Goal: Task Accomplishment & Management: Complete application form

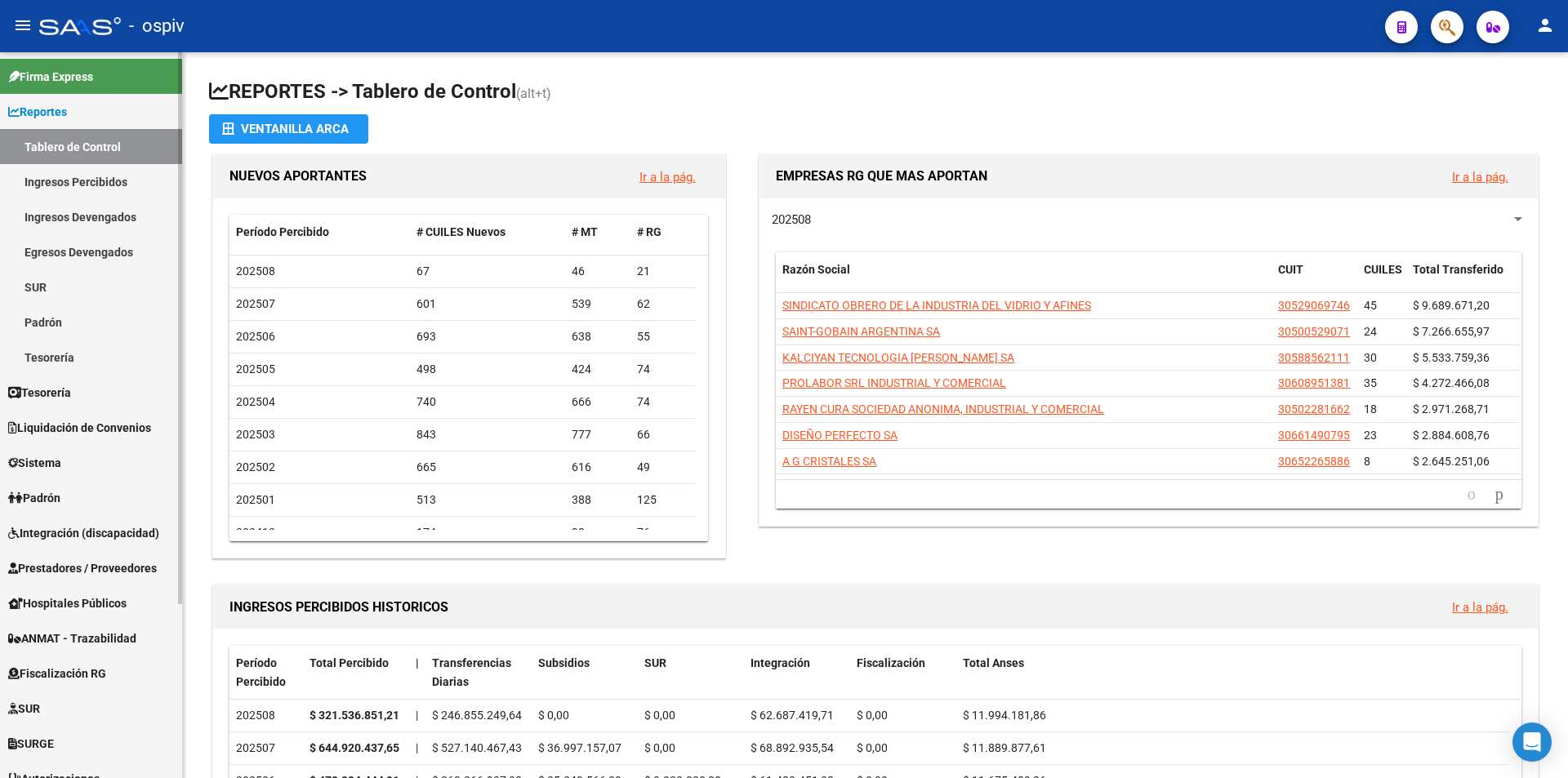
click at [56, 466] on span "Sistema" at bounding box center [35, 463] width 53 height 18
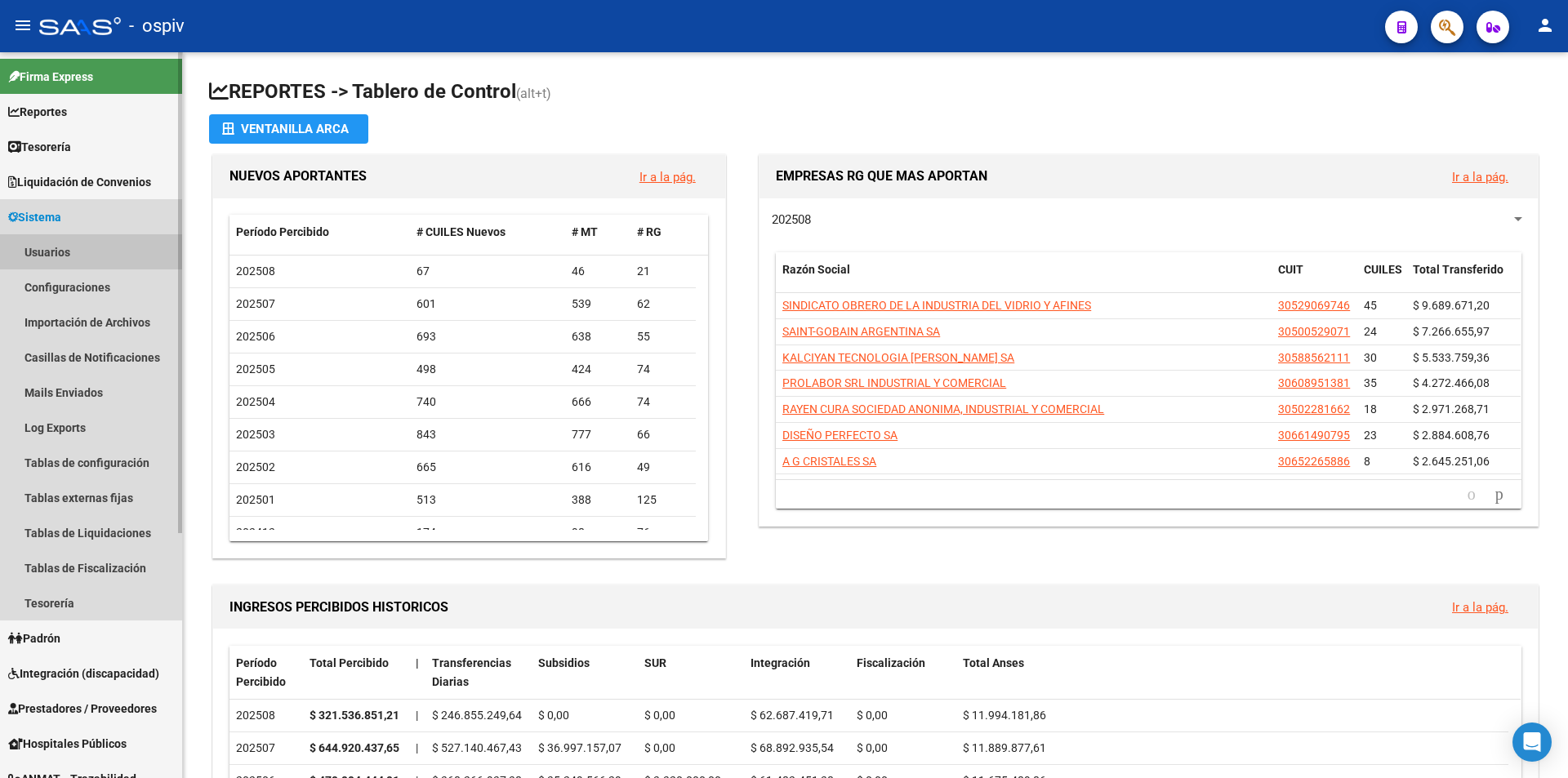
click at [49, 250] on link "Usuarios" at bounding box center [91, 252] width 182 height 36
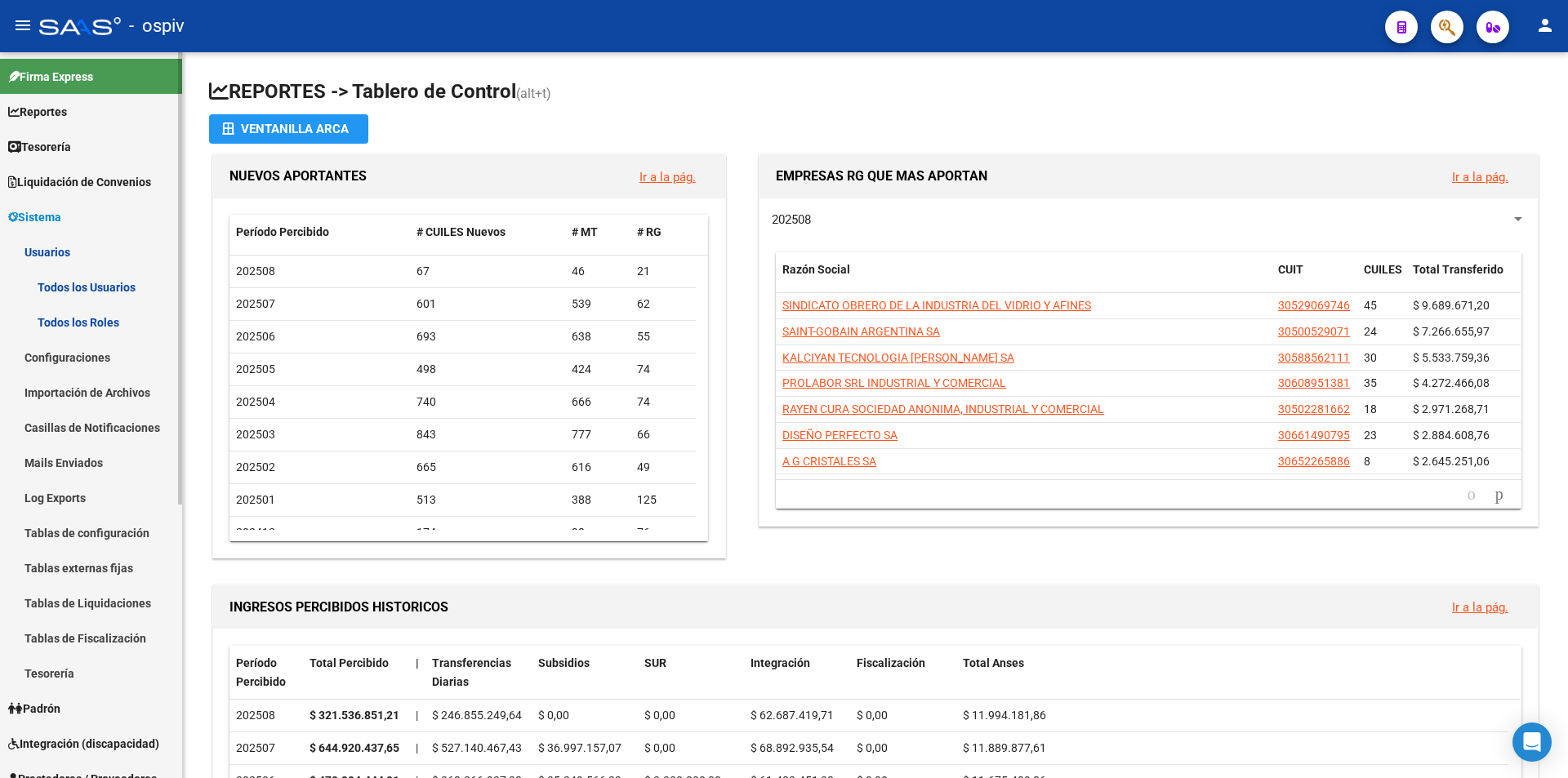
click at [102, 290] on link "Todos los Usuarios" at bounding box center [91, 287] width 182 height 36
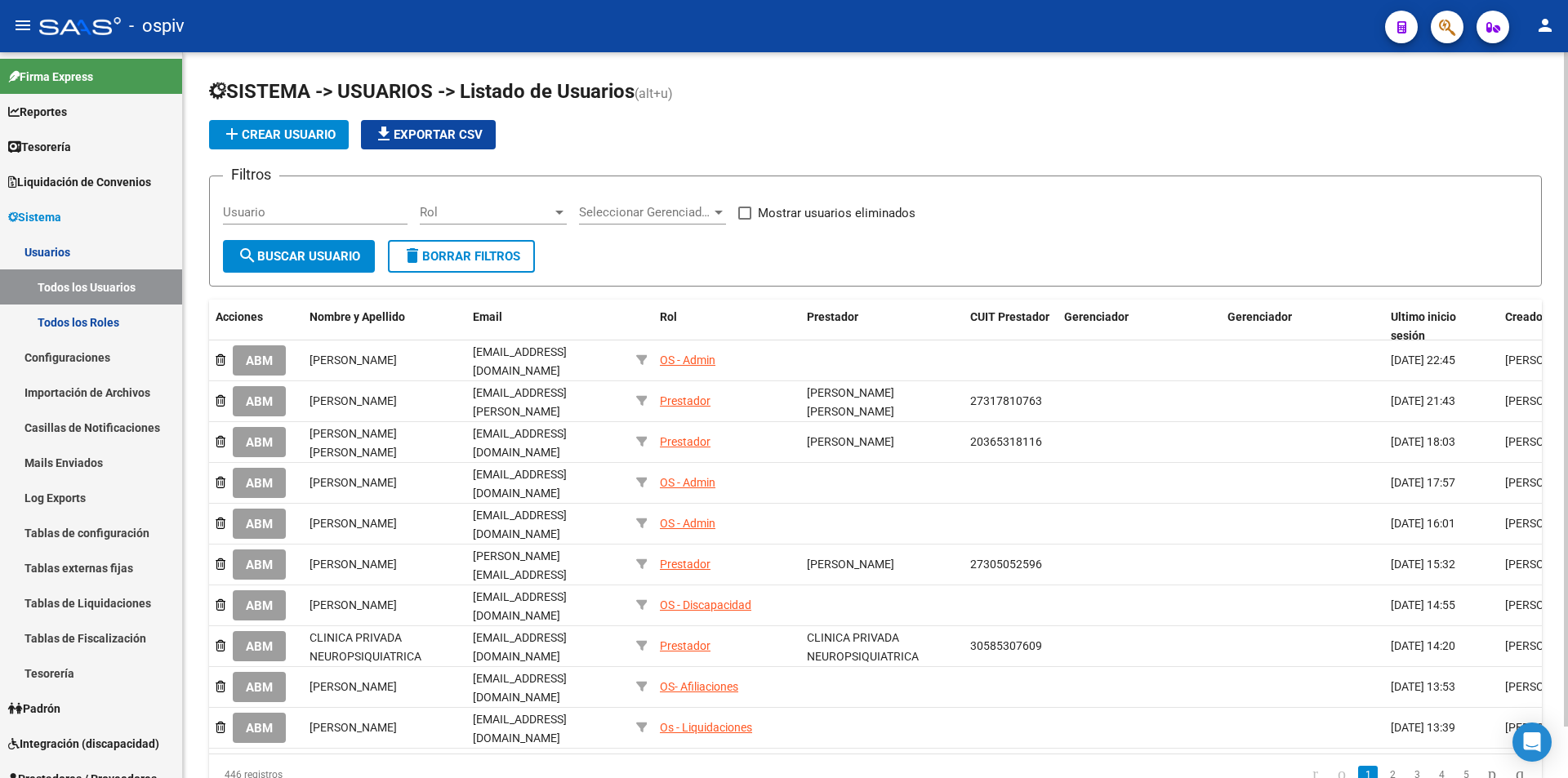
click at [275, 145] on button "add Crear Usuario" at bounding box center [278, 135] width 139 height 30
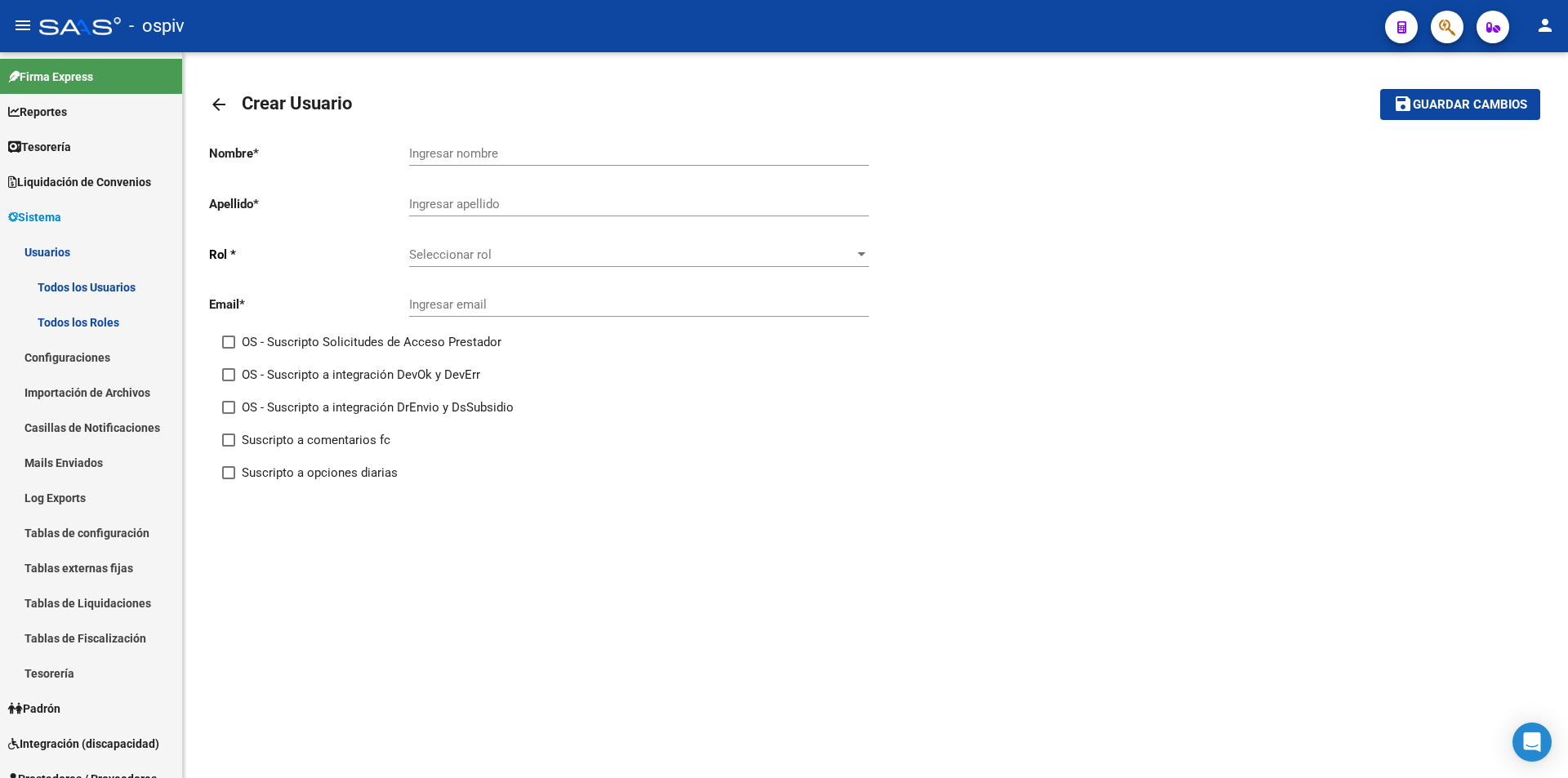
click at [483, 258] on span "Seleccionar rol" at bounding box center [631, 255] width 445 height 15
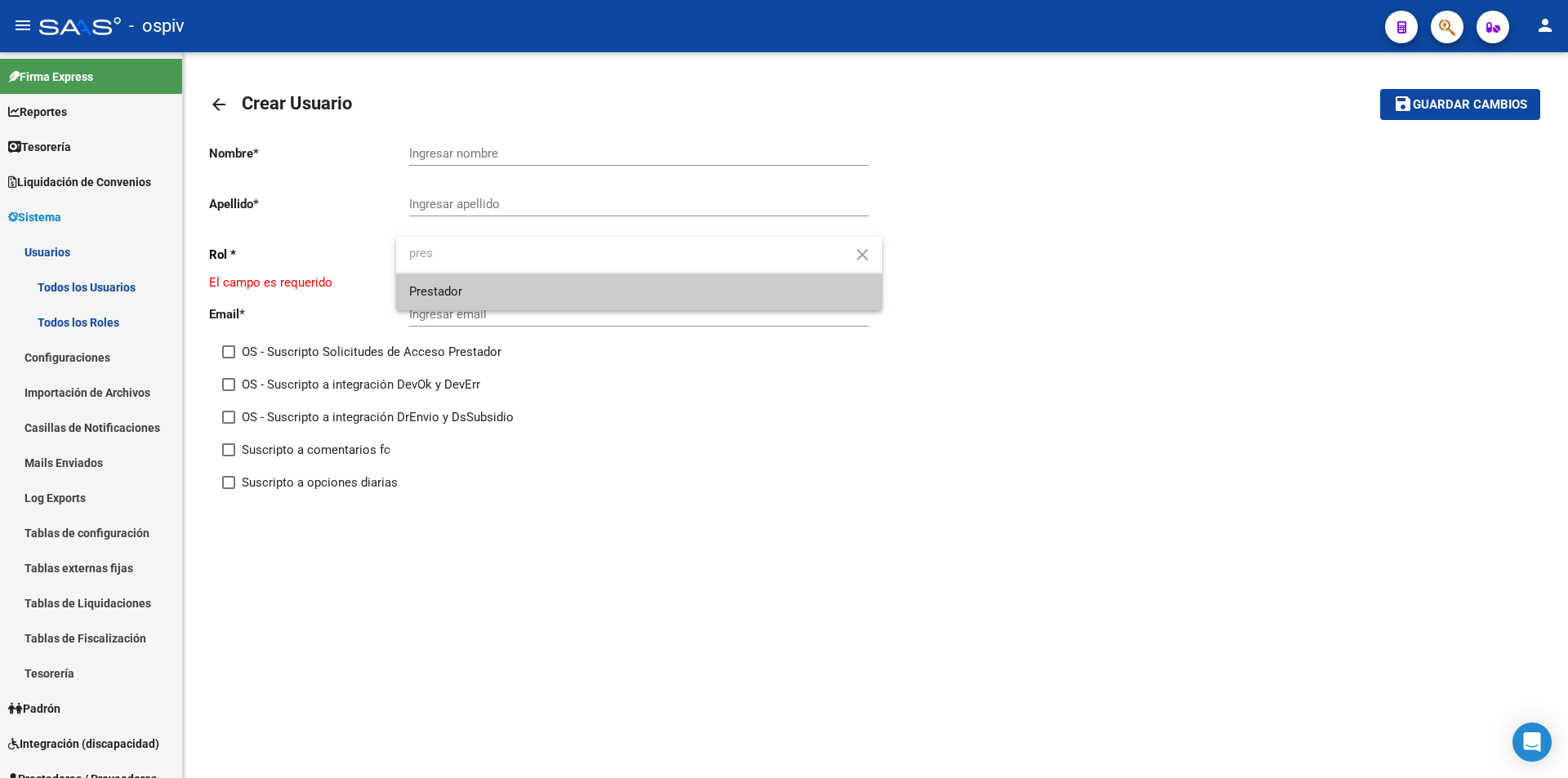
type input "pres"
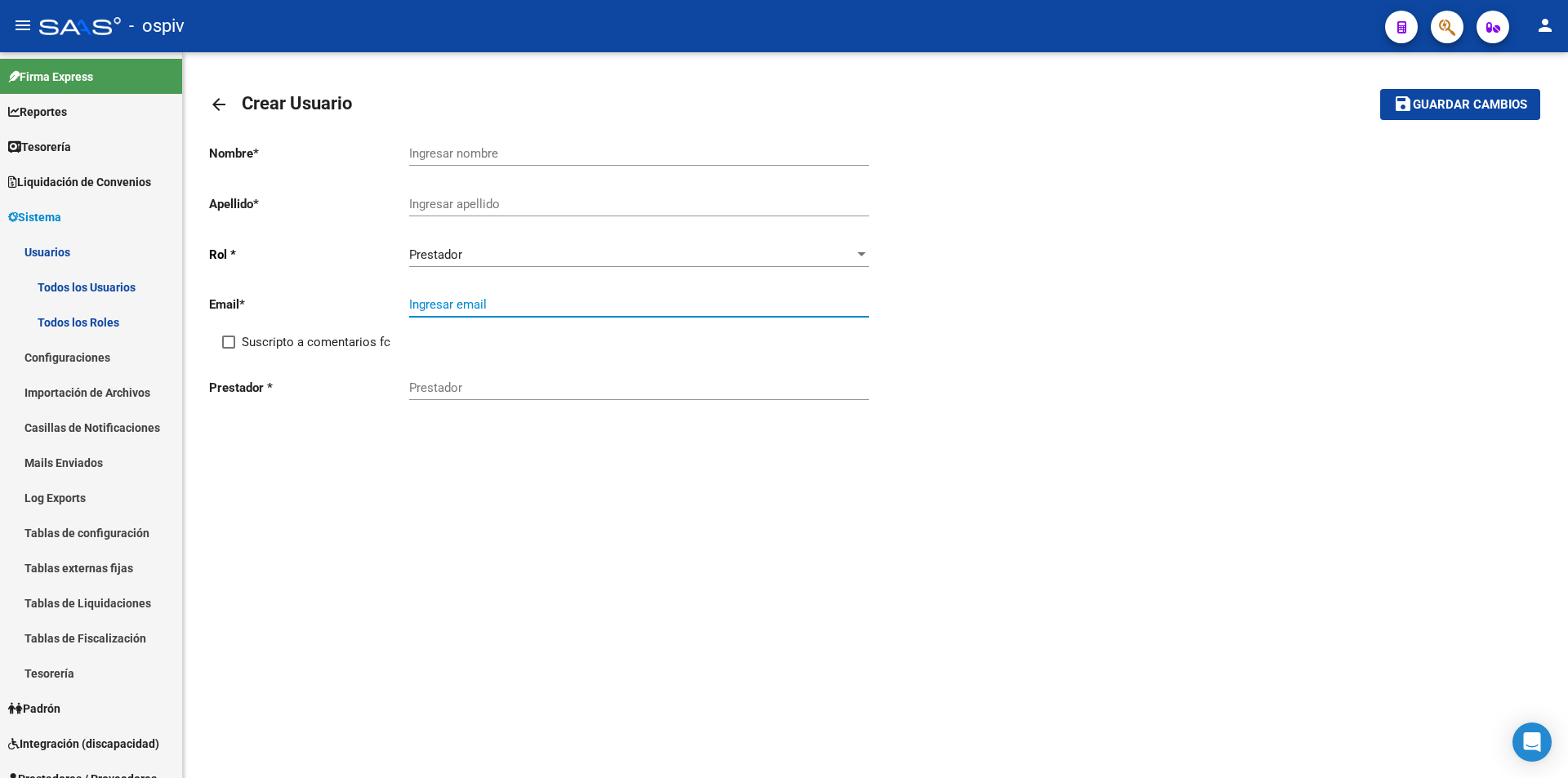
paste input "[EMAIL_ADDRESS][PERSON_NAME][DOMAIN_NAME]"
type input "[EMAIL_ADDRESS][PERSON_NAME][DOMAIN_NAME]"
click at [232, 347] on span at bounding box center [228, 342] width 13 height 13
click at [229, 349] on input "Suscripto a comentarios fc" at bounding box center [228, 349] width 1 height 1
checkbox input "true"
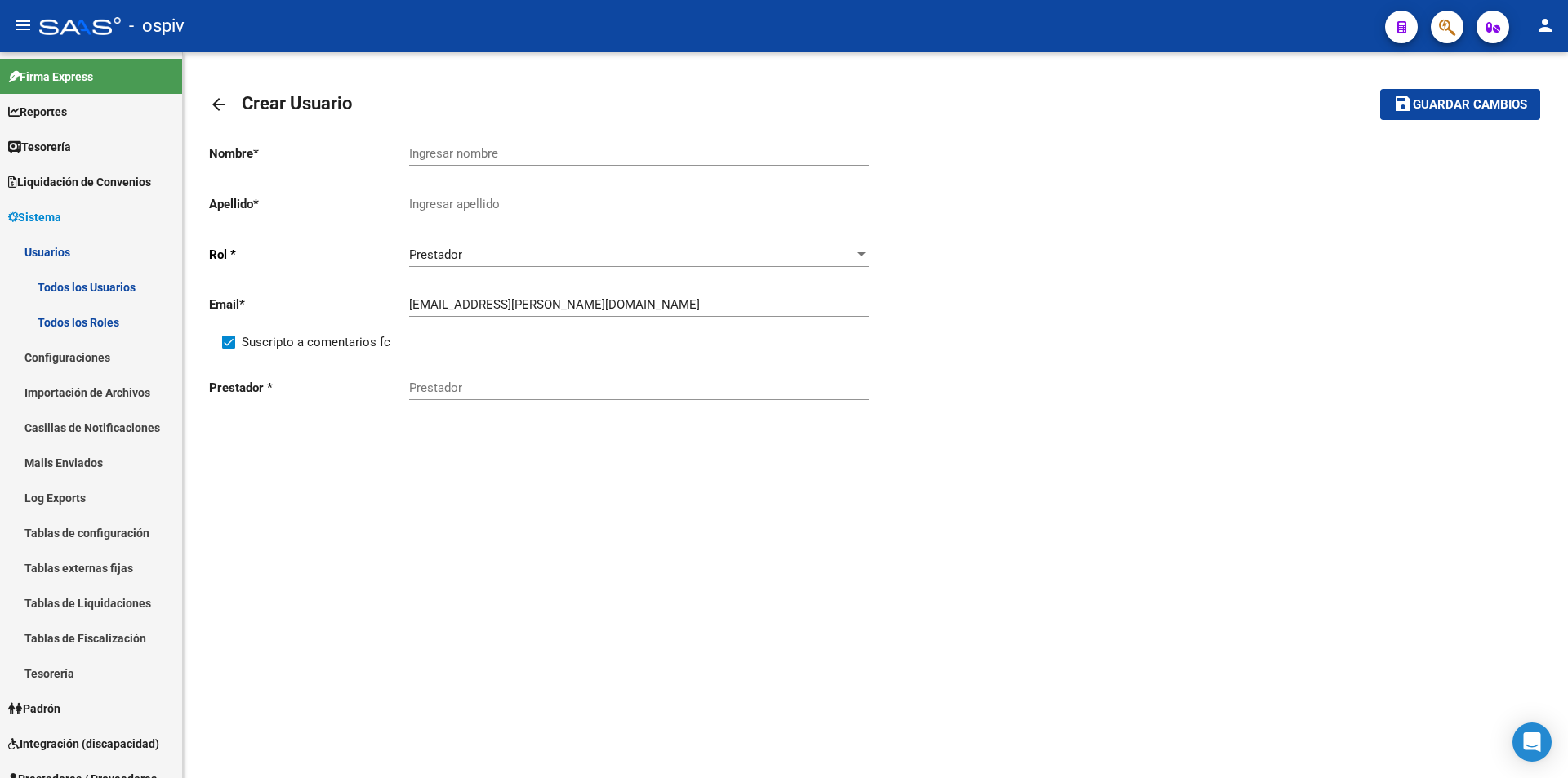
click at [466, 373] on div "Prestador" at bounding box center [639, 383] width 460 height 36
click at [469, 383] on input "Prestador" at bounding box center [639, 387] width 460 height 15
paste input "[DEMOGRAPHIC_DATA][PERSON_NAME] [PERSON_NAME]"
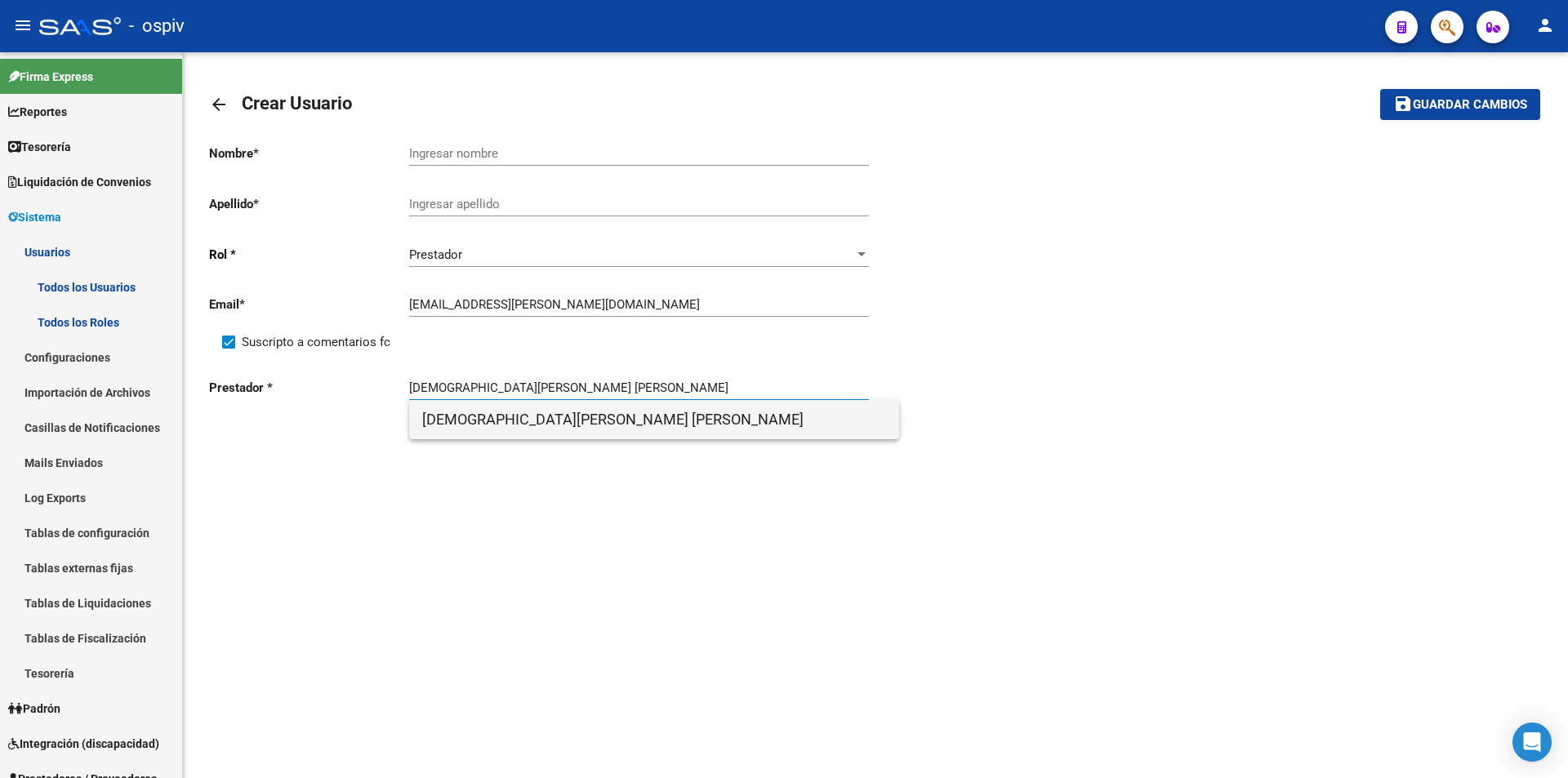
type input "[DEMOGRAPHIC_DATA][PERSON_NAME] [PERSON_NAME]"
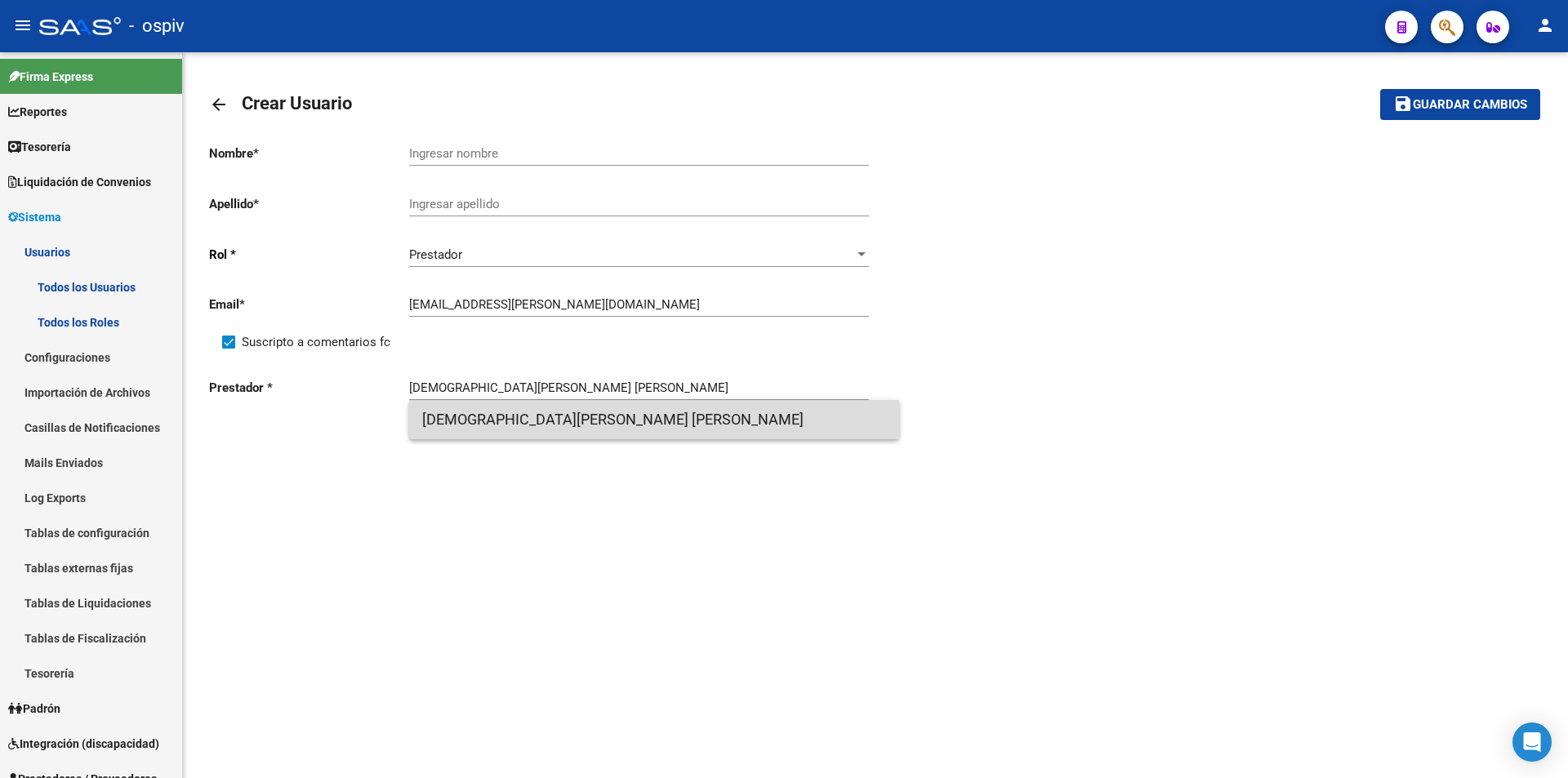
click at [517, 415] on span "[DEMOGRAPHIC_DATA][PERSON_NAME] [PERSON_NAME]" at bounding box center [655, 420] width 464 height 39
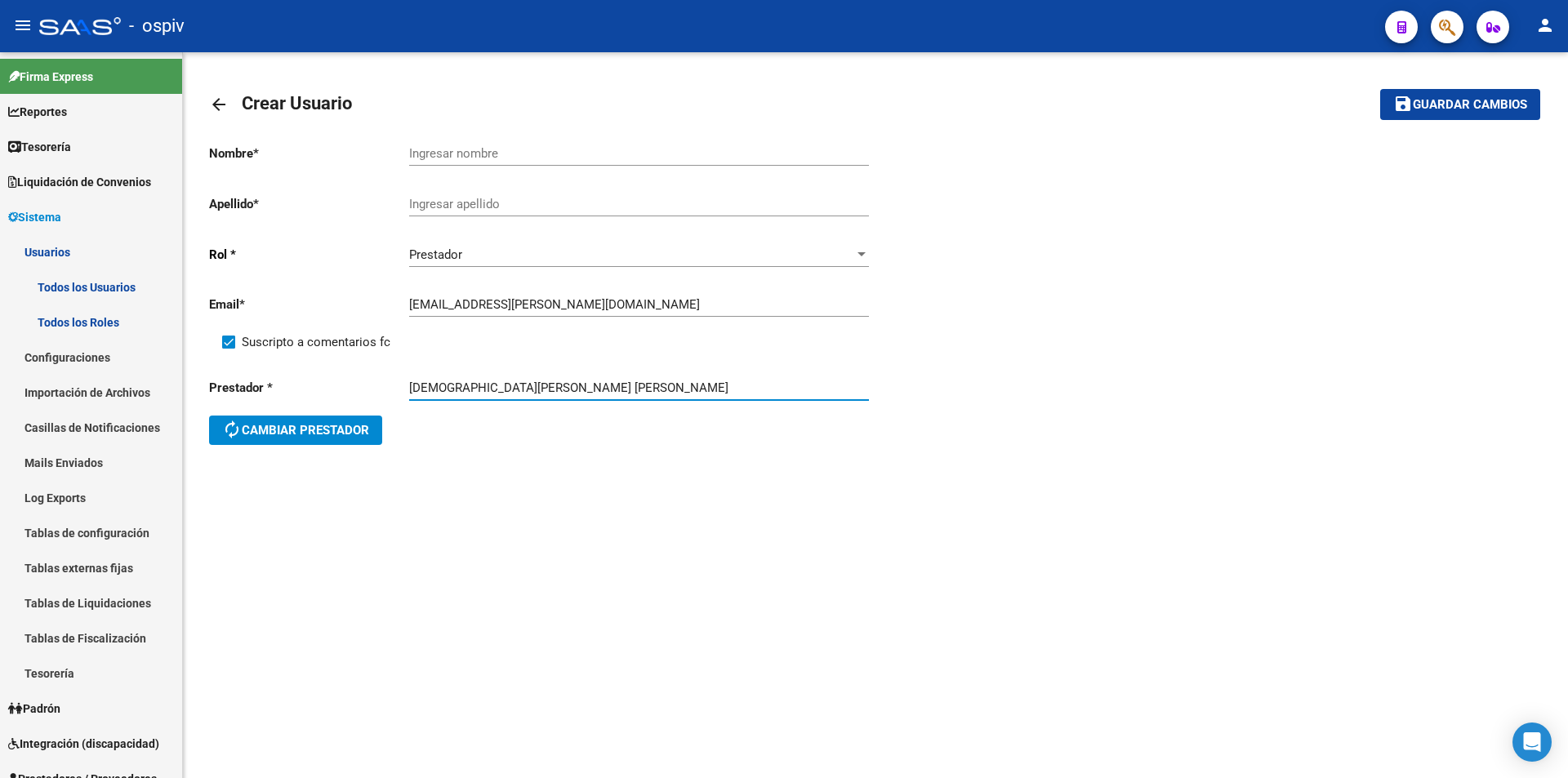
drag, startPoint x: 497, startPoint y: 389, endPoint x: 634, endPoint y: 387, distance: 137.0
click at [634, 387] on input "[DEMOGRAPHIC_DATA][PERSON_NAME] [PERSON_NAME]" at bounding box center [639, 387] width 460 height 15
click at [481, 149] on input "Ingresar nombre" at bounding box center [639, 153] width 460 height 15
paste input "[PERSON_NAME]"
type input "[PERSON_NAME]"
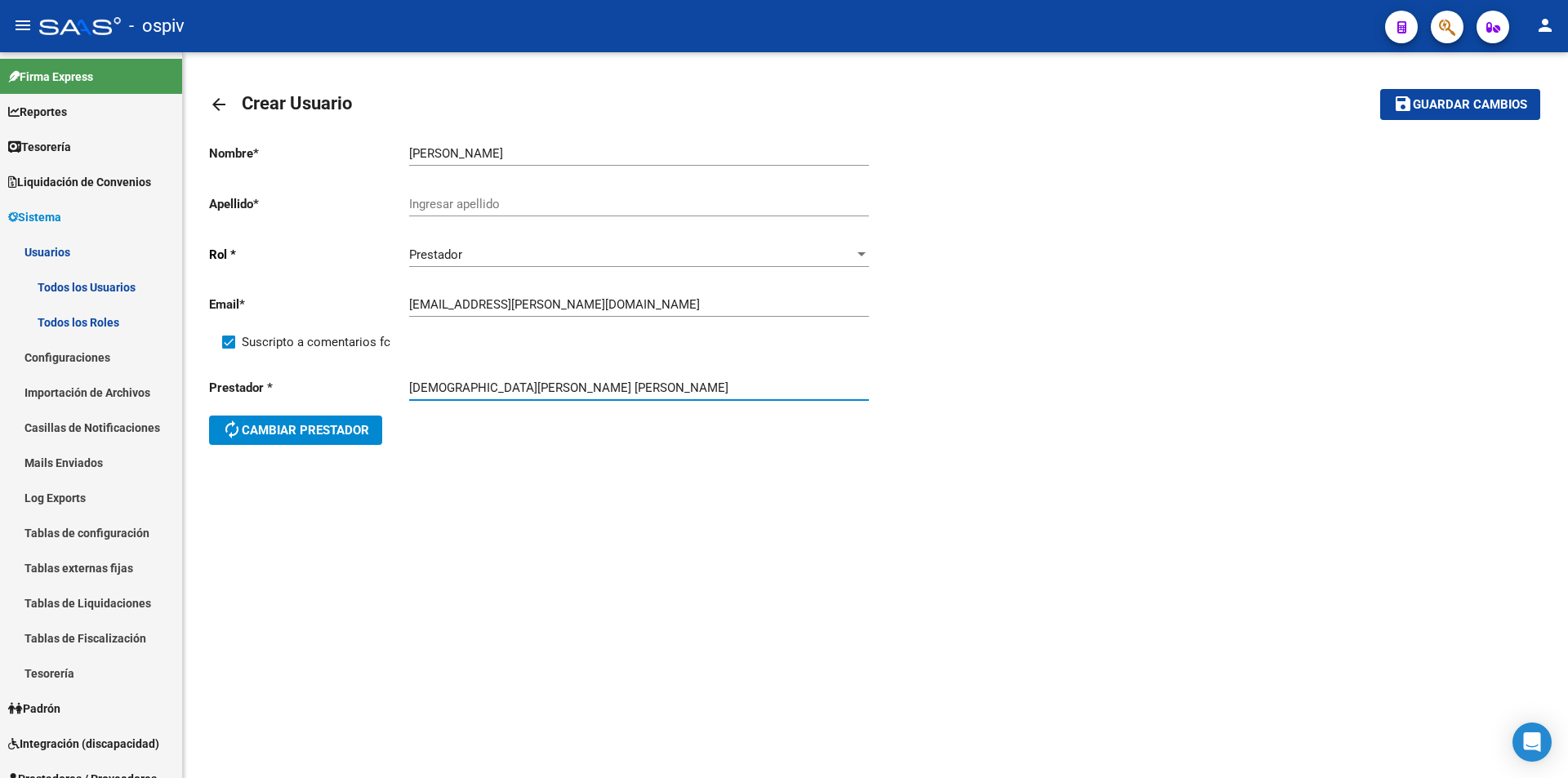
drag, startPoint x: 491, startPoint y: 387, endPoint x: 356, endPoint y: 394, distance: 135.2
click at [356, 394] on div "Prestador * [PERSON_NAME] [PERSON_NAME] [PERSON_NAME] prestador" at bounding box center [542, 414] width 666 height 98
click at [492, 388] on input "[DEMOGRAPHIC_DATA][PERSON_NAME] [PERSON_NAME]" at bounding box center [639, 387] width 460 height 15
drag, startPoint x: 496, startPoint y: 388, endPoint x: 349, endPoint y: 389, distance: 147.0
click at [349, 389] on div "Prestador * [PERSON_NAME] [PERSON_NAME] [PERSON_NAME] prestador" at bounding box center [542, 414] width 666 height 98
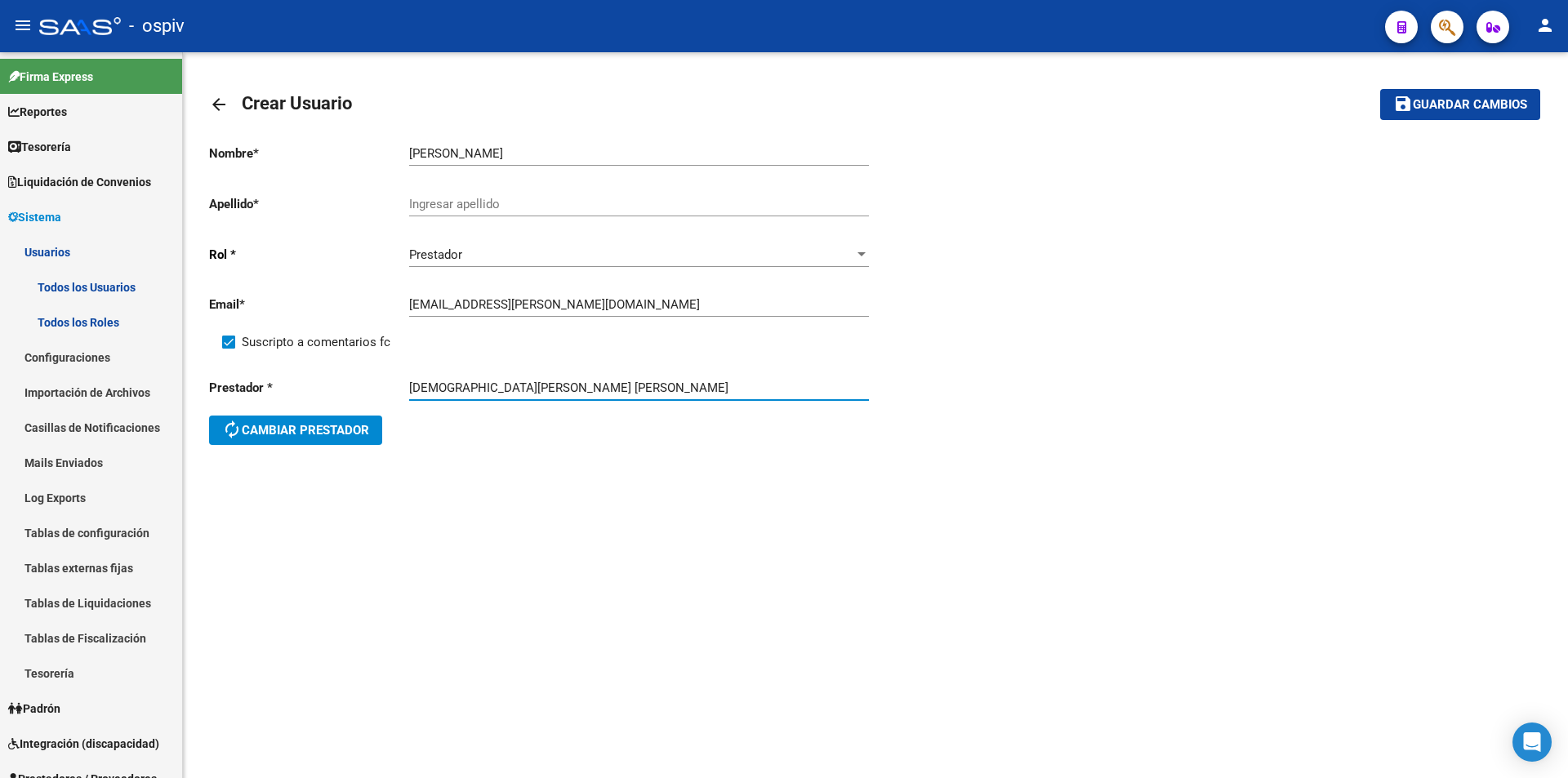
click at [447, 210] on input "Ingresar apellido" at bounding box center [639, 203] width 460 height 15
paste input "[PERSON_NAME]"
type input "[PERSON_NAME]"
click at [414, 152] on input "[PERSON_NAME]" at bounding box center [639, 153] width 460 height 15
type input "[PERSON_NAME]"
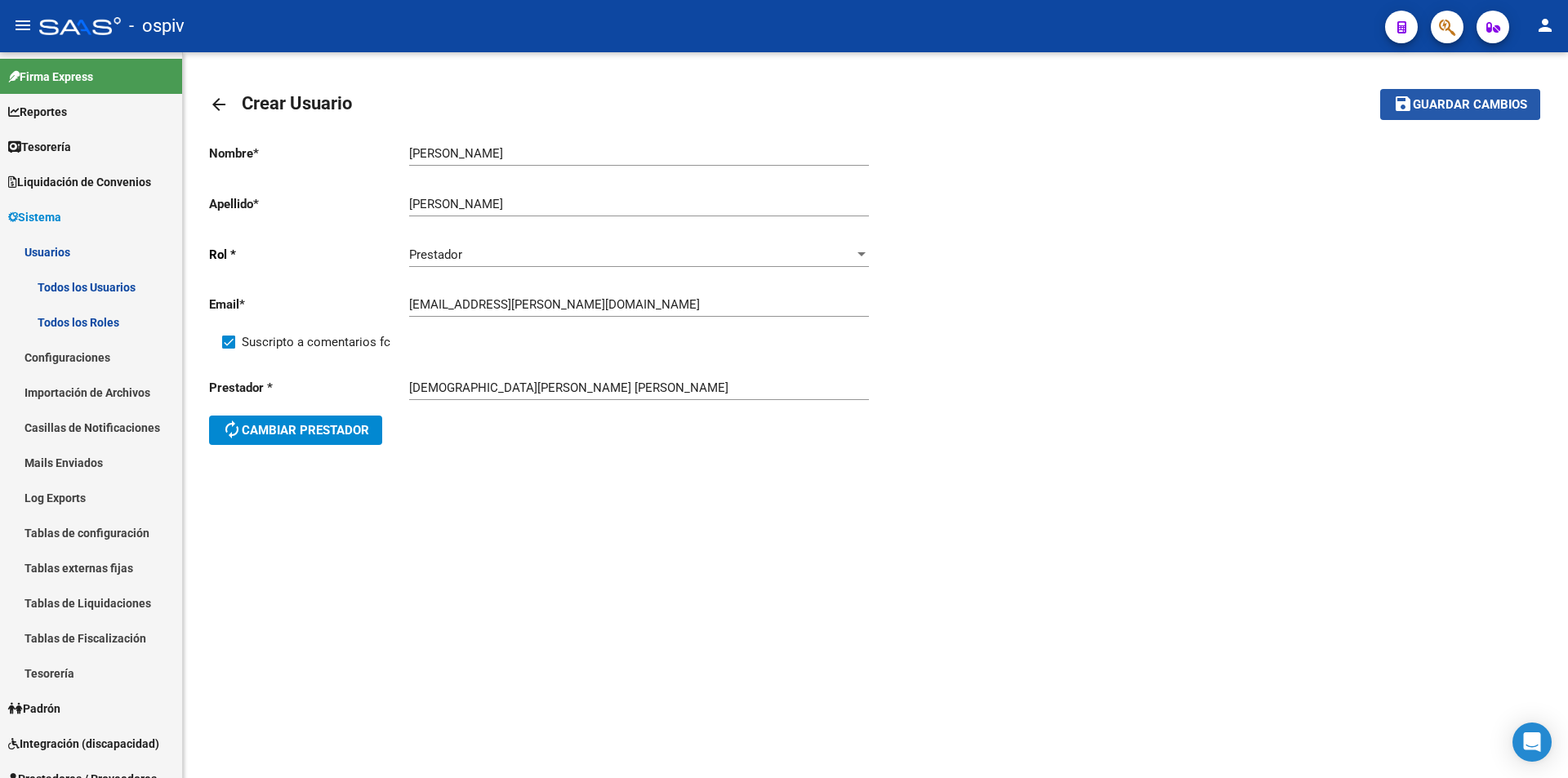
click at [1436, 97] on span "save Guardar cambios" at bounding box center [1460, 104] width 134 height 15
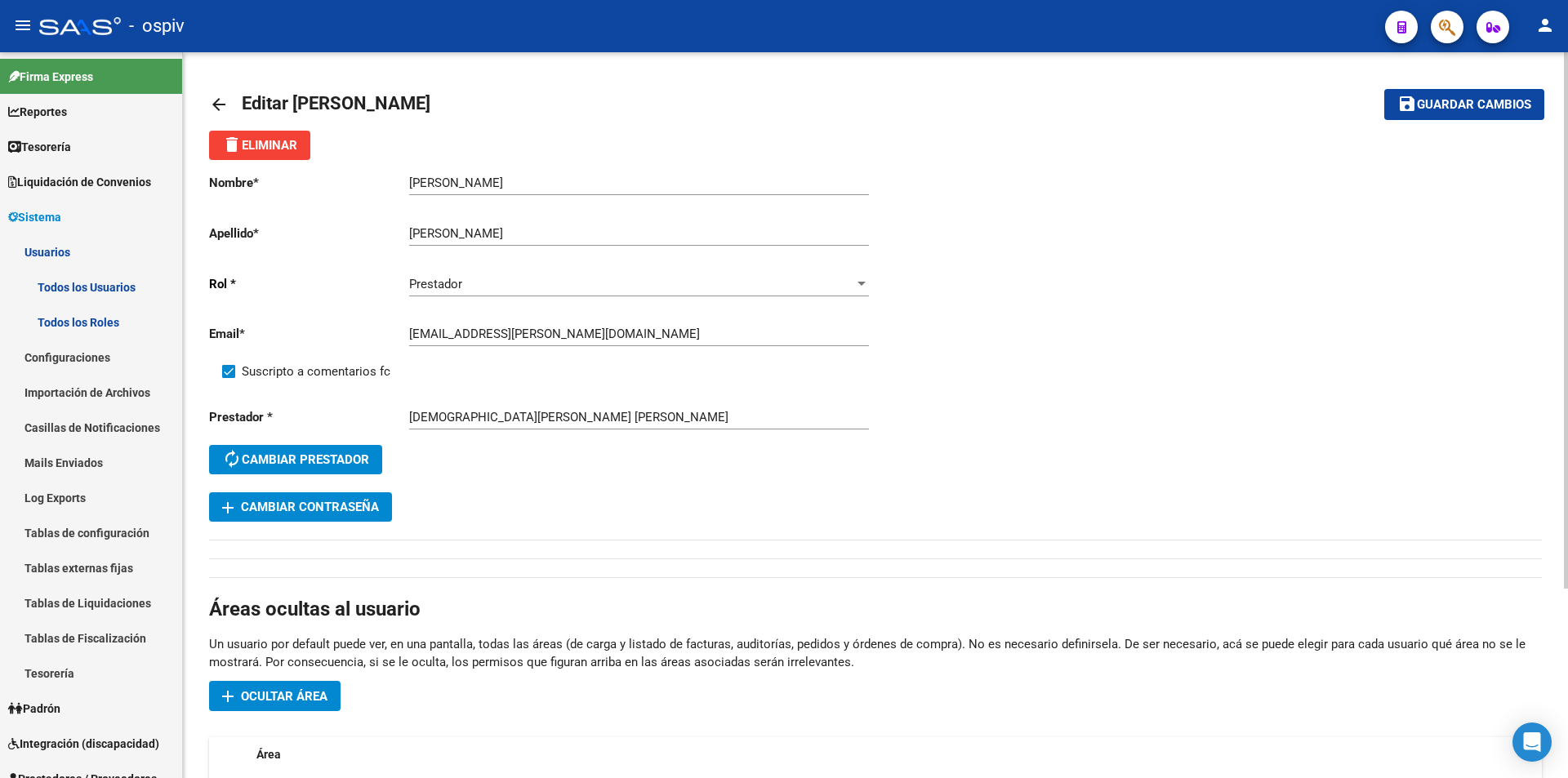
click at [220, 98] on mat-icon "arrow_back" at bounding box center [219, 105] width 20 height 20
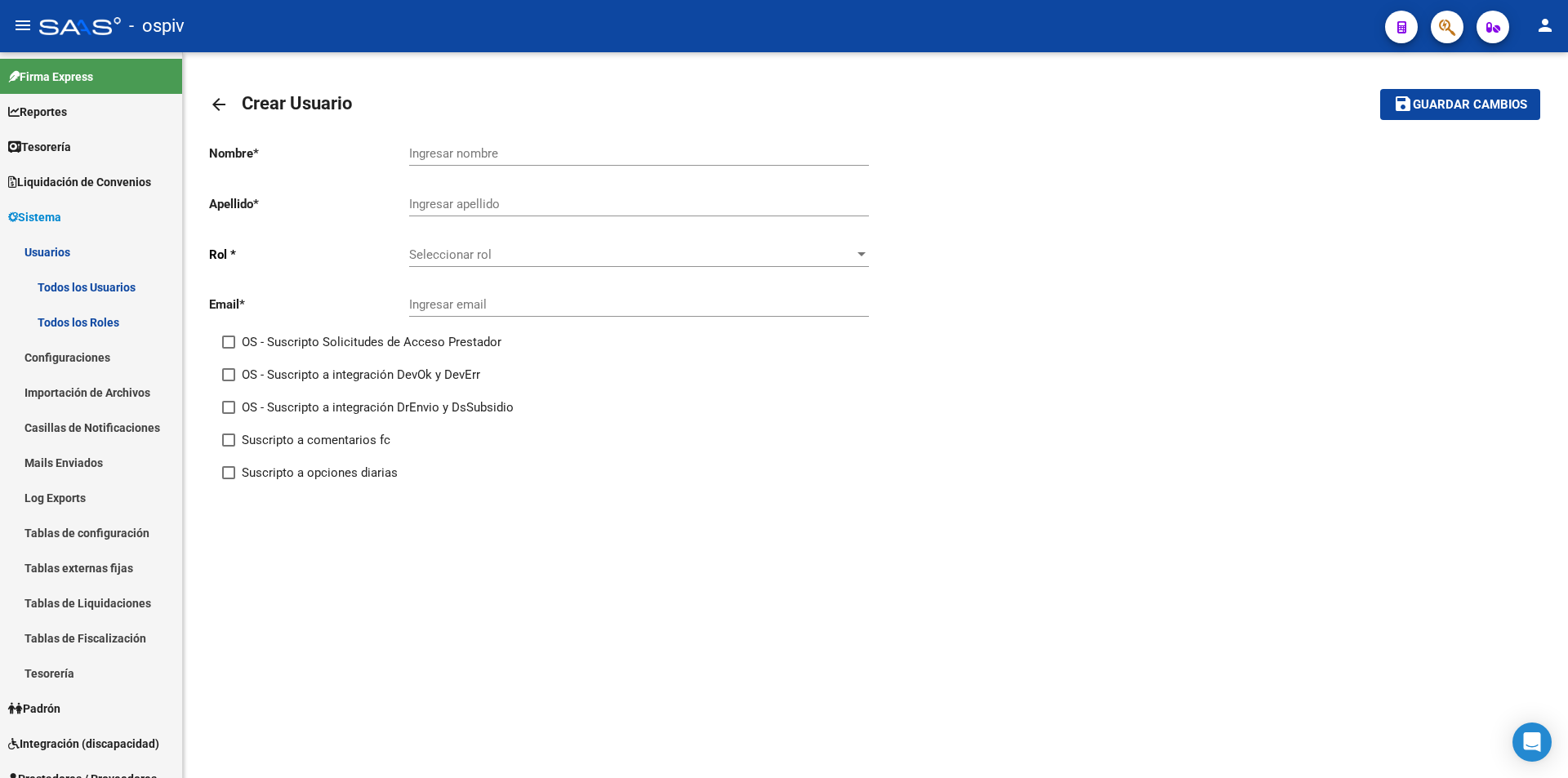
click at [460, 251] on span "Seleccionar rol" at bounding box center [631, 255] width 445 height 15
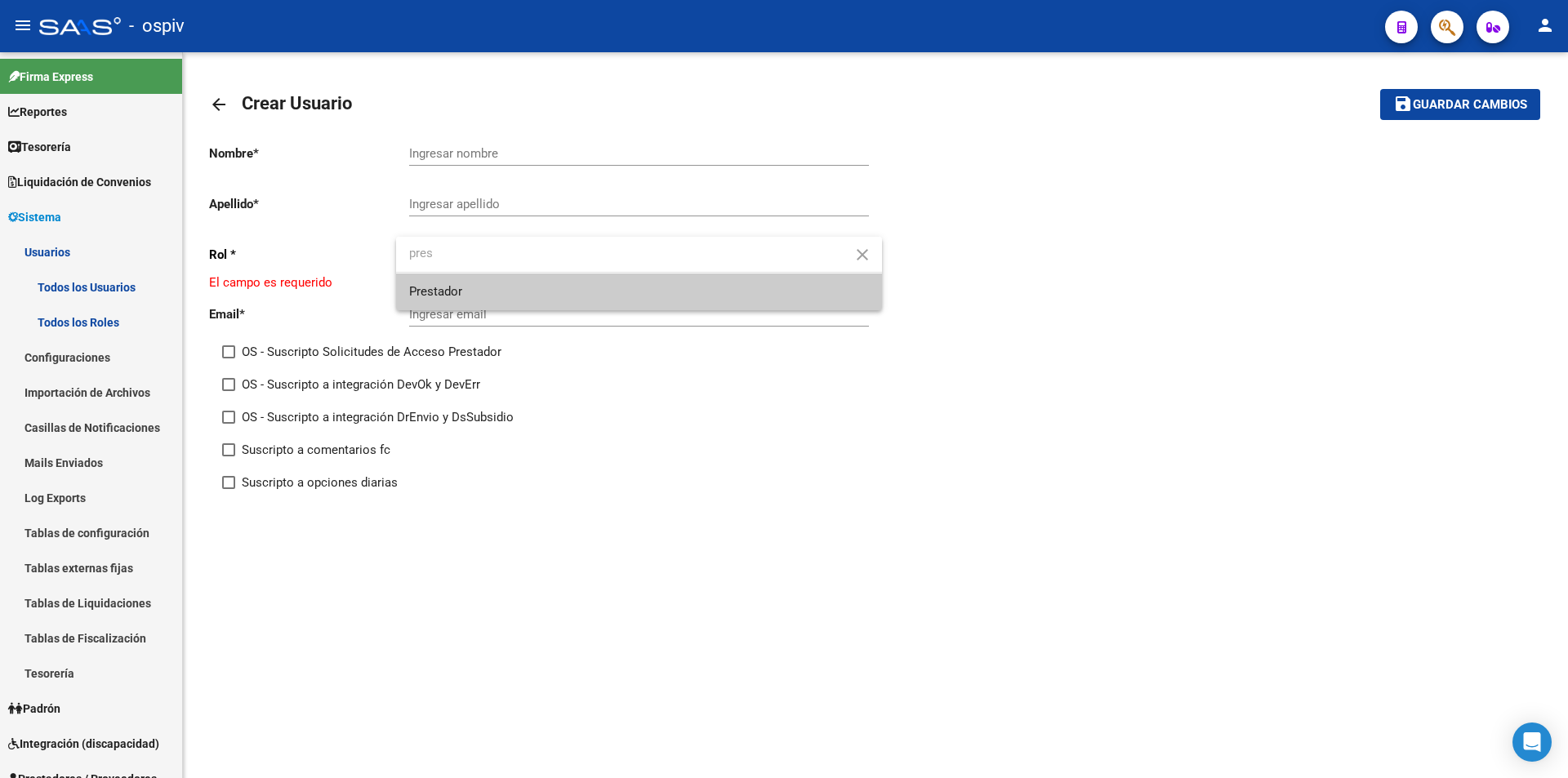
type input "pres"
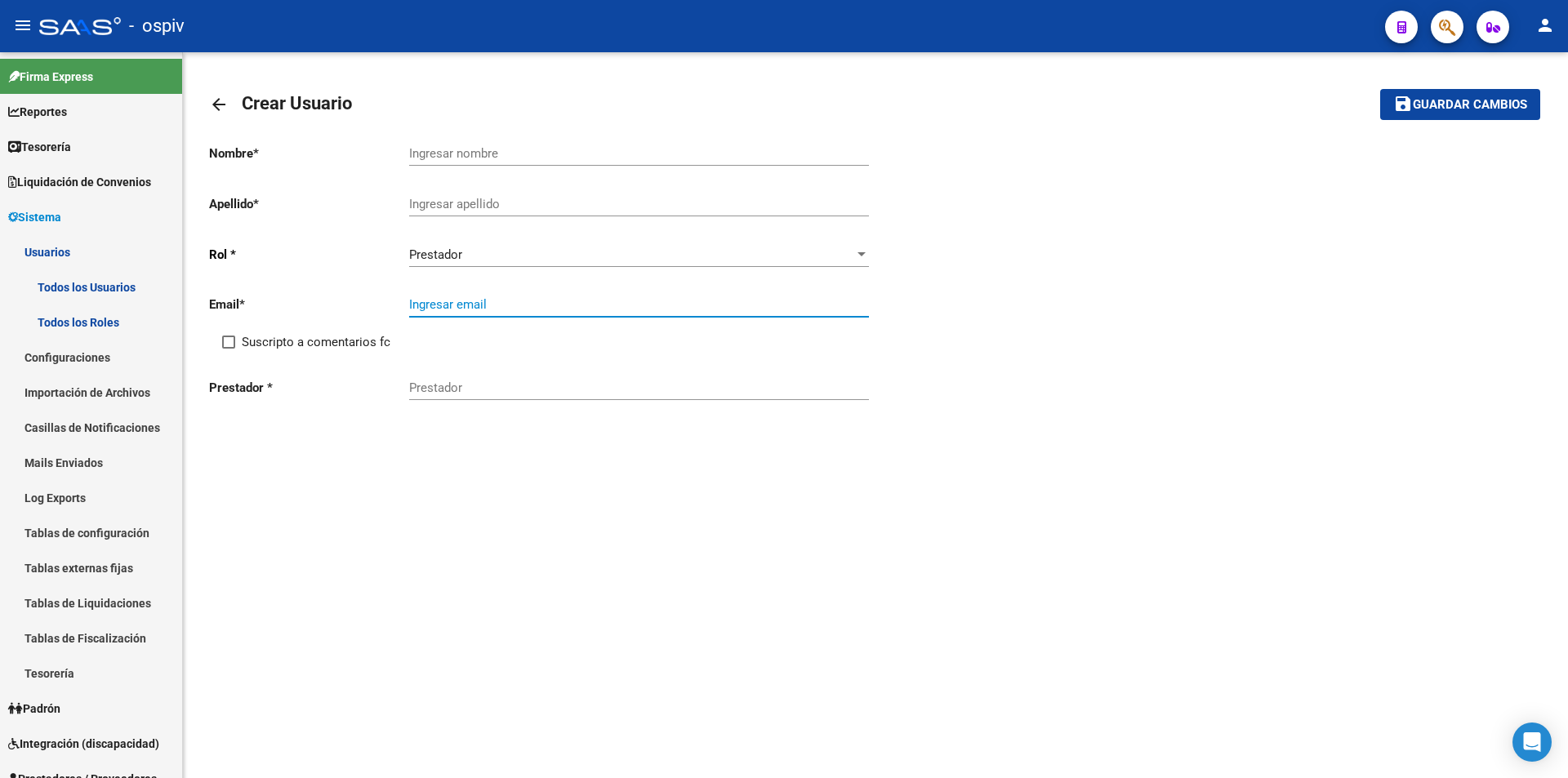
paste input "[PERSON_NAME][EMAIL_ADDRESS][PERSON_NAME][DOMAIN_NAME]"
type input "[PERSON_NAME][EMAIL_ADDRESS][PERSON_NAME][DOMAIN_NAME]"
click at [228, 349] on input "Suscripto a comentarios fc" at bounding box center [228, 349] width 1 height 1
checkbox input "true"
click at [450, 386] on input "Prestador" at bounding box center [639, 387] width 460 height 15
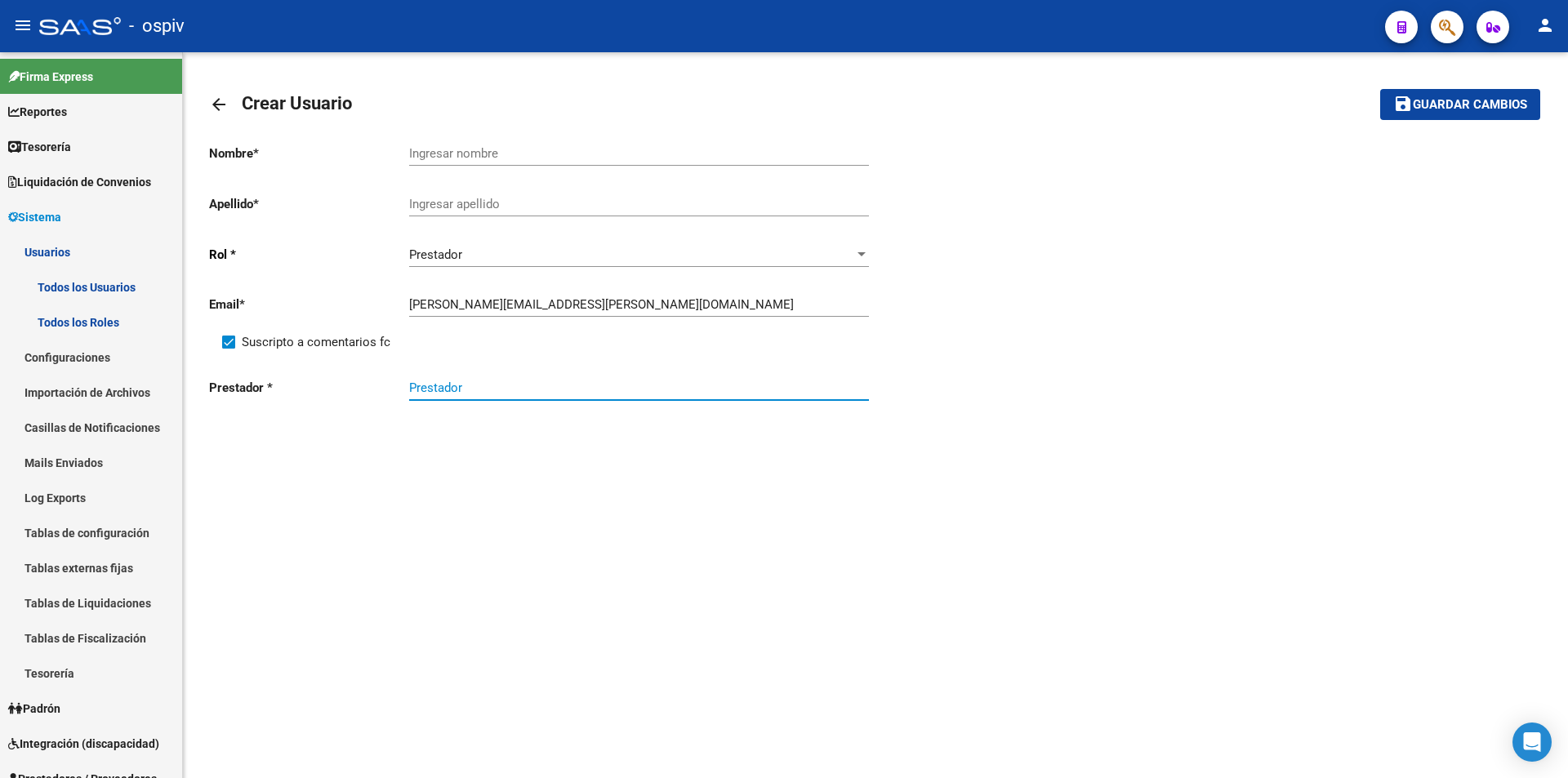
paste input "[PERSON_NAME]"
type input "[PERSON_NAME]"
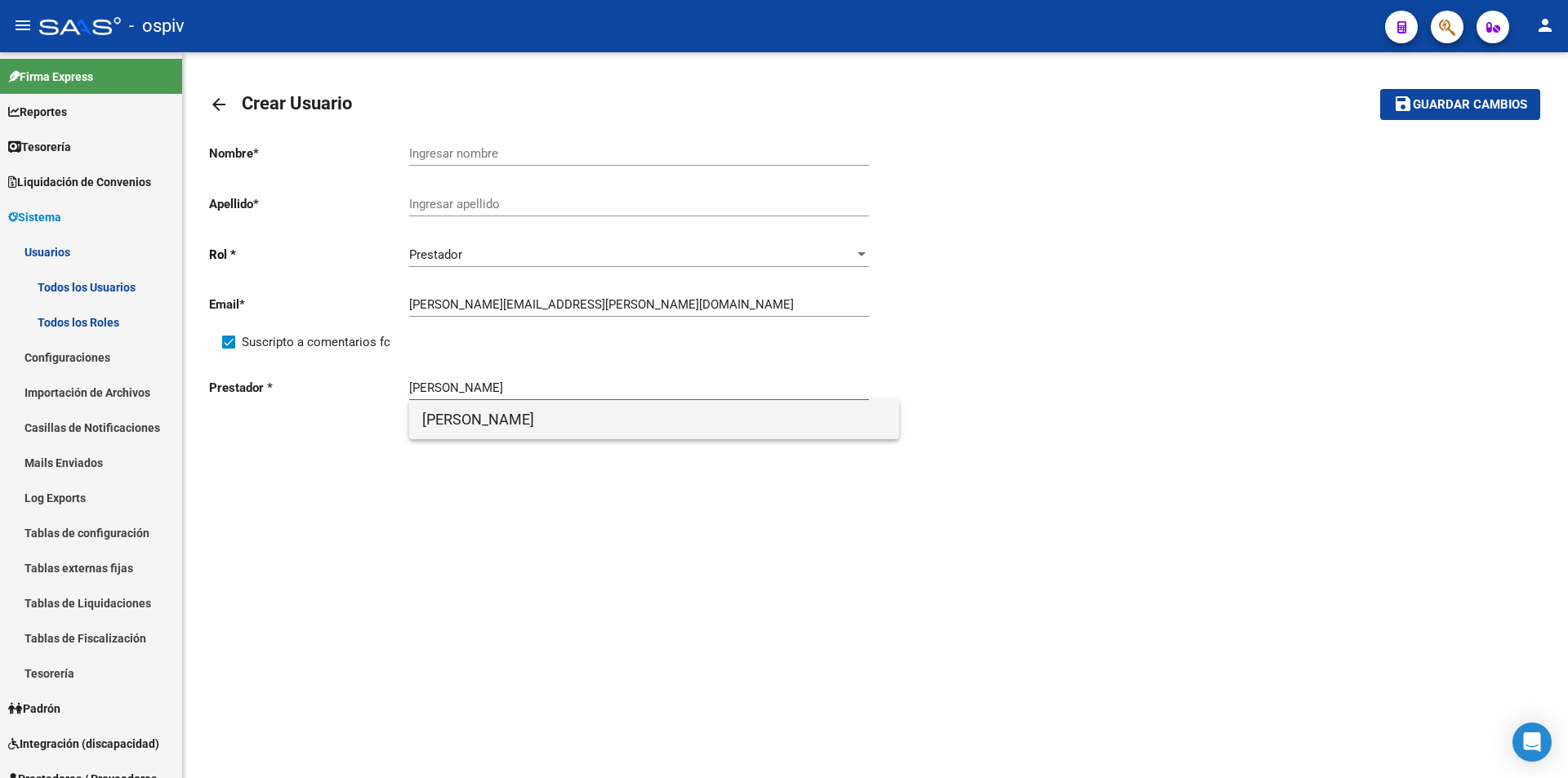
click at [516, 423] on span "[PERSON_NAME]" at bounding box center [655, 420] width 464 height 39
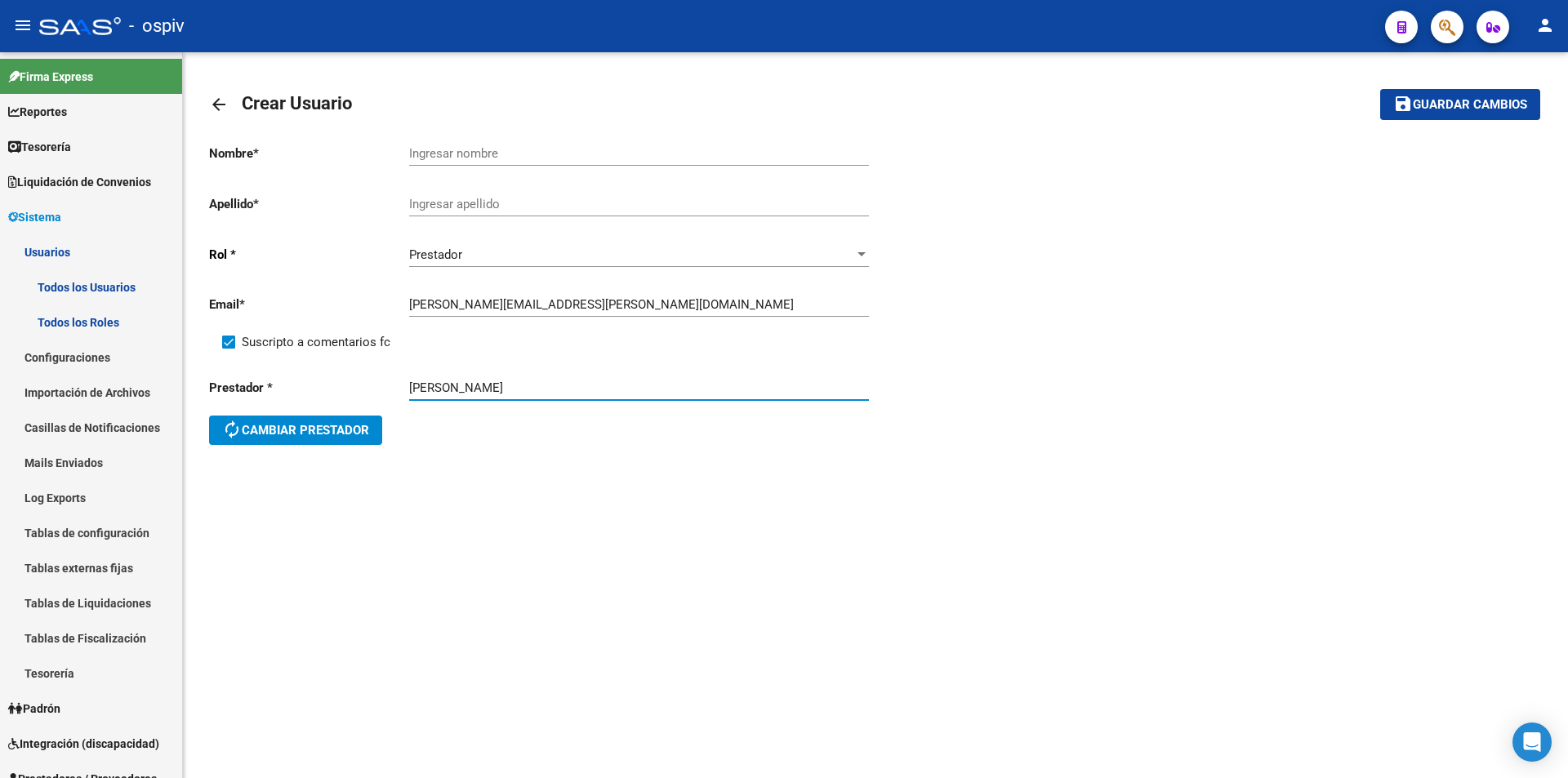
drag, startPoint x: 453, startPoint y: 387, endPoint x: 632, endPoint y: 374, distance: 179.5
click at [631, 375] on div "[PERSON_NAME]" at bounding box center [639, 383] width 460 height 36
click at [460, 155] on input "Ingresar nombre" at bounding box center [639, 153] width 460 height 15
paste input "[PERSON_NAME]"
type input "[PERSON_NAME]"
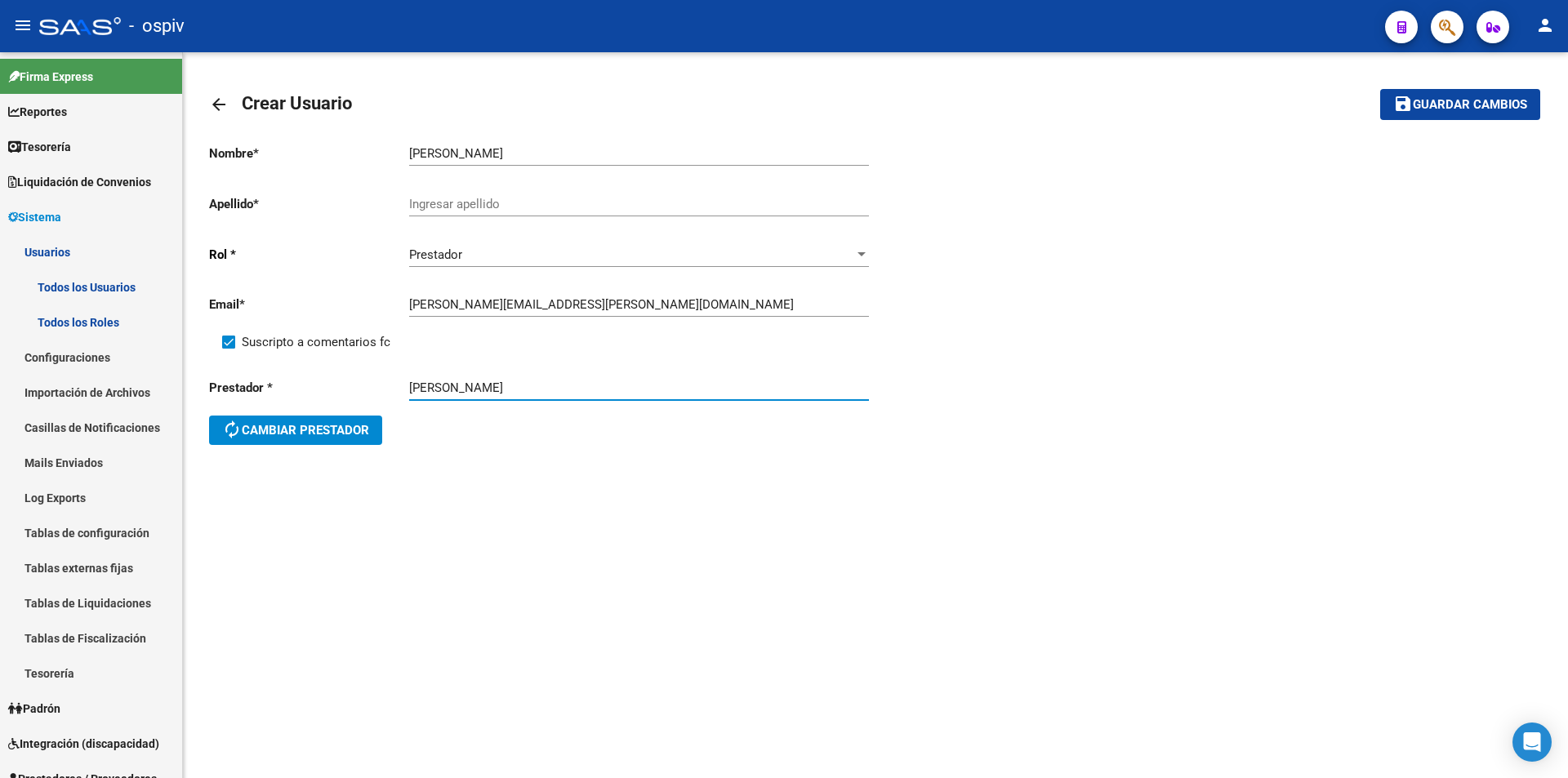
drag, startPoint x: 445, startPoint y: 389, endPoint x: 368, endPoint y: 377, distance: 77.9
click at [369, 378] on div "Prestador * [PERSON_NAME] autorenew Cambiar prestador" at bounding box center [542, 414] width 666 height 98
click at [461, 202] on input "Ingresar apellido" at bounding box center [639, 203] width 460 height 15
paste input "[PERSON_NAME]"
type input "[PERSON_NAME]"
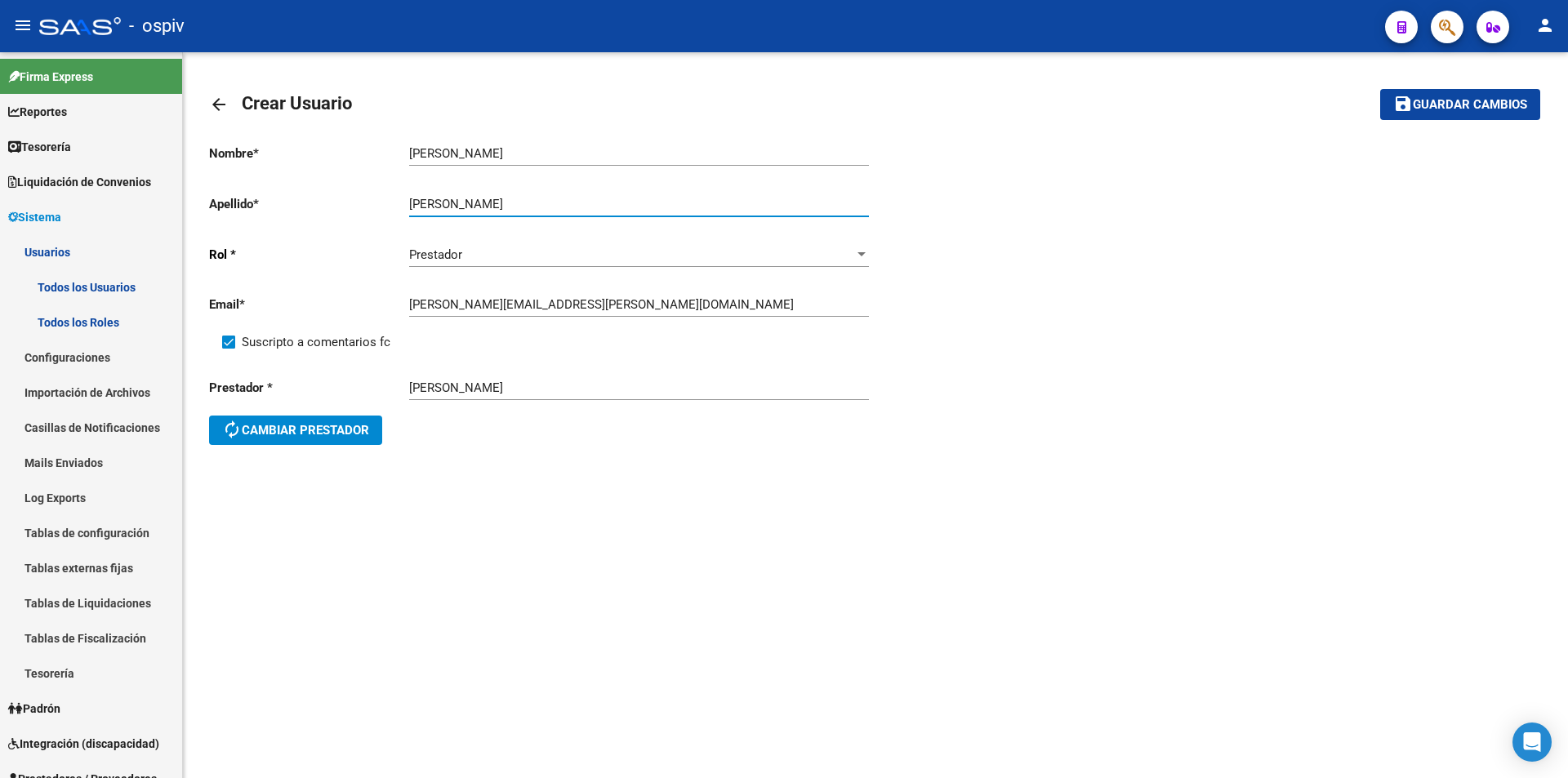
click at [1448, 107] on span "Guardar cambios" at bounding box center [1470, 105] width 115 height 15
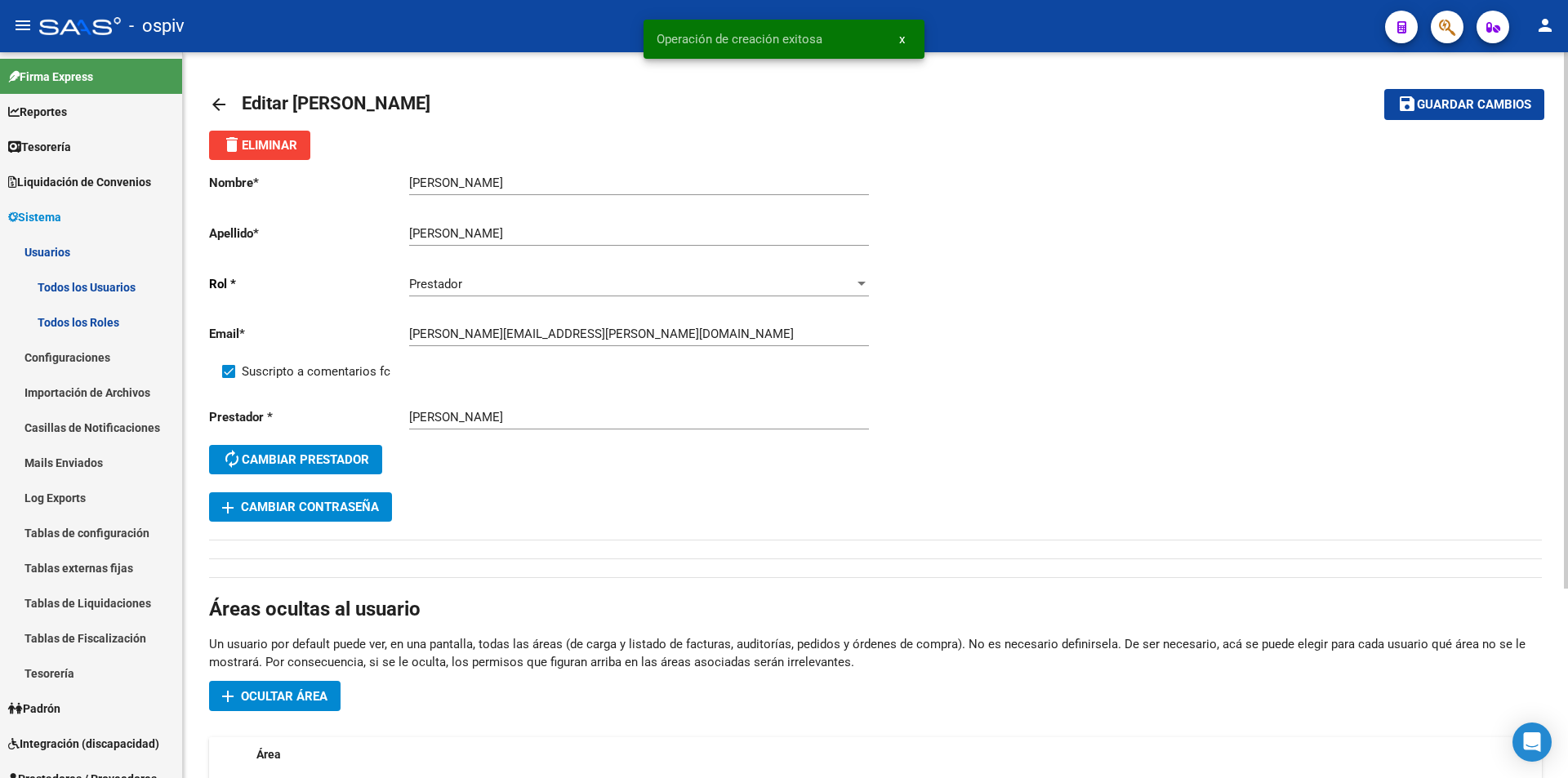
click at [214, 106] on mat-icon "arrow_back" at bounding box center [219, 105] width 20 height 20
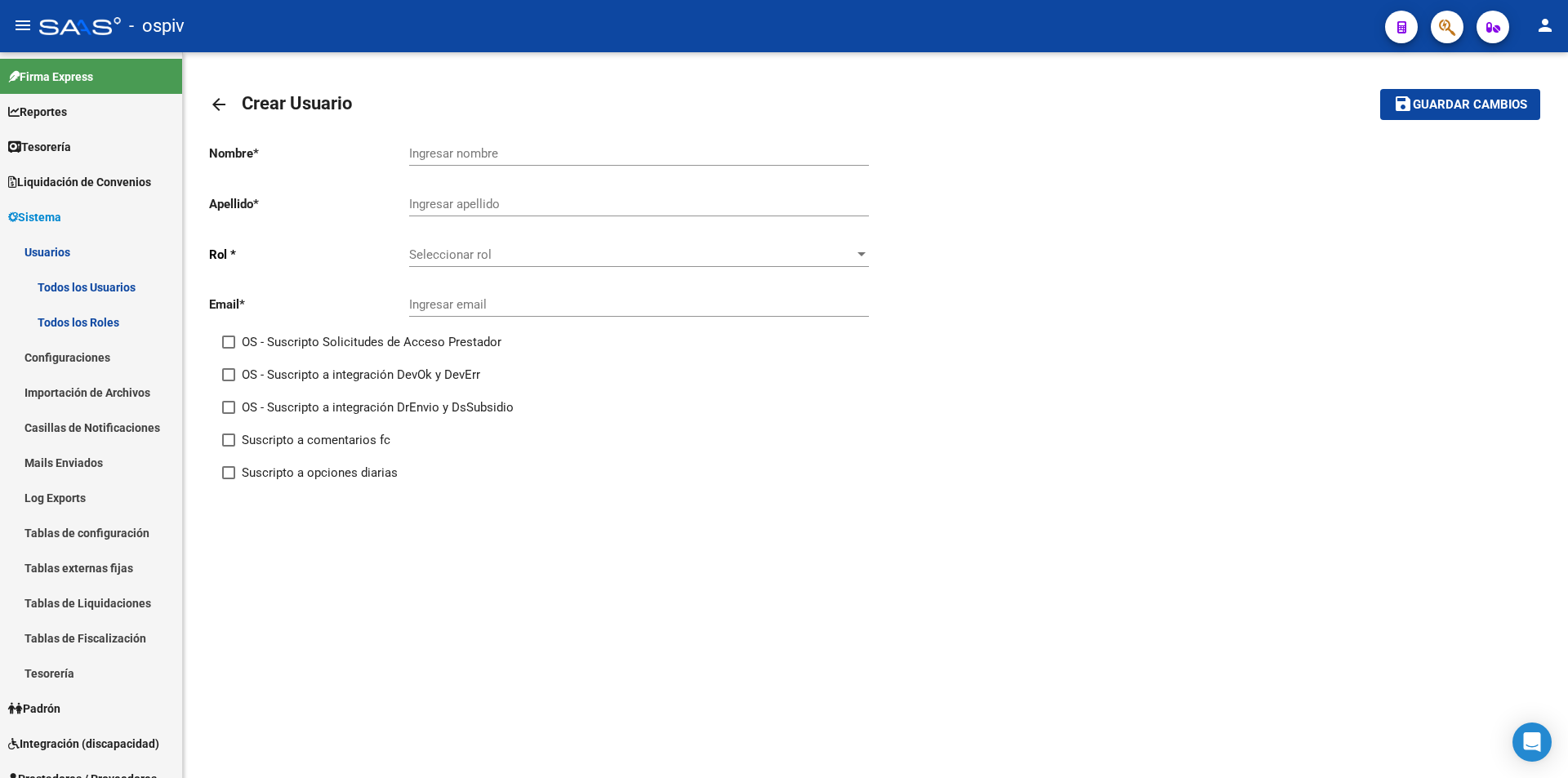
click at [430, 252] on span "Seleccionar rol" at bounding box center [631, 255] width 445 height 15
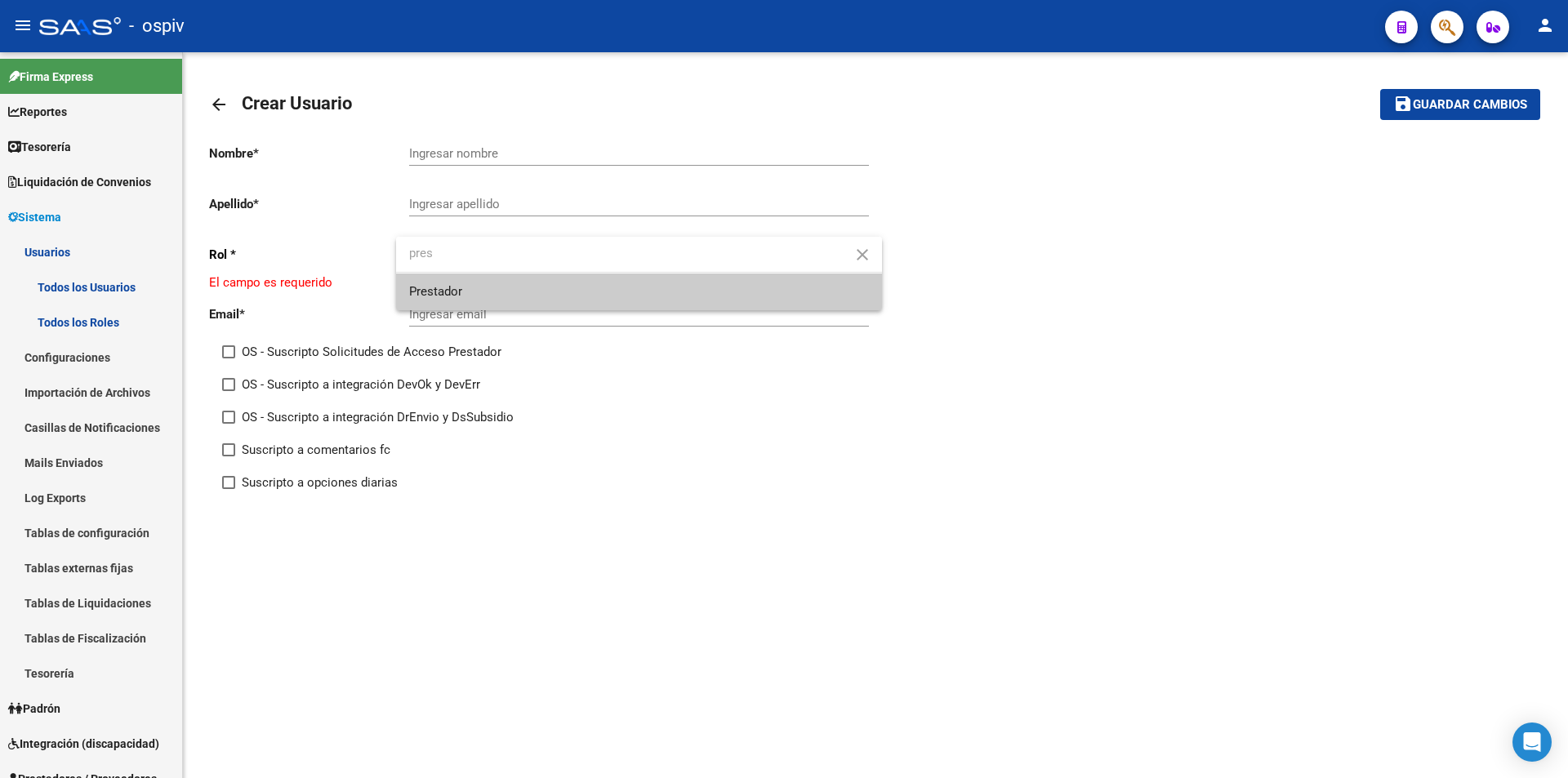
type input "pres"
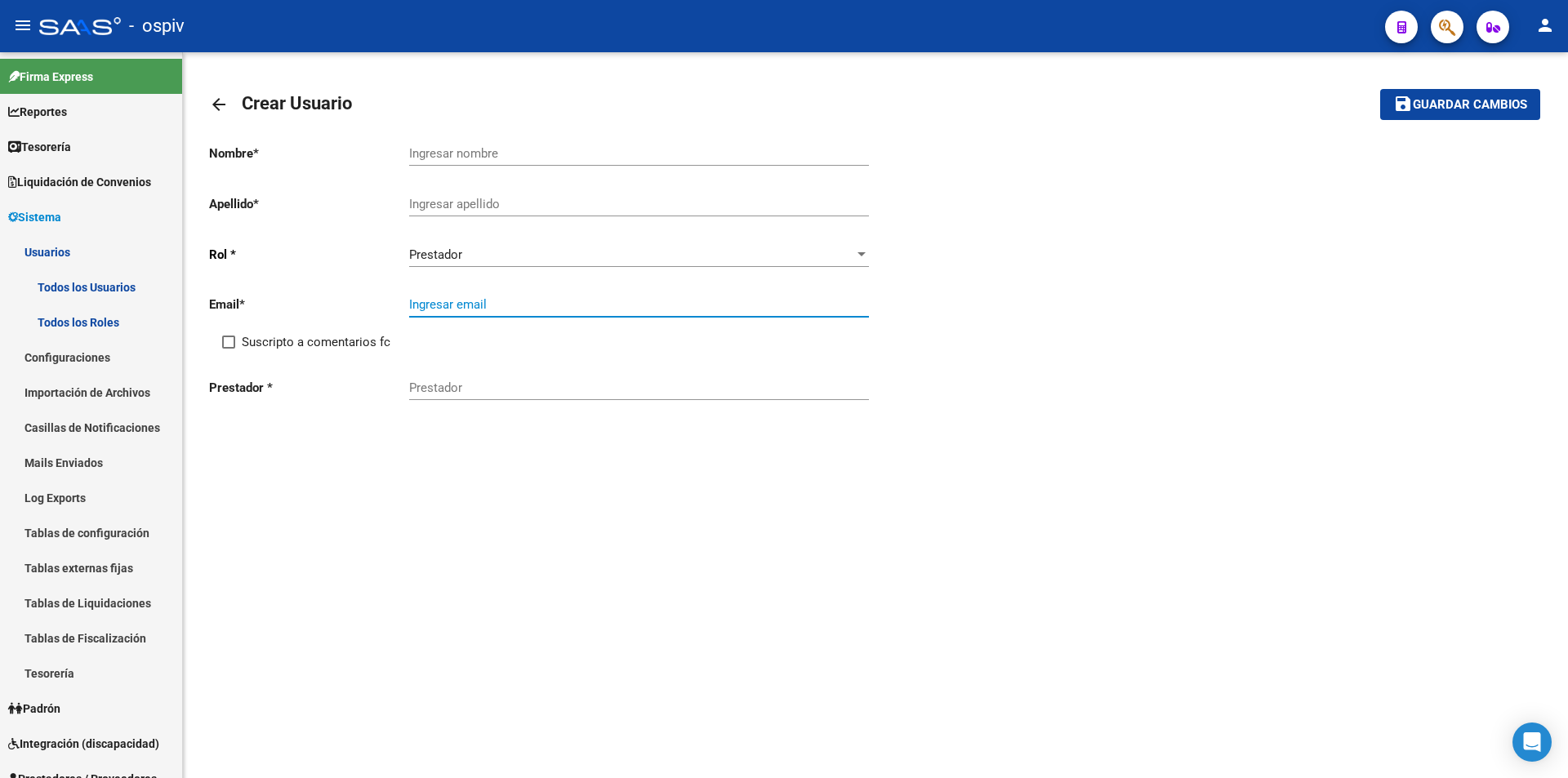
paste input "[EMAIL_ADDRESS][DOMAIN_NAME]"
type input "[EMAIL_ADDRESS][DOMAIN_NAME]"
click at [228, 349] on input "Suscripto a comentarios fc" at bounding box center [228, 349] width 1 height 1
checkbox input "true"
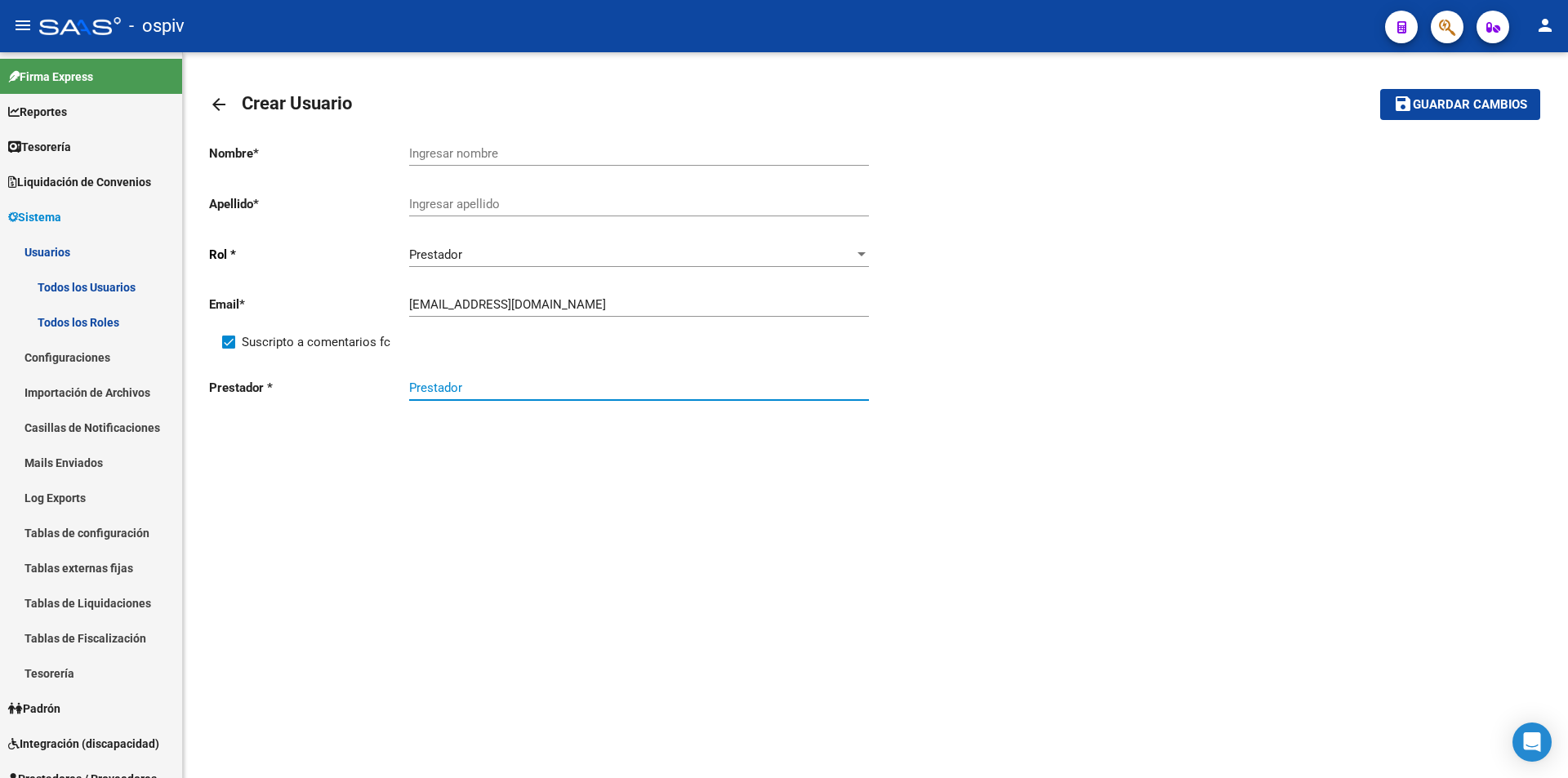
click at [442, 381] on input "Prestador" at bounding box center [639, 387] width 460 height 15
paste input "[PERSON_NAME]"
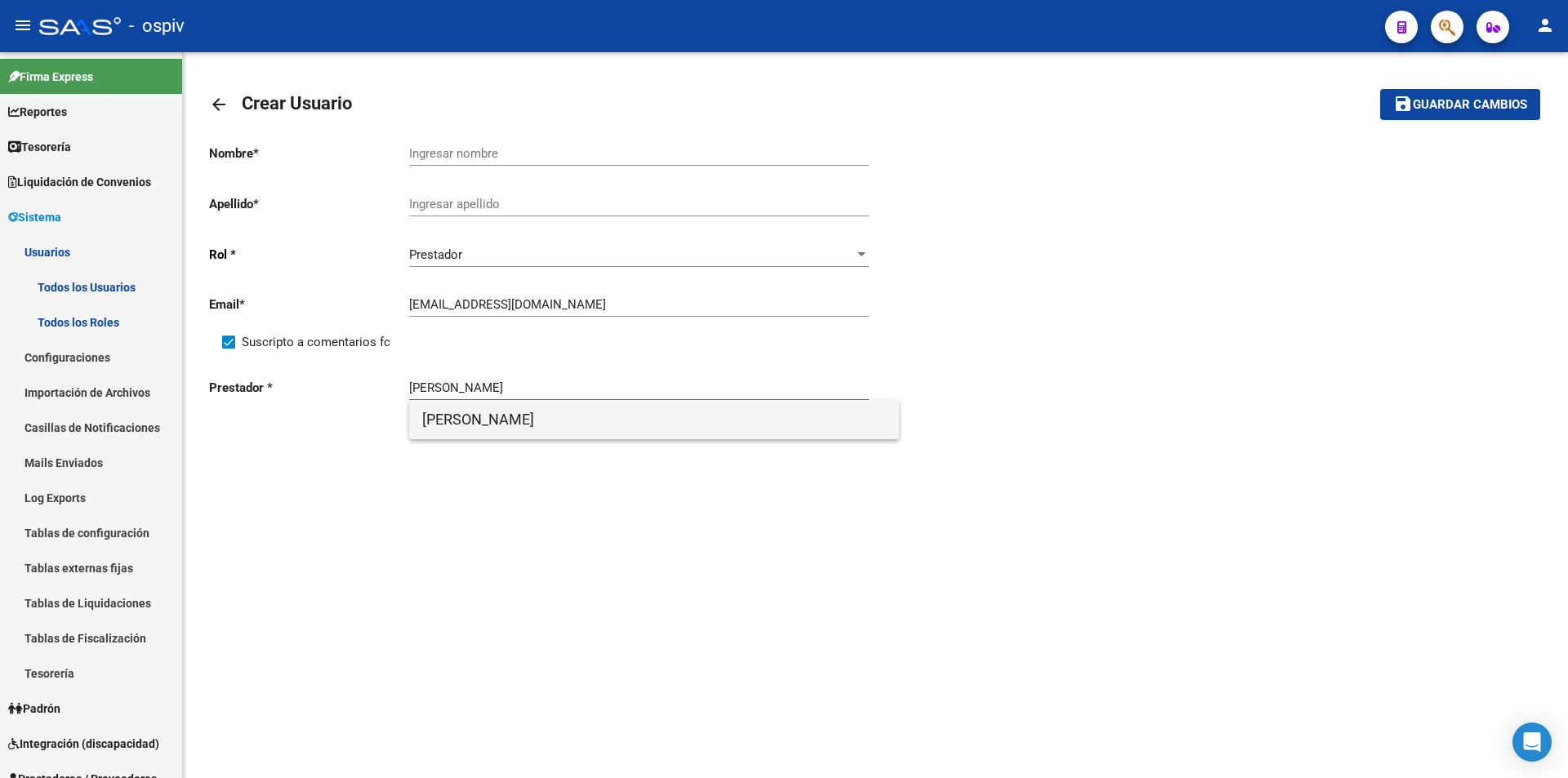
type input "[PERSON_NAME]"
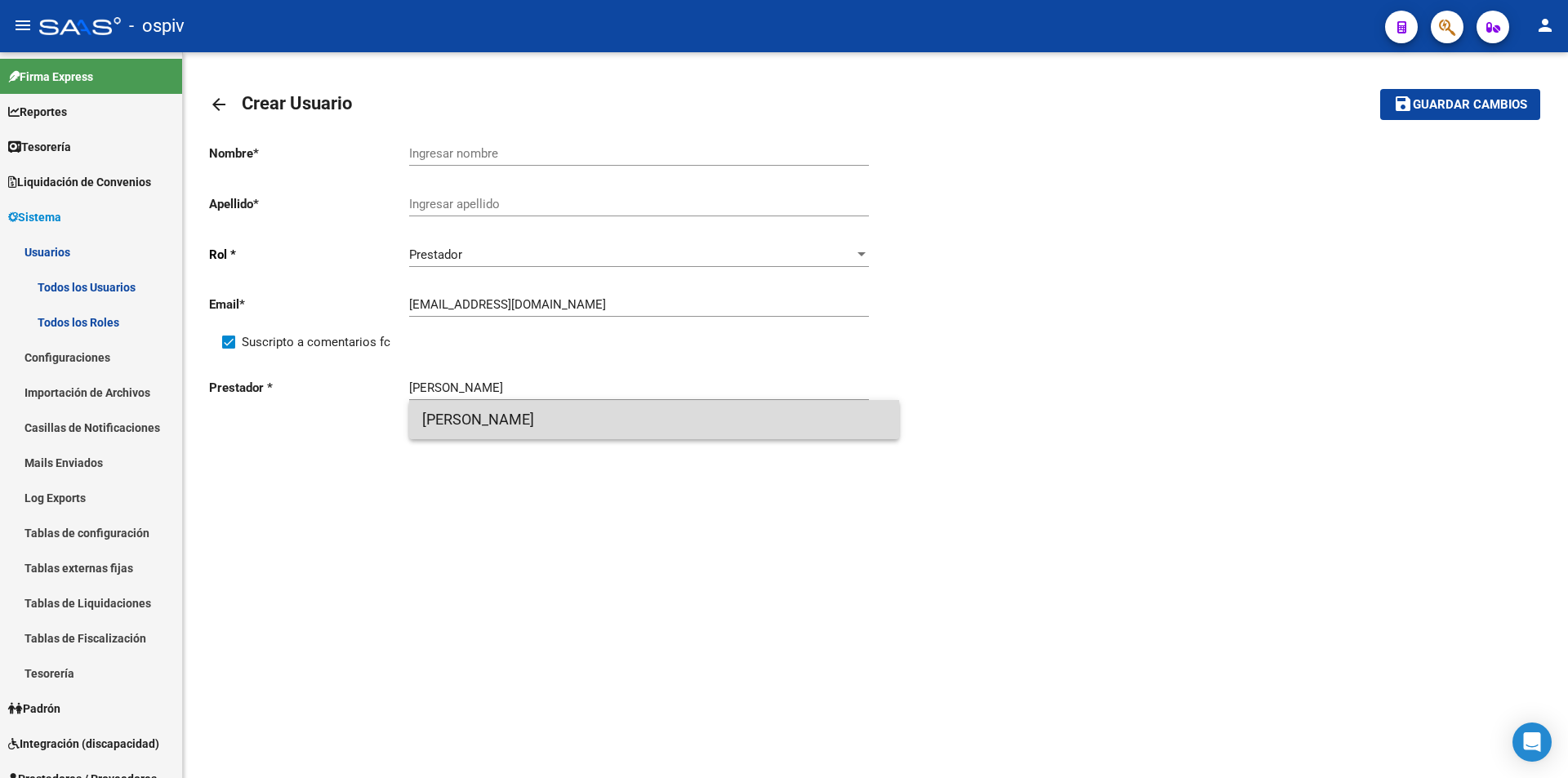
click at [519, 414] on span "[PERSON_NAME]" at bounding box center [655, 420] width 464 height 39
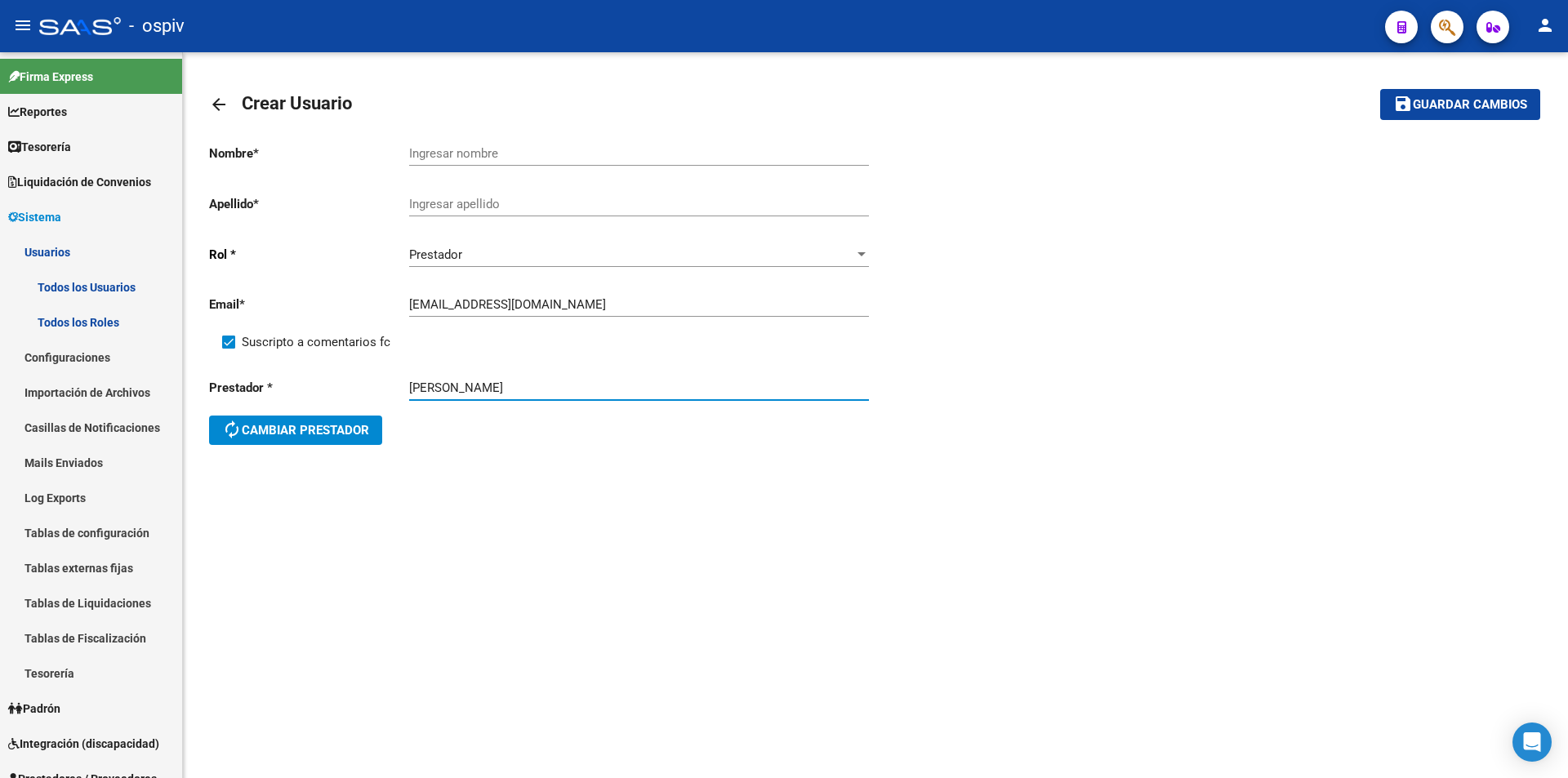
drag, startPoint x: 461, startPoint y: 384, endPoint x: 690, endPoint y: 375, distance: 229.2
click at [689, 376] on div "[PERSON_NAME]" at bounding box center [639, 383] width 460 height 36
click at [461, 152] on input "Ingresar nombre" at bounding box center [639, 153] width 460 height 15
paste input "[PERSON_NAME]"
type input "[PERSON_NAME]"
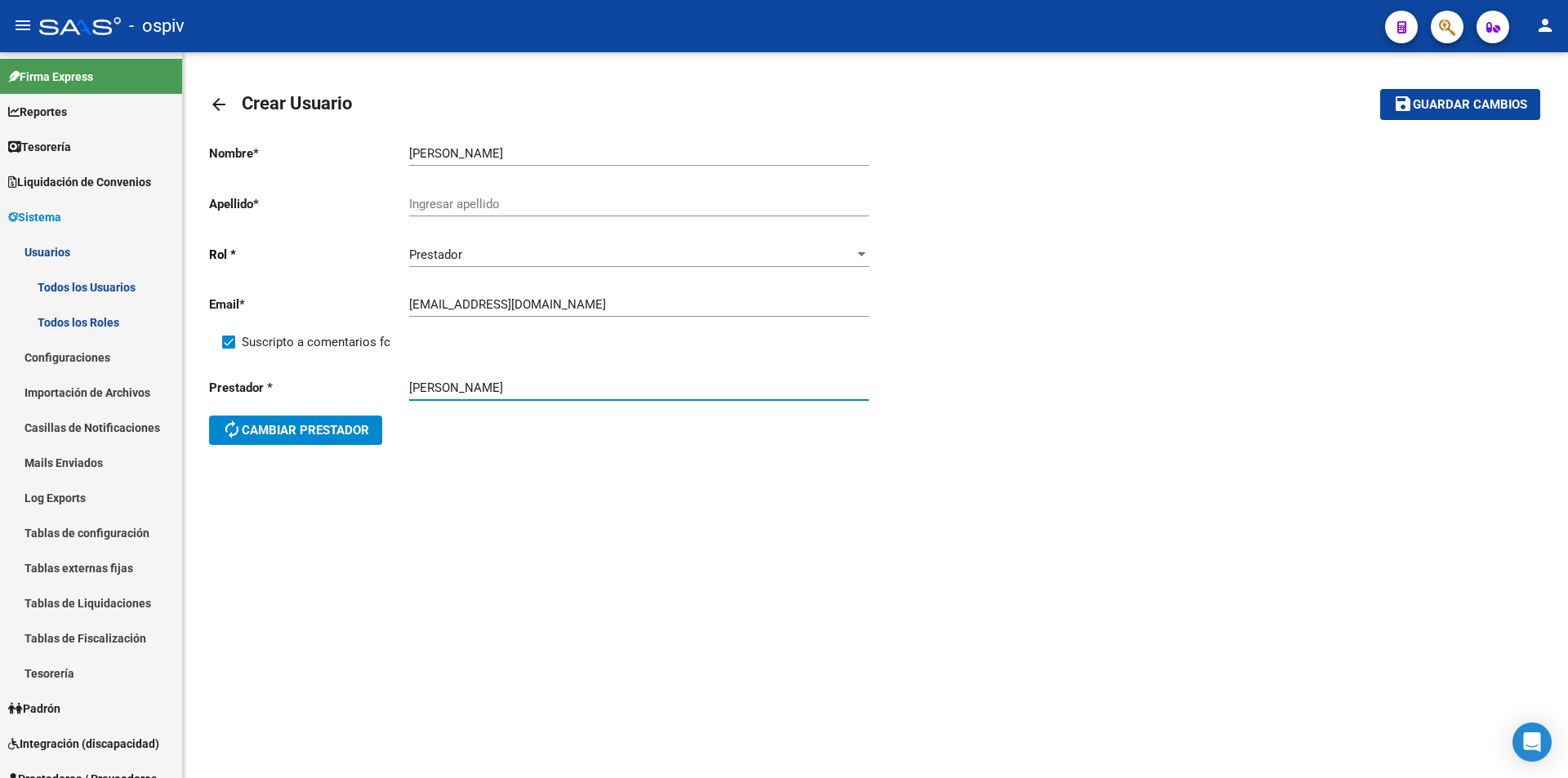
drag, startPoint x: 455, startPoint y: 387, endPoint x: 409, endPoint y: 381, distance: 46.4
click at [408, 387] on div "Prestador * [PERSON_NAME] autorenew Cambiar prestador" at bounding box center [542, 414] width 666 height 98
click at [470, 209] on input "Ingresar apellido" at bounding box center [639, 203] width 460 height 15
paste input "[PERSON_NAME]"
type input "[PERSON_NAME]"
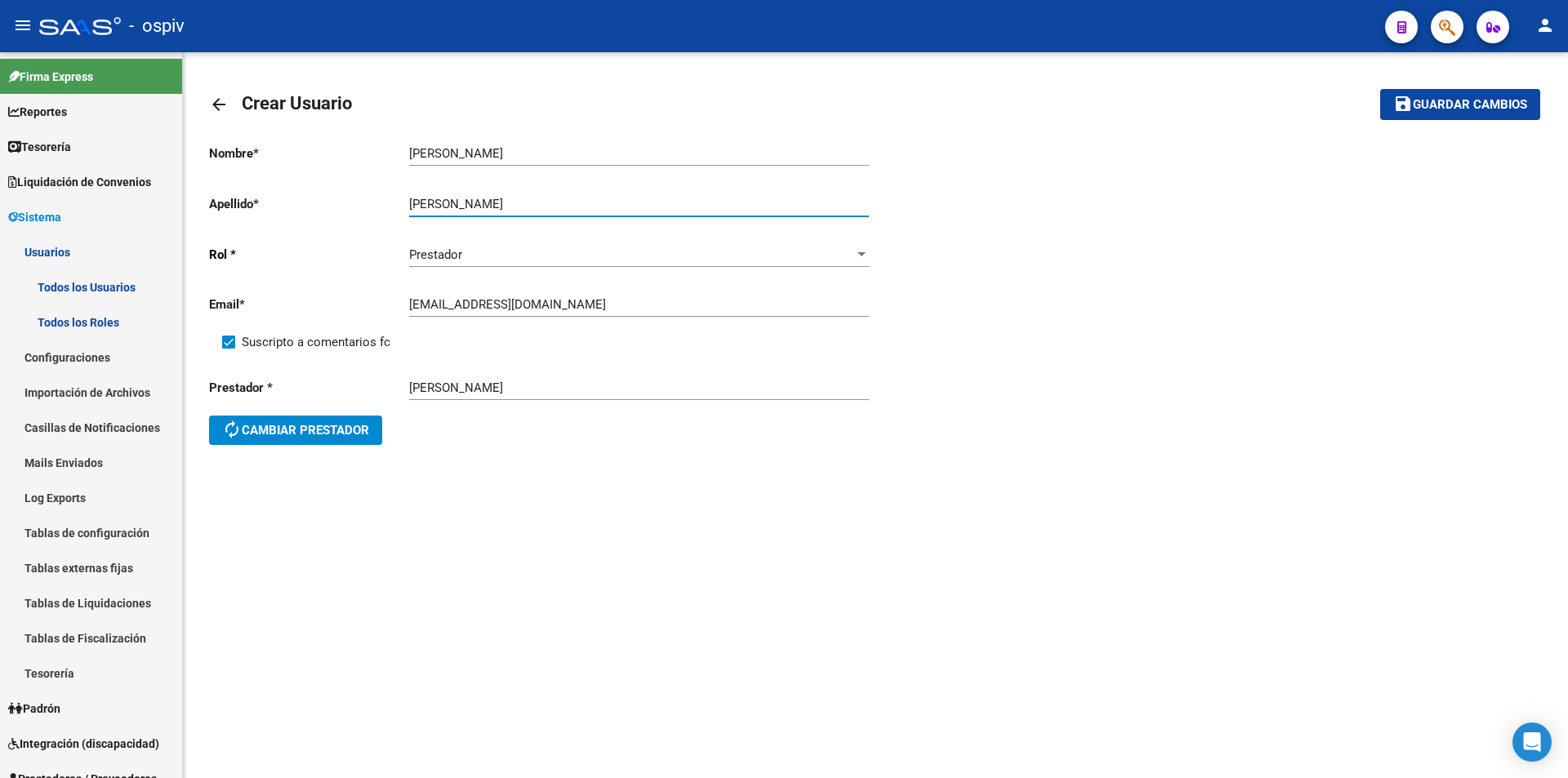
click at [1439, 116] on button "save Guardar cambios" at bounding box center [1460, 104] width 160 height 31
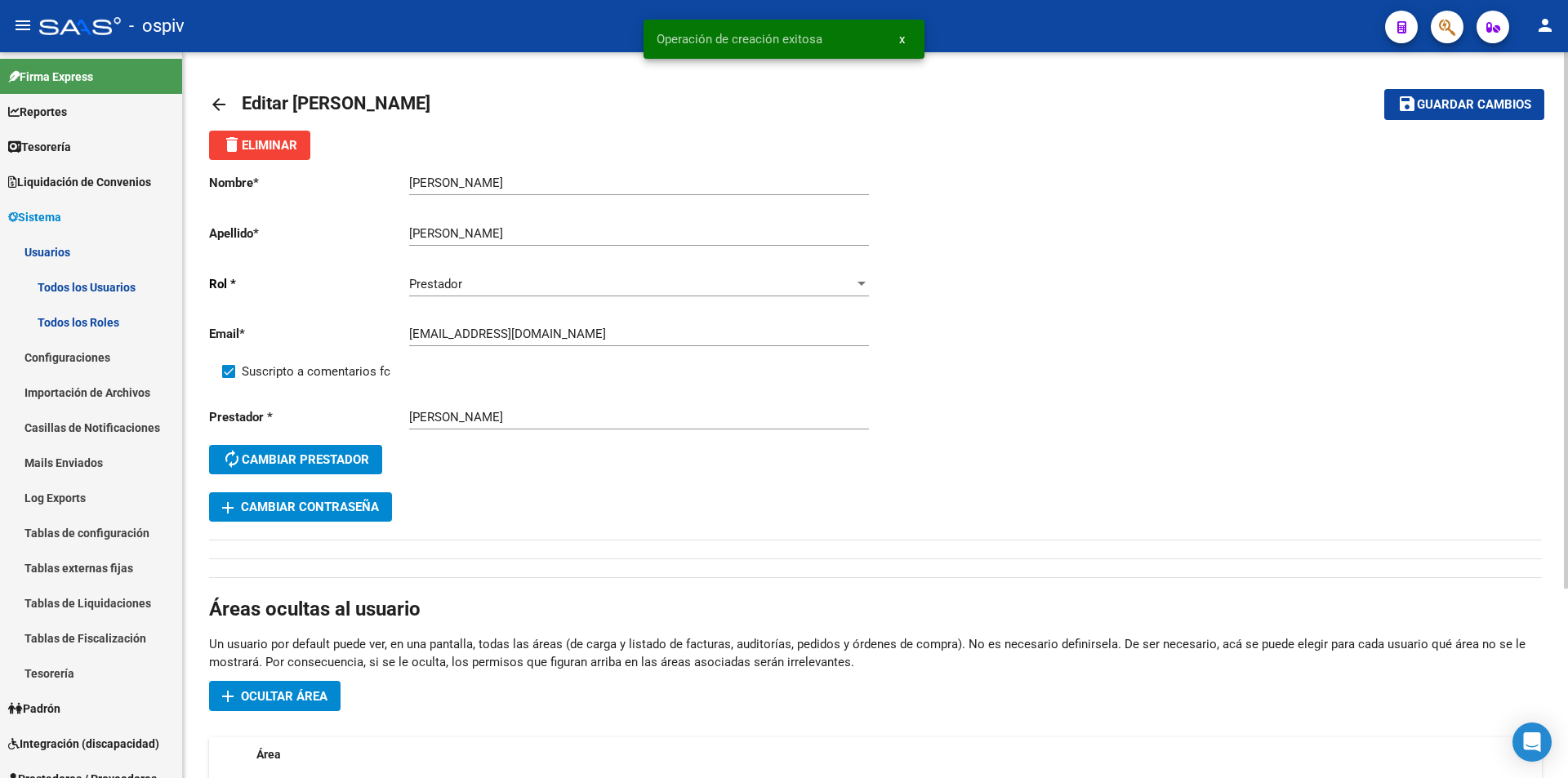
click at [217, 98] on mat-icon "arrow_back" at bounding box center [219, 105] width 20 height 20
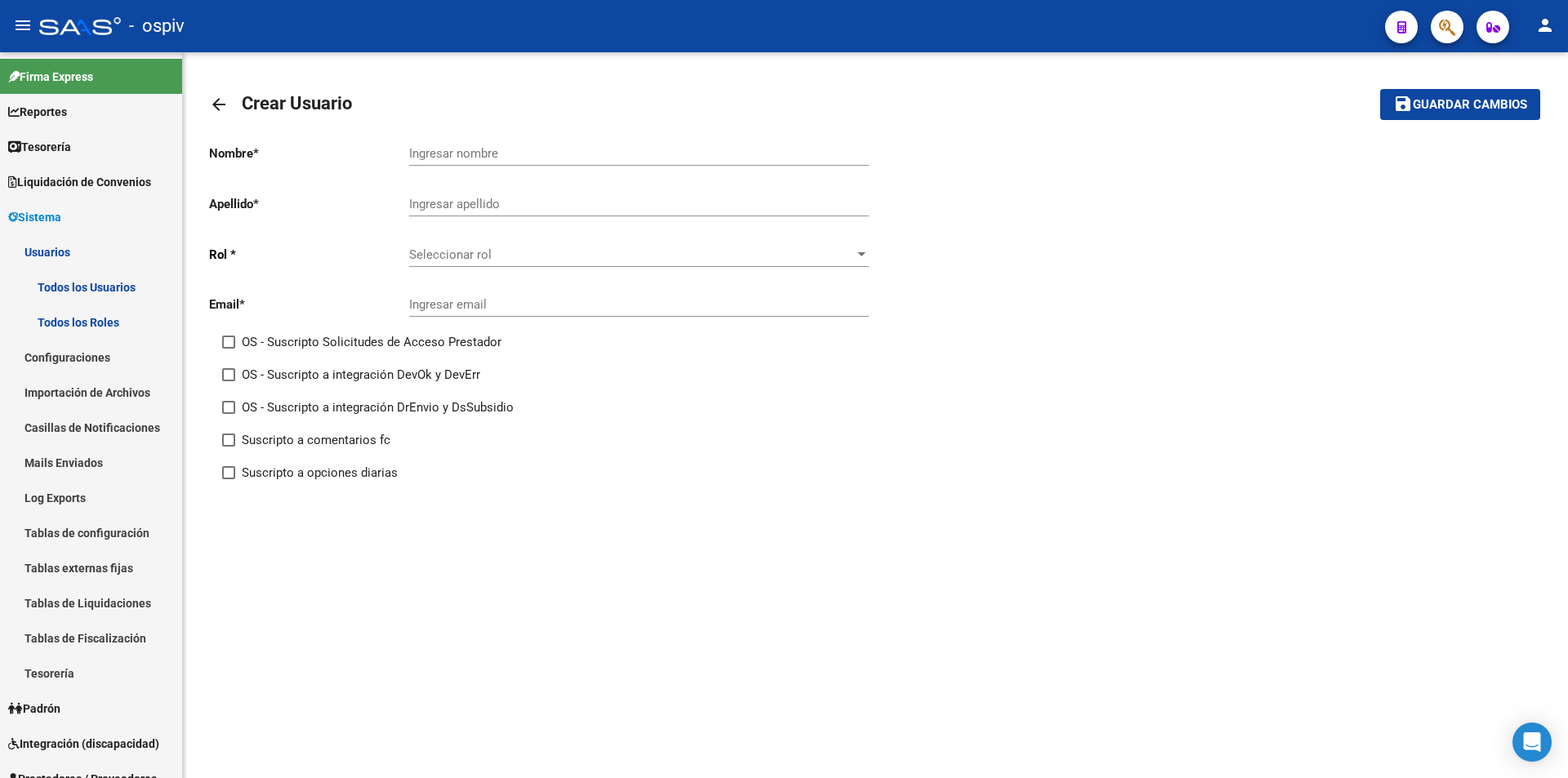
click at [568, 249] on span "Seleccionar rol" at bounding box center [631, 255] width 445 height 15
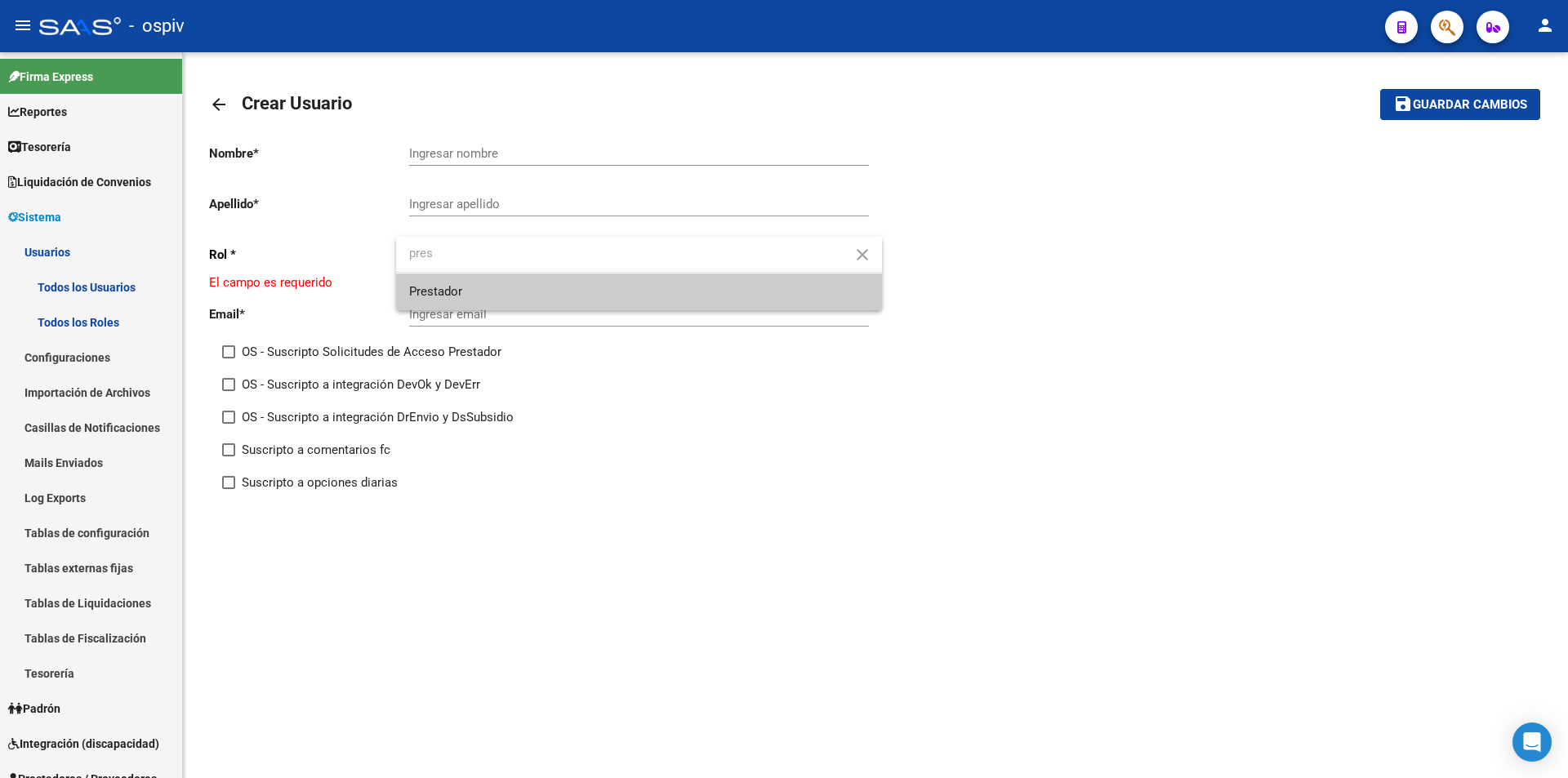
type input "pres"
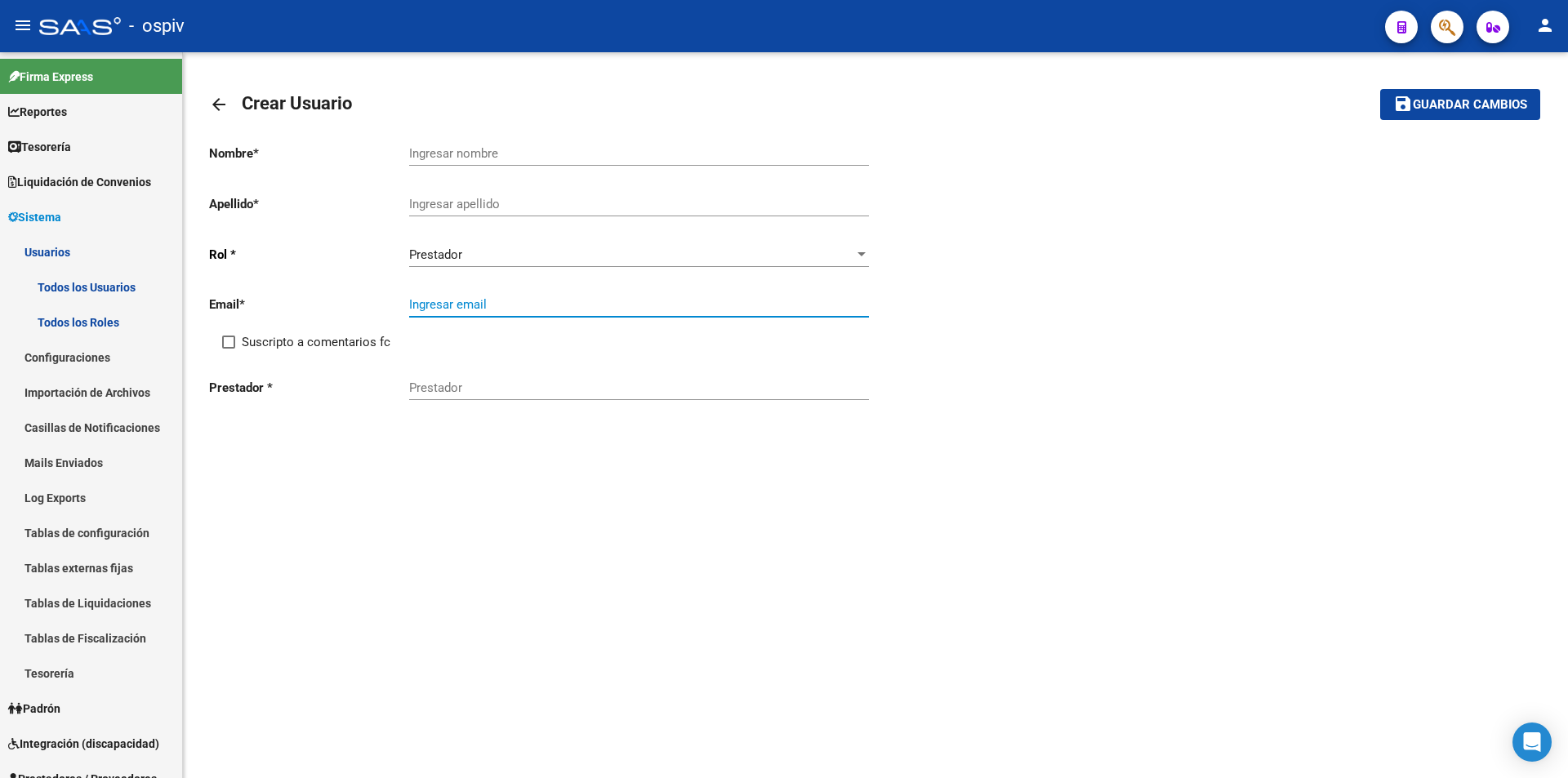
paste input "[EMAIL_ADDRESS][DOMAIN_NAME]"
type input "[EMAIL_ADDRESS][DOMAIN_NAME]"
click at [228, 349] on input "Suscripto a comentarios fc" at bounding box center [228, 349] width 1 height 1
checkbox input "true"
click at [513, 389] on input "Prestador" at bounding box center [639, 387] width 460 height 15
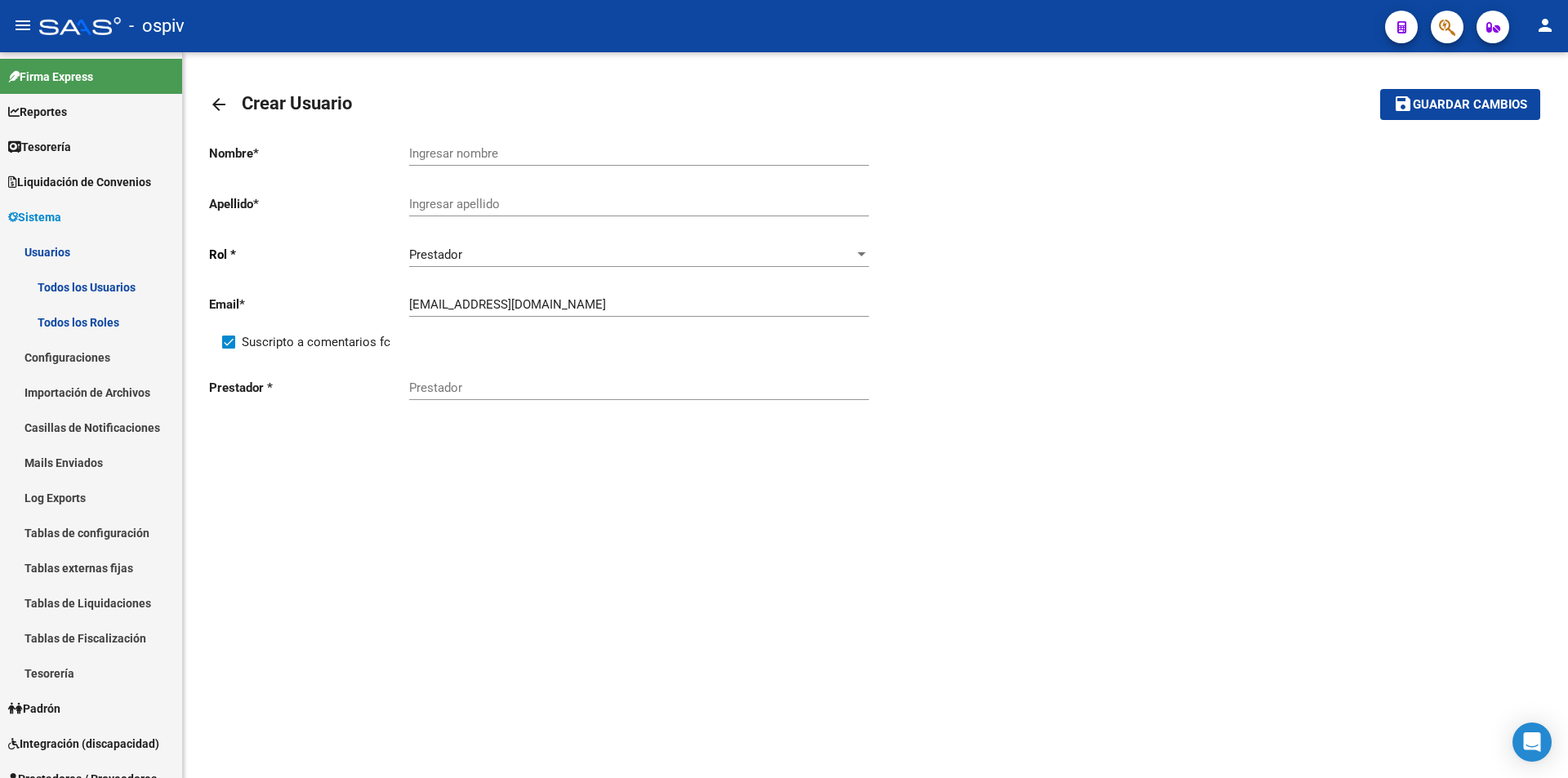
click at [553, 392] on input "Prestador" at bounding box center [639, 387] width 460 height 15
paste input "[PERSON_NAME]"
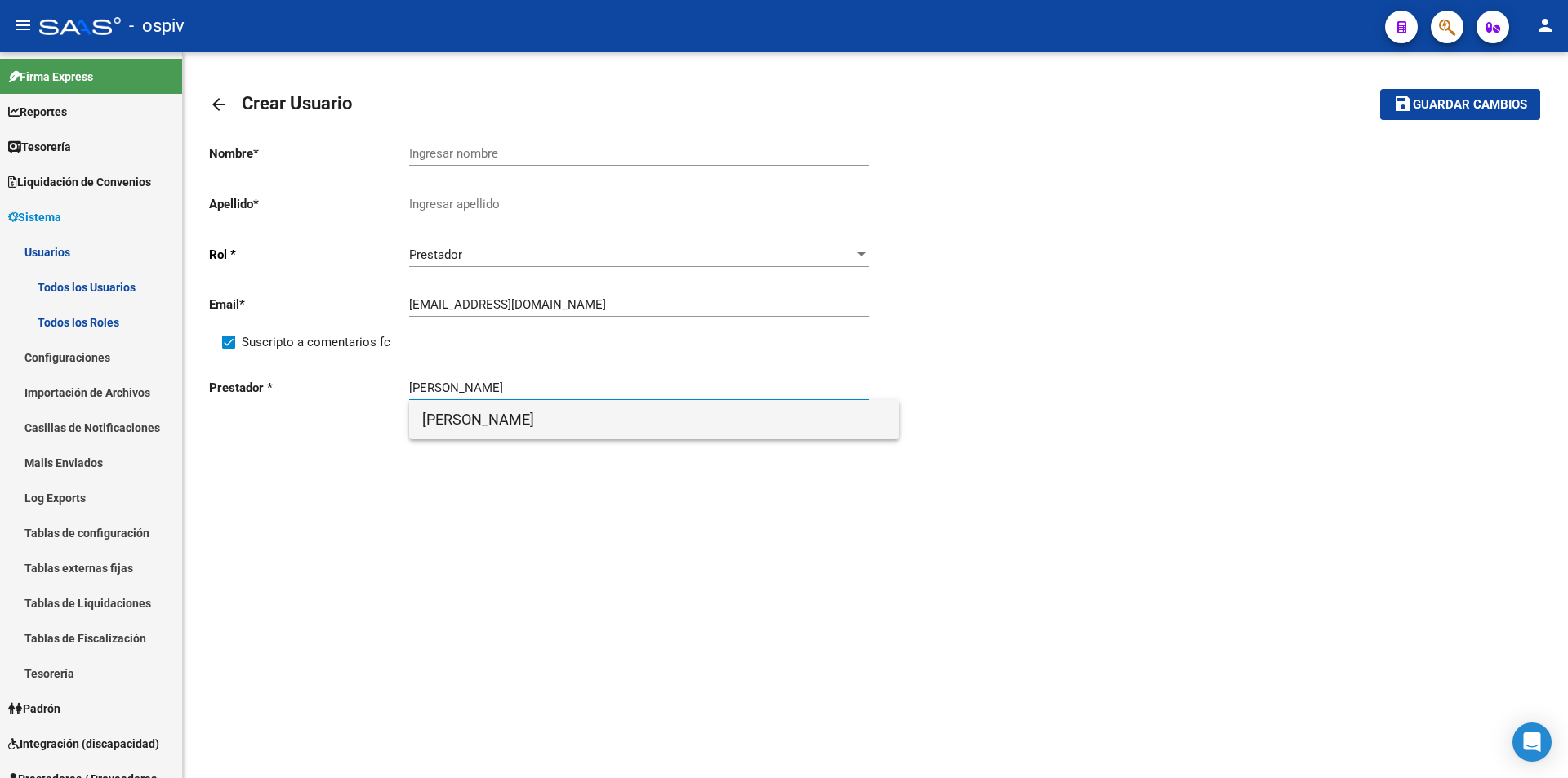
type input "[PERSON_NAME]"
click at [516, 414] on span "[PERSON_NAME]" at bounding box center [655, 420] width 464 height 39
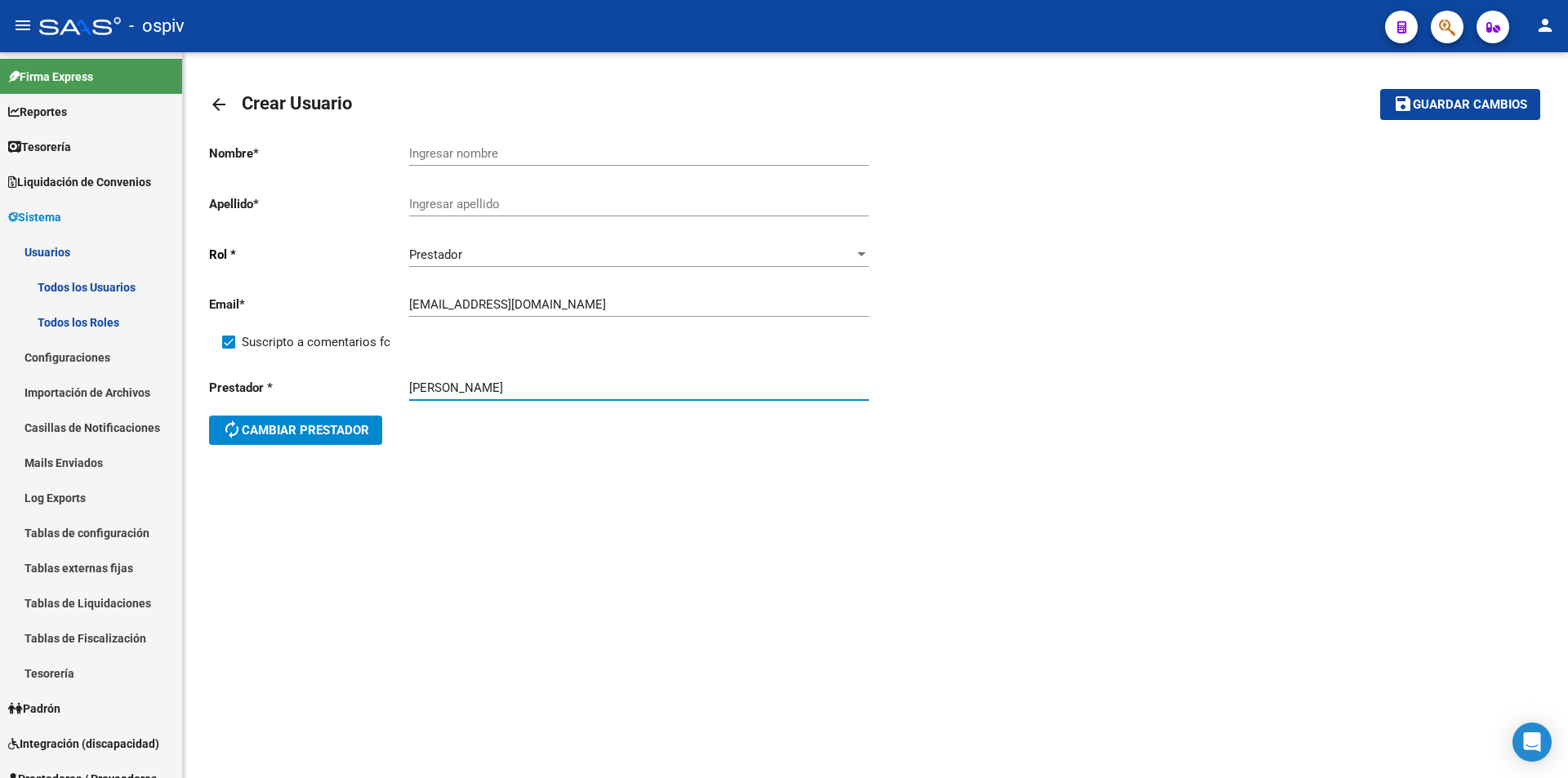
drag, startPoint x: 482, startPoint y: 390, endPoint x: 626, endPoint y: 391, distance: 144.0
click at [626, 391] on input "[PERSON_NAME]" at bounding box center [639, 387] width 460 height 15
click at [481, 150] on input "Ingresar nombre" at bounding box center [639, 153] width 460 height 15
paste input "[PERSON_NAME]"
type input "[PERSON_NAME]"
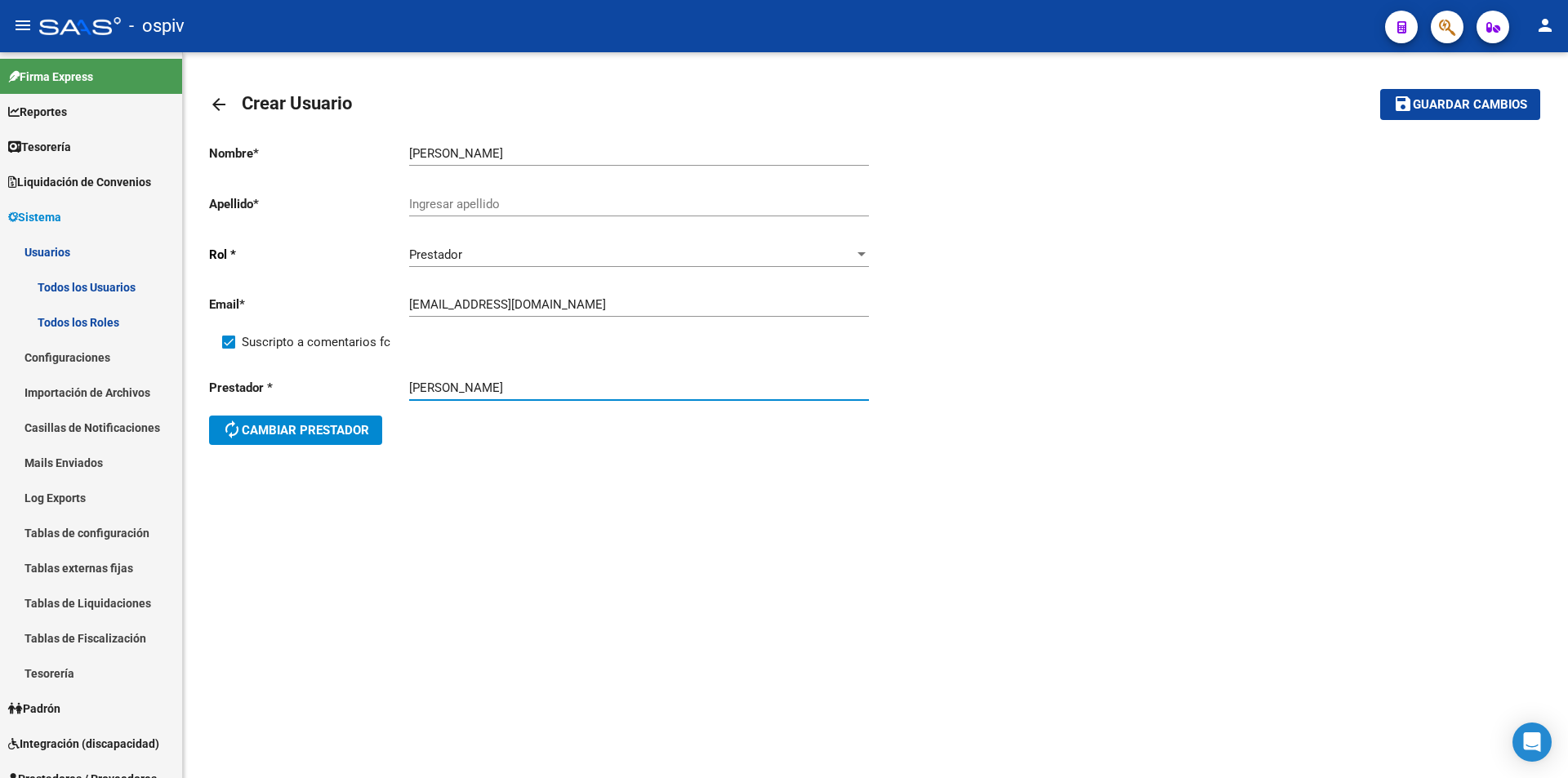
drag, startPoint x: 475, startPoint y: 388, endPoint x: 385, endPoint y: 386, distance: 90.0
click at [385, 386] on div "Prestador * [PERSON_NAME] Prestador autorenew Cambiar prestador" at bounding box center [542, 414] width 666 height 98
click at [460, 204] on input "Ingresar apellido" at bounding box center [639, 203] width 460 height 15
paste input "SARMIENTO"
type input "SARMIENTO"
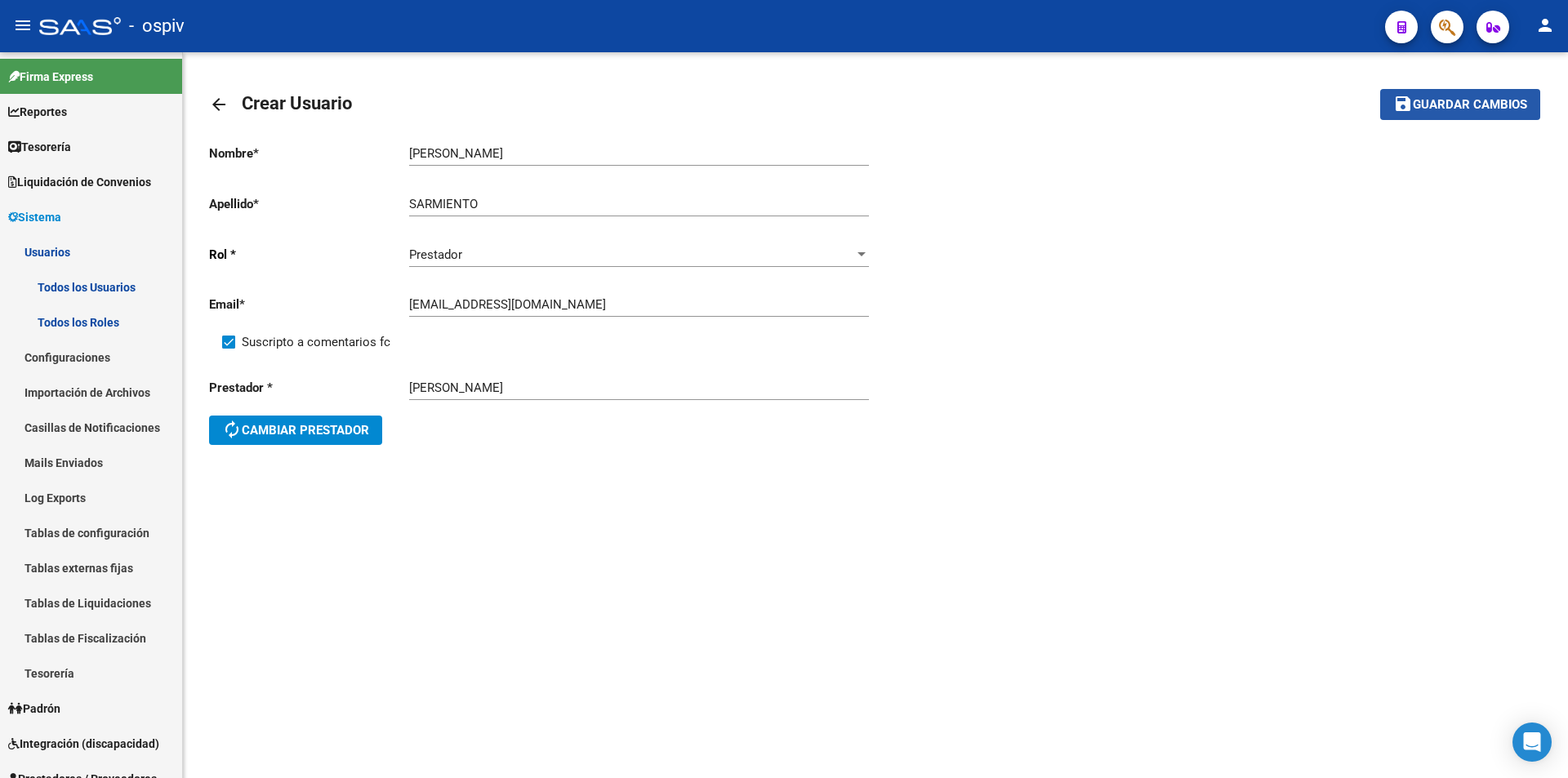
click at [1480, 117] on button "save Guardar cambios" at bounding box center [1460, 104] width 160 height 31
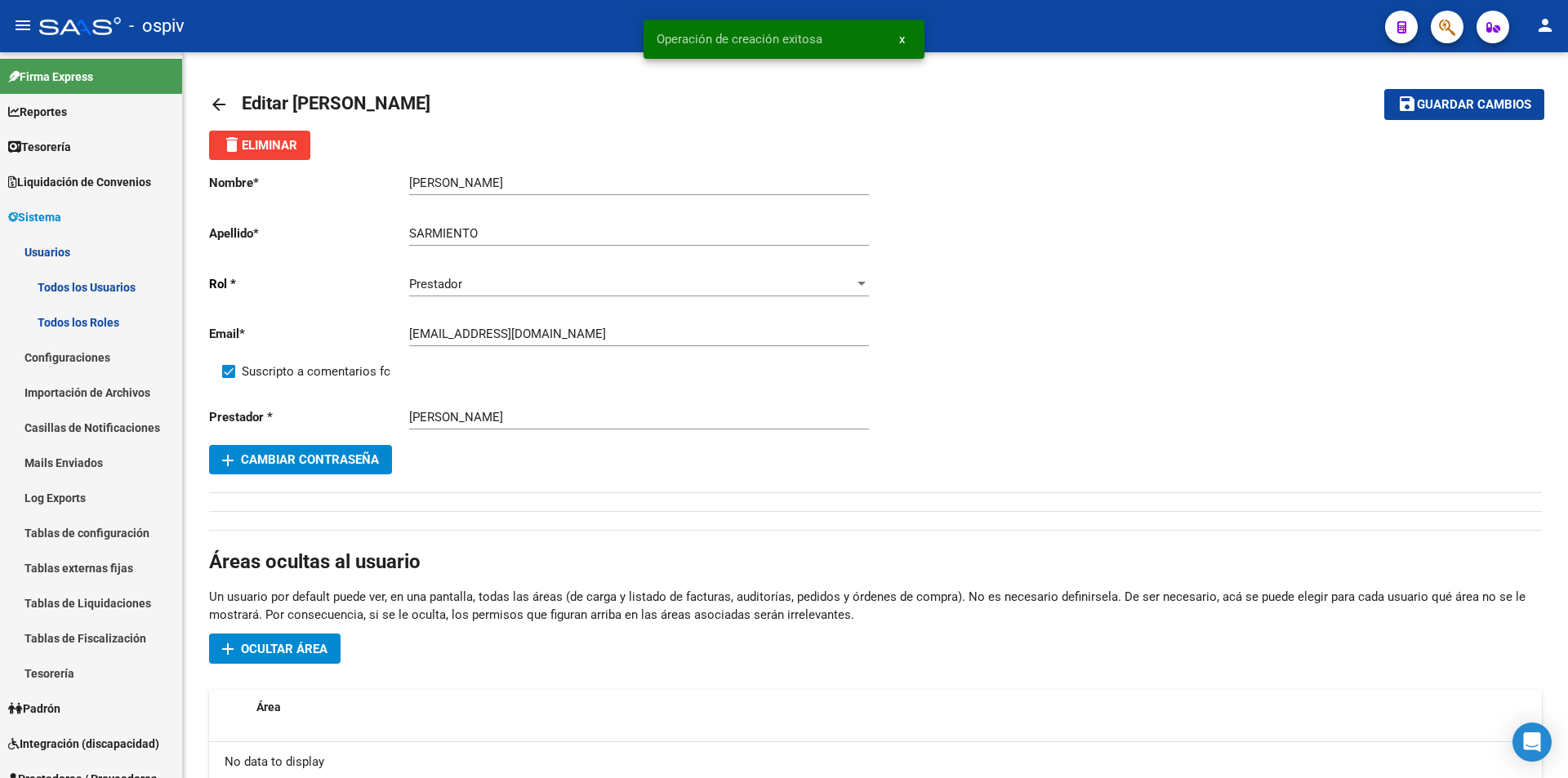
click at [219, 101] on mat-icon "arrow_back" at bounding box center [219, 105] width 20 height 20
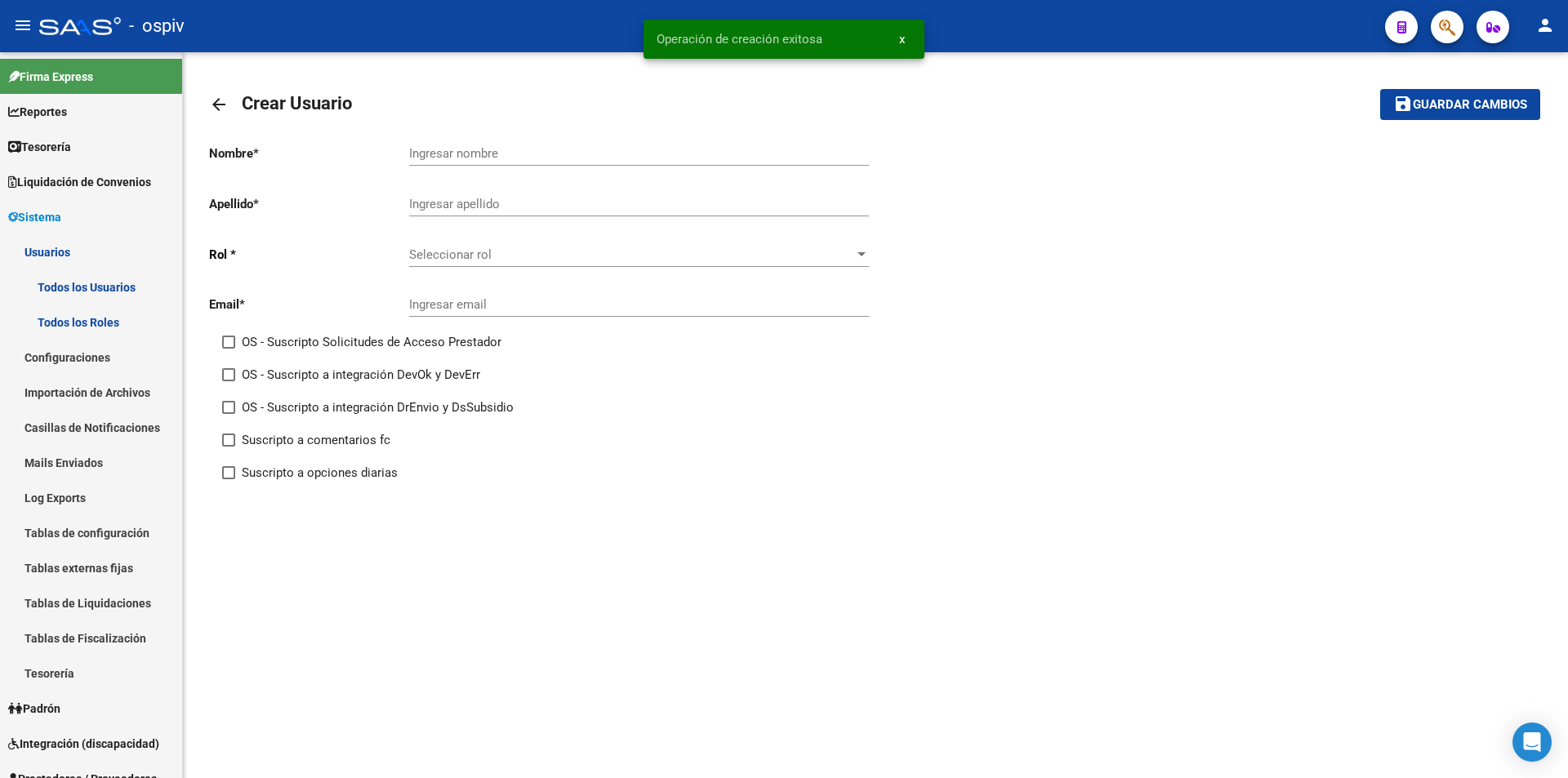
click at [499, 253] on span "Seleccionar rol" at bounding box center [631, 255] width 445 height 15
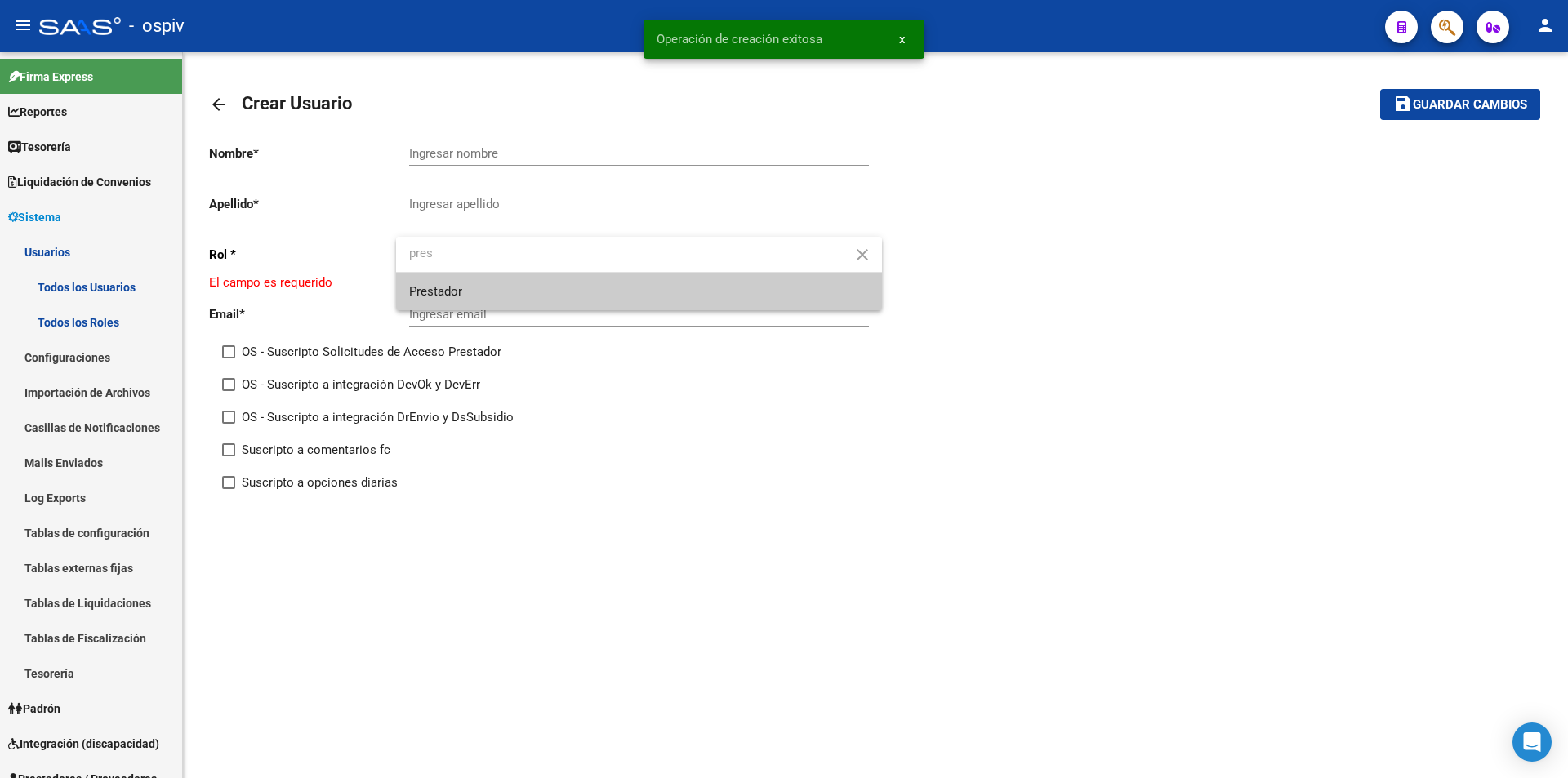
type input "pres"
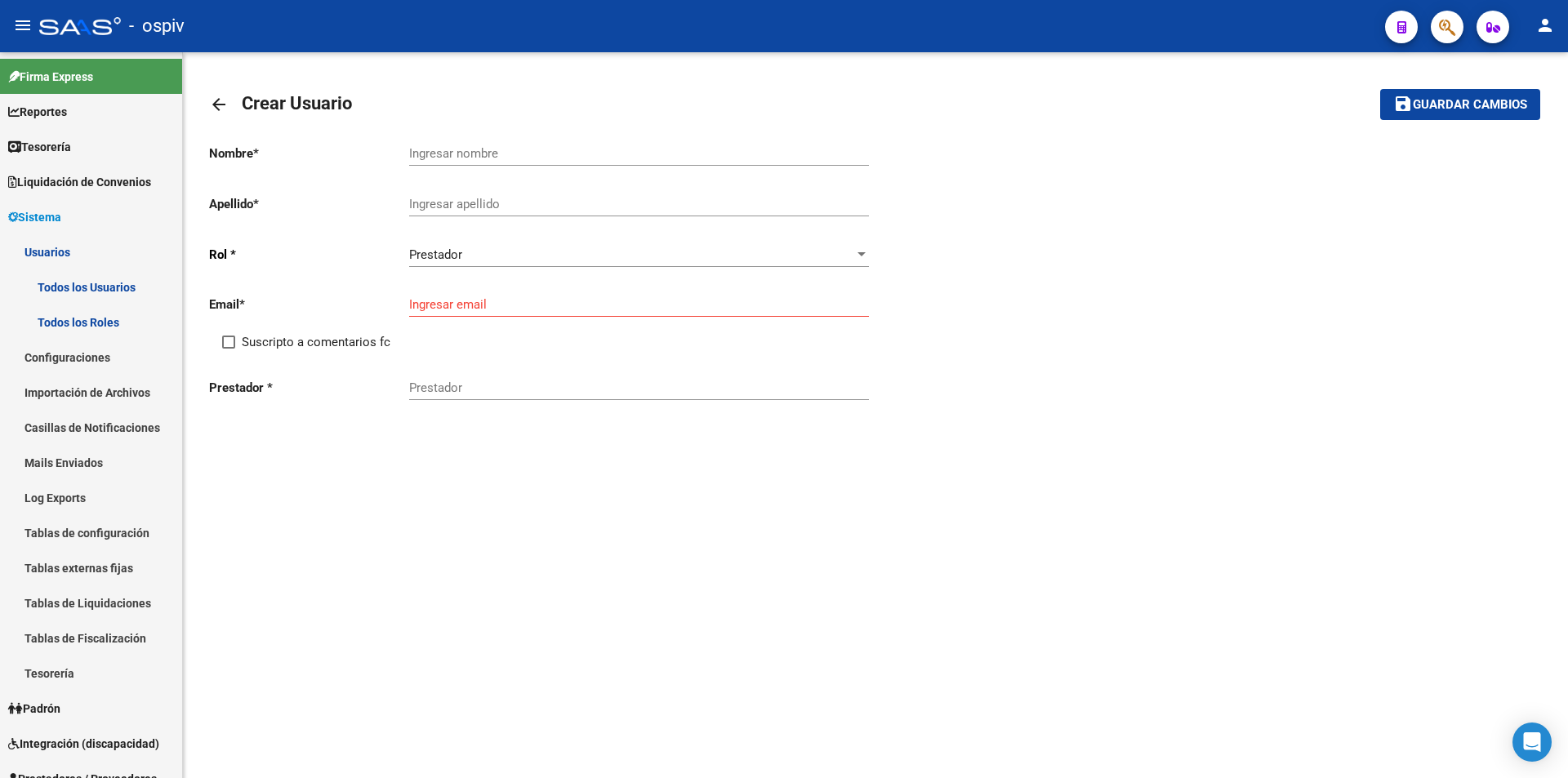
click at [456, 294] on div "Ingresar email" at bounding box center [639, 299] width 460 height 36
paste input "[EMAIL_ADDRESS][DOMAIN_NAME]"
type input "[EMAIL_ADDRESS][DOMAIN_NAME]"
click at [228, 349] on input "Suscripto a comentarios fc" at bounding box center [228, 349] width 1 height 1
checkbox input "true"
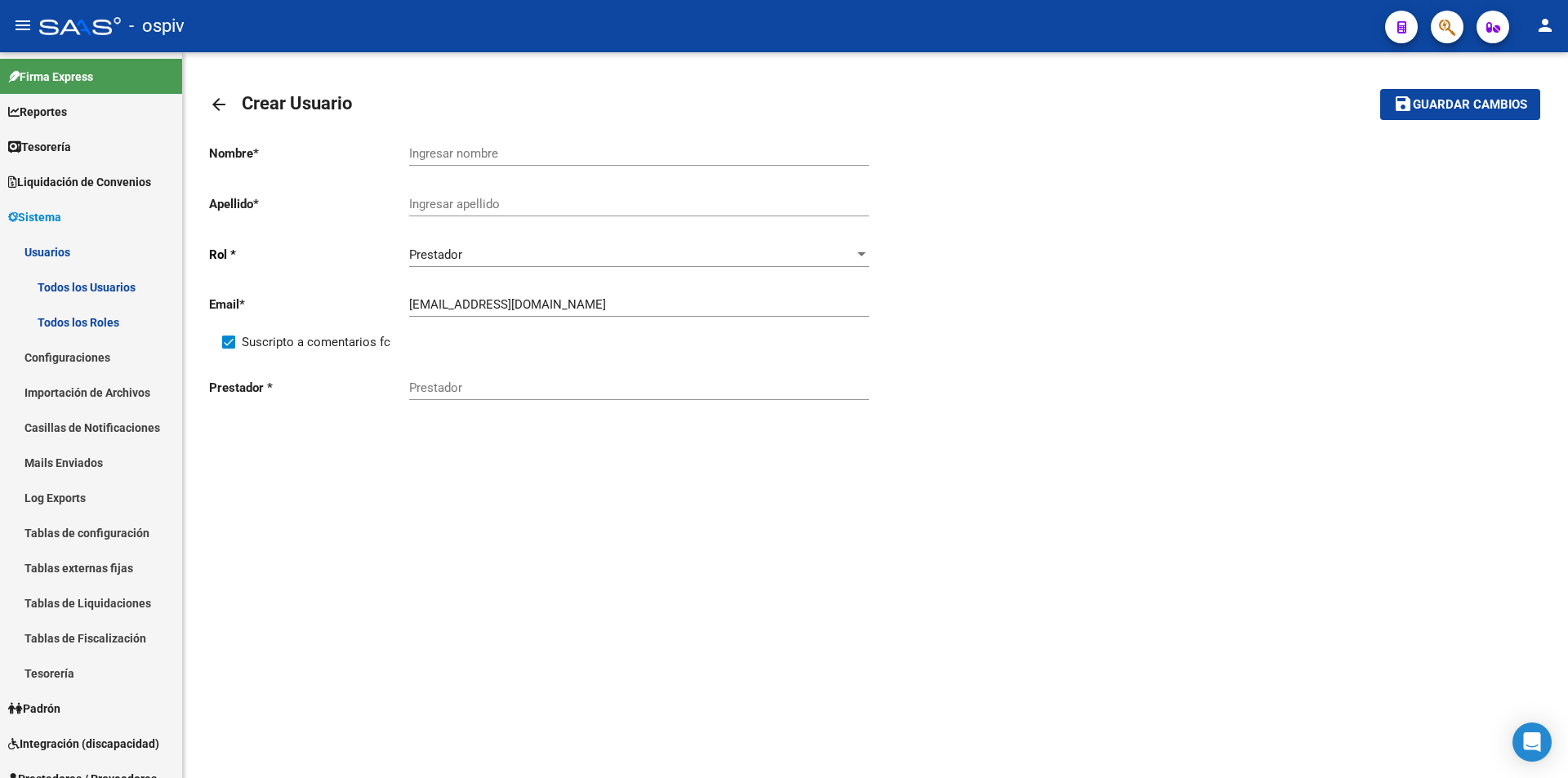
click at [466, 387] on input "Prestador" at bounding box center [639, 387] width 460 height 15
paste input "[PERSON_NAME] [PERSON_NAME]"
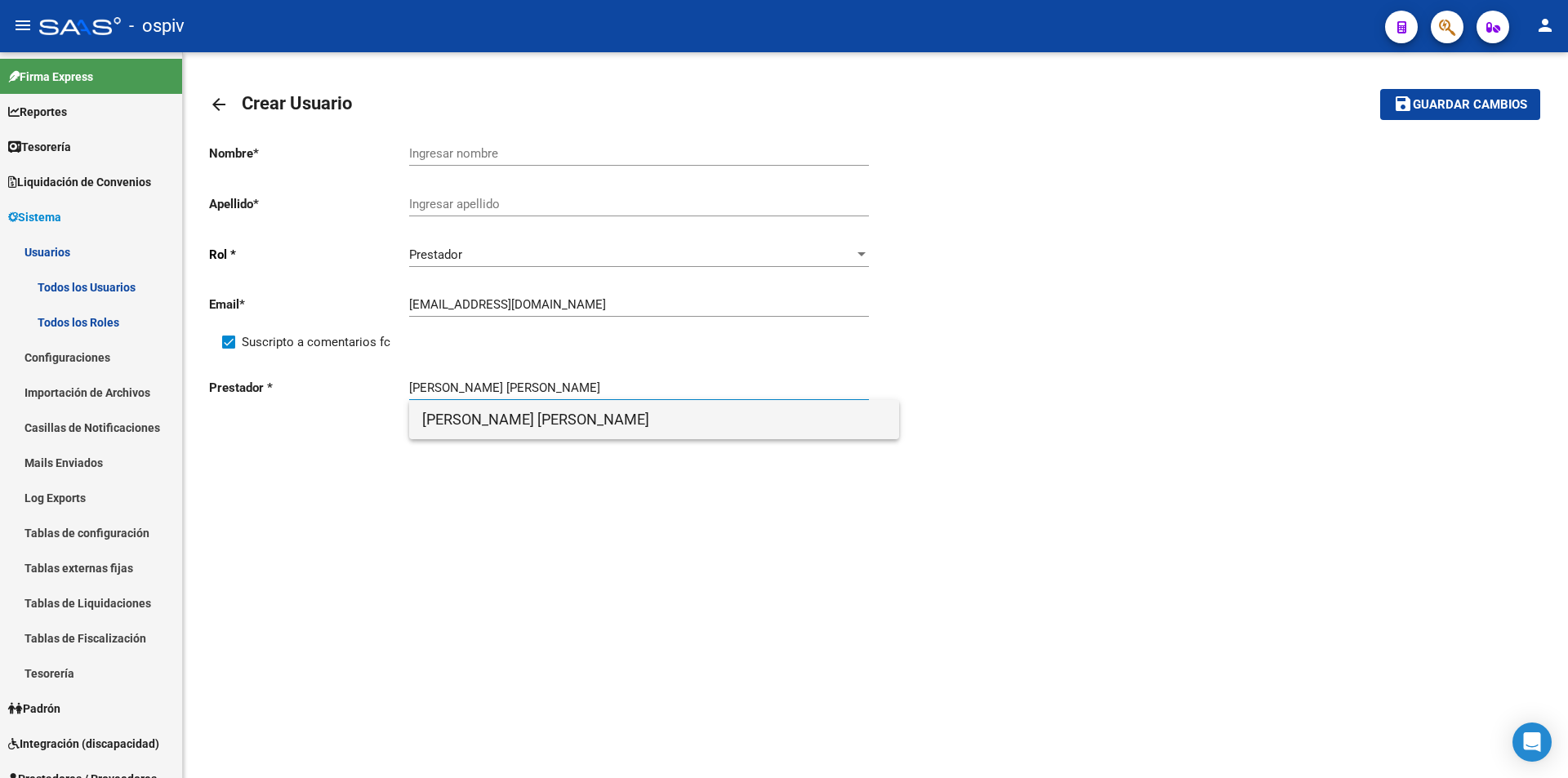
type input "[PERSON_NAME] [PERSON_NAME]"
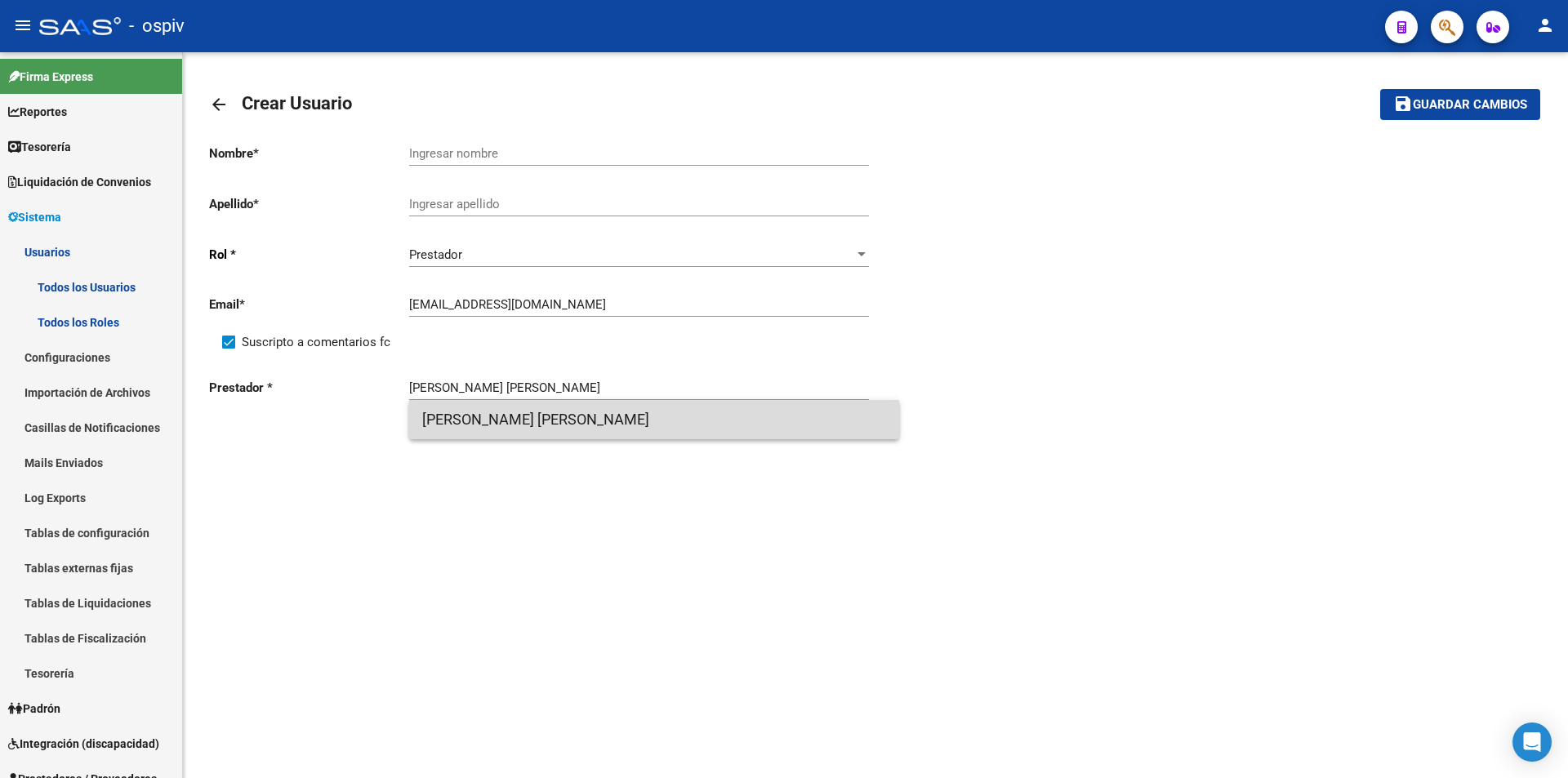
drag, startPoint x: 490, startPoint y: 412, endPoint x: 477, endPoint y: 386, distance: 29.1
click at [489, 412] on span "[PERSON_NAME] [PERSON_NAME]" at bounding box center [655, 420] width 464 height 39
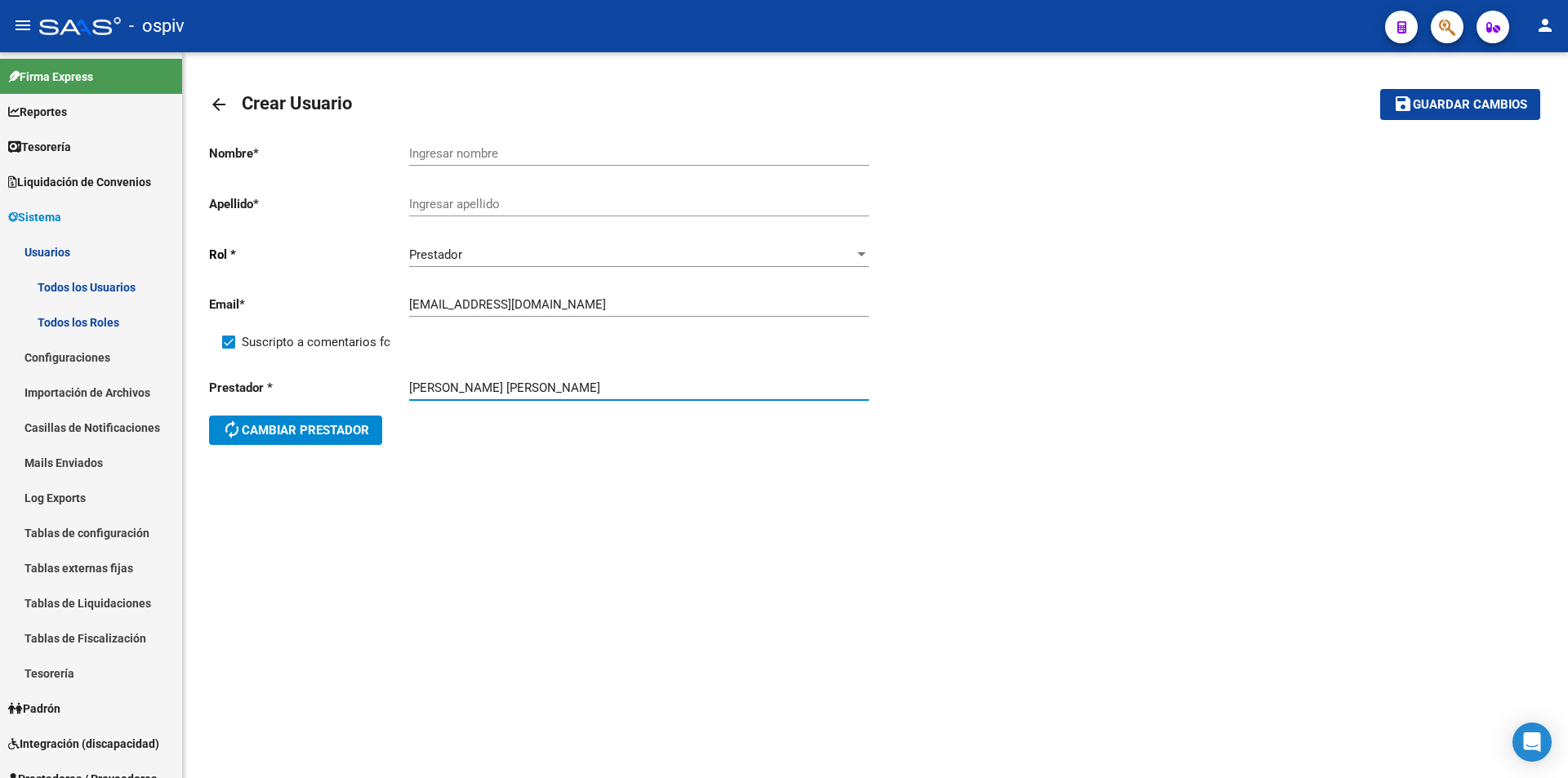
drag, startPoint x: 476, startPoint y: 382, endPoint x: 730, endPoint y: 350, distance: 256.0
click at [735, 352] on div "Nombre * Ingresar nombre Apellido * Ingresar apellido [PERSON_NAME] * Prestador…" at bounding box center [542, 296] width 666 height 333
click at [480, 146] on input "Ingresar nombre" at bounding box center [639, 153] width 460 height 15
paste input "[PERSON_NAME]"
type input "[PERSON_NAME]"
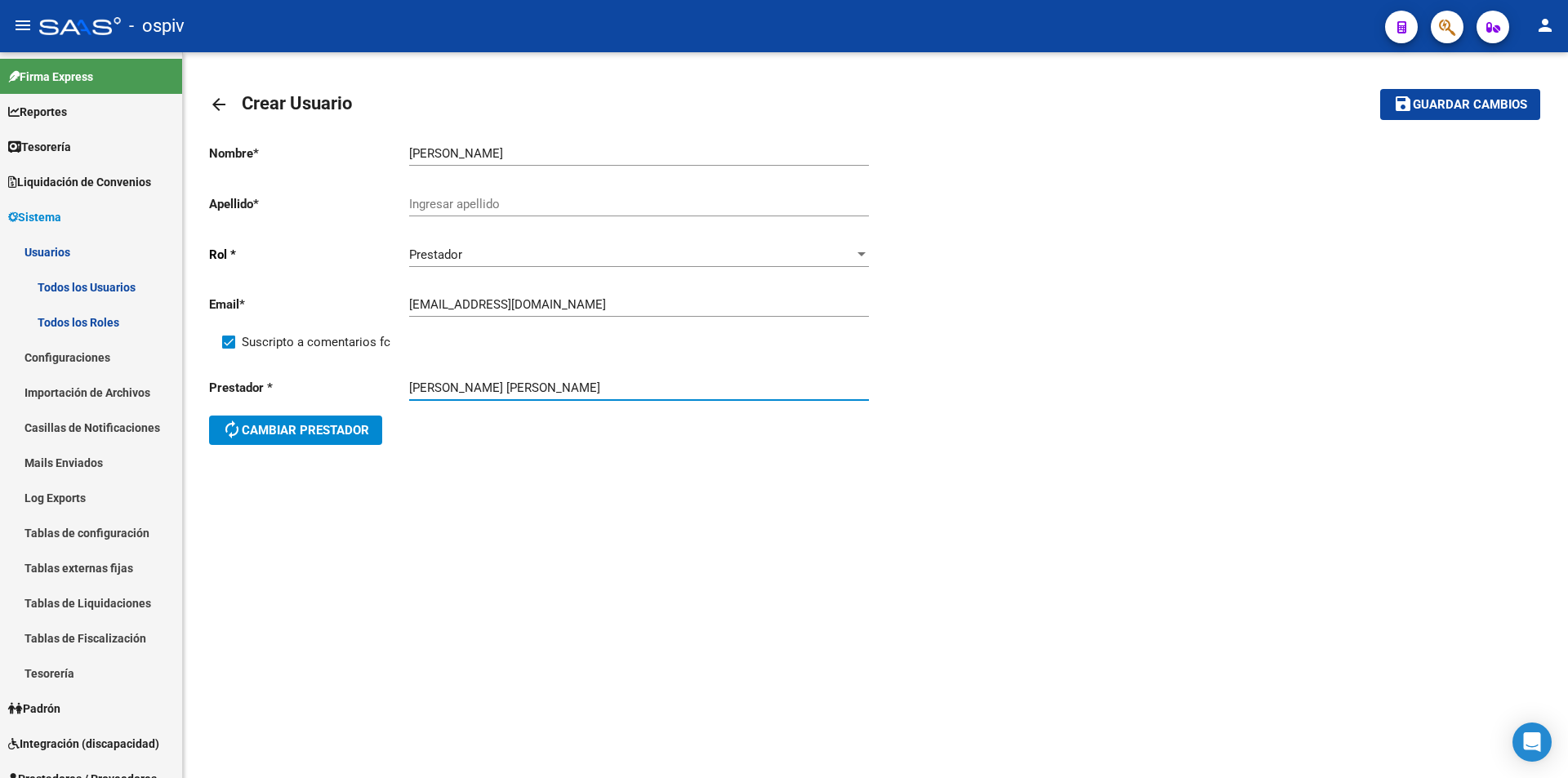
drag, startPoint x: 470, startPoint y: 389, endPoint x: 398, endPoint y: 387, distance: 72.0
click at [399, 387] on div "Prestador * [PERSON_NAME] [PERSON_NAME] Prestador autorenew Cambiar prestador" at bounding box center [542, 414] width 666 height 98
click at [451, 210] on input "Ingresar apellido" at bounding box center [639, 203] width 460 height 15
paste input "[PERSON_NAME]"
type input "[PERSON_NAME]"
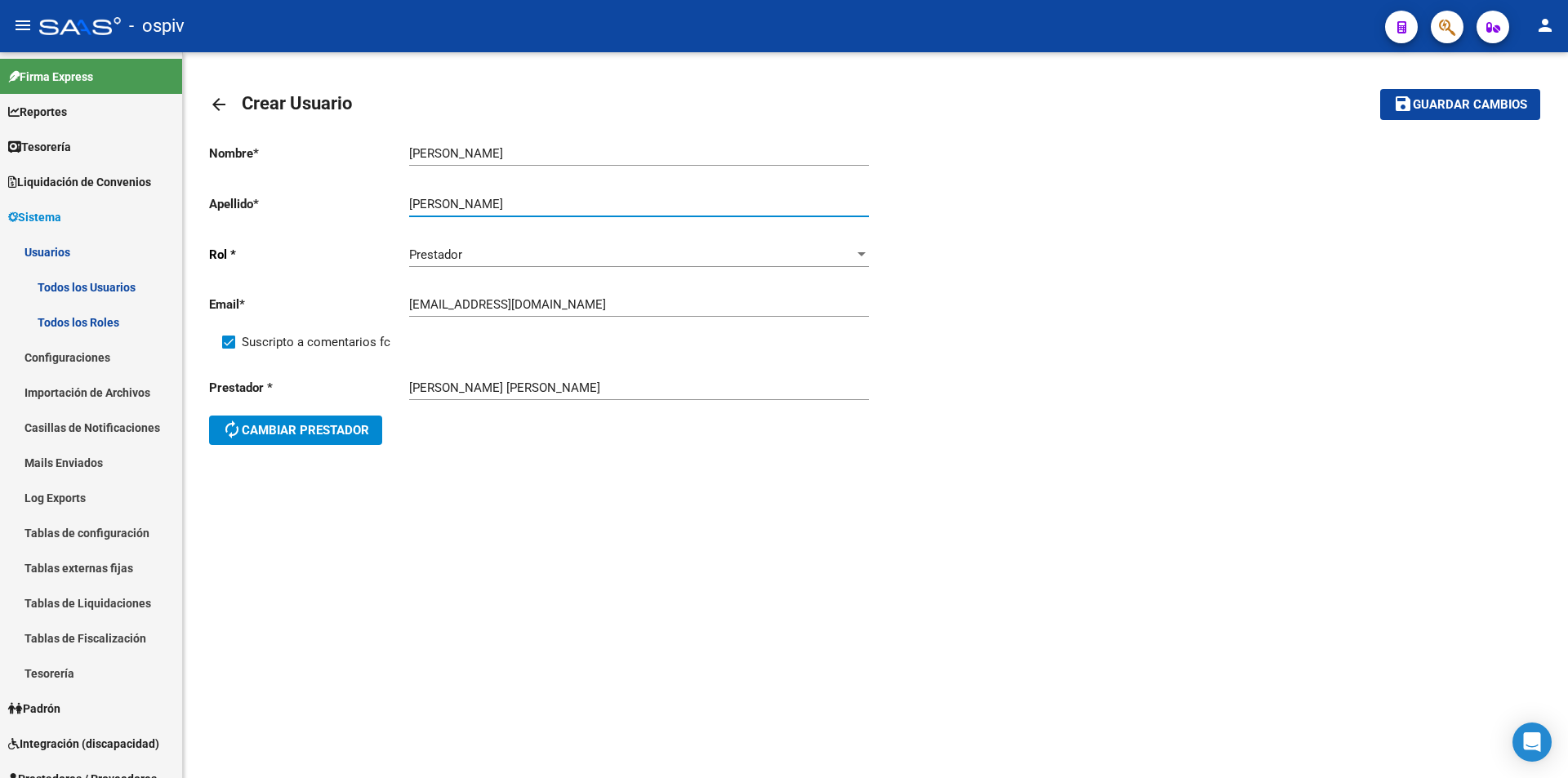
click at [1462, 91] on button "save Guardar cambios" at bounding box center [1460, 104] width 160 height 31
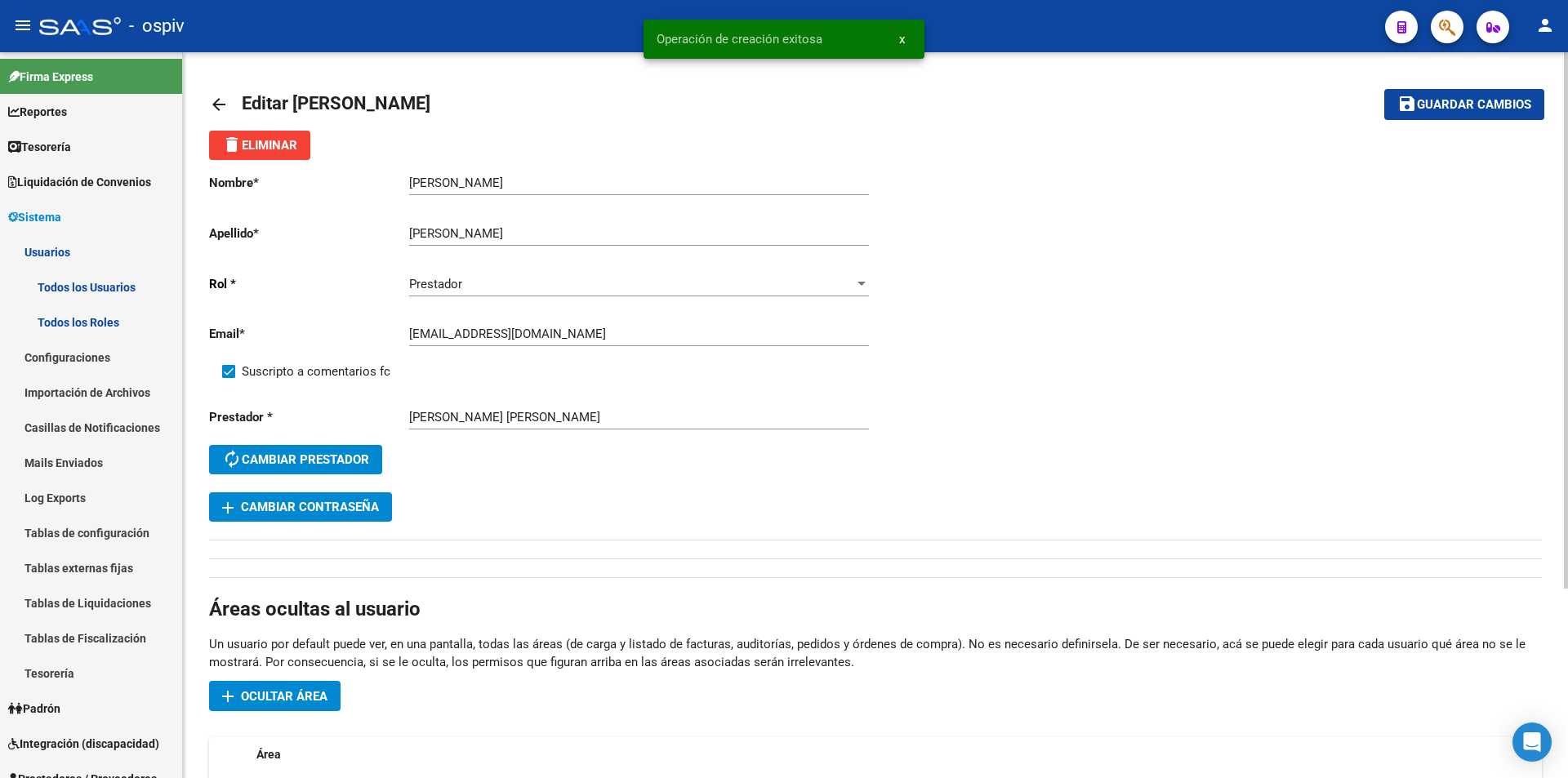
click at [207, 107] on div "arrow_back Editar [PERSON_NAME] save Guardar cambios delete Eliminar Nombre * […" at bounding box center [875, 543] width 1385 height 982
click at [215, 104] on mat-icon "arrow_back" at bounding box center [219, 105] width 20 height 20
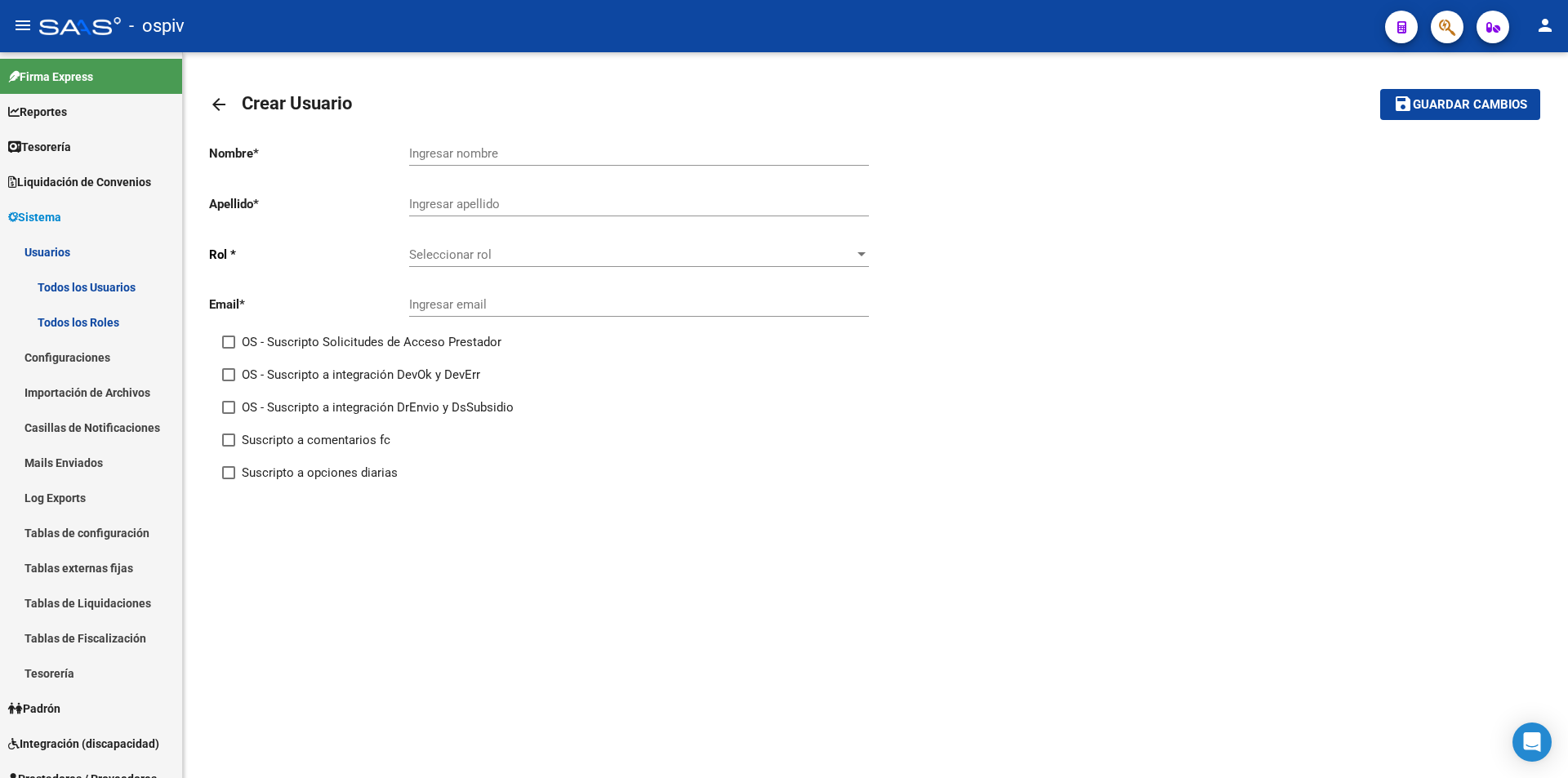
click at [480, 264] on div "Seleccionar rol Seleccionar rol" at bounding box center [639, 250] width 460 height 36
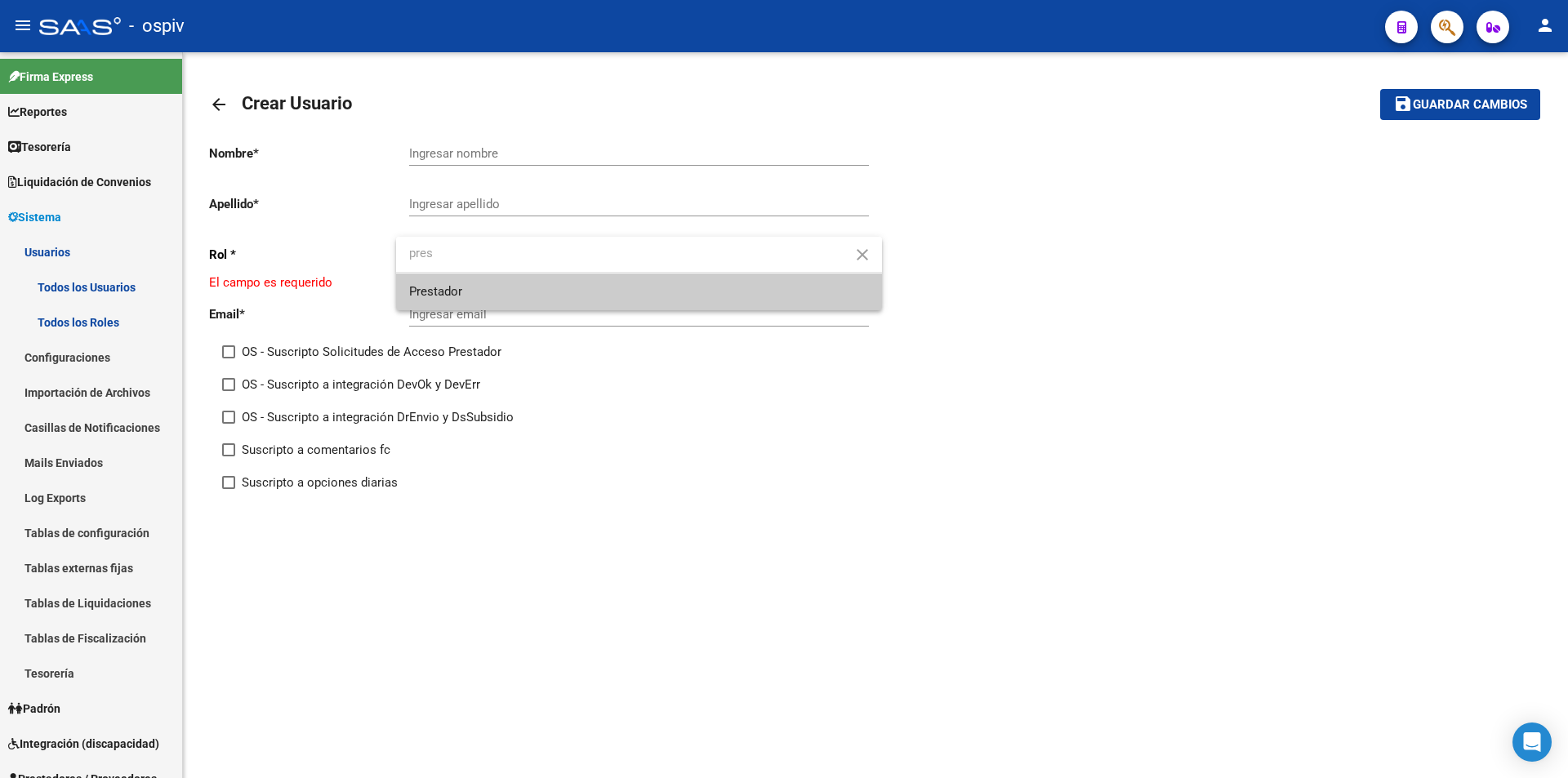
type input "pres"
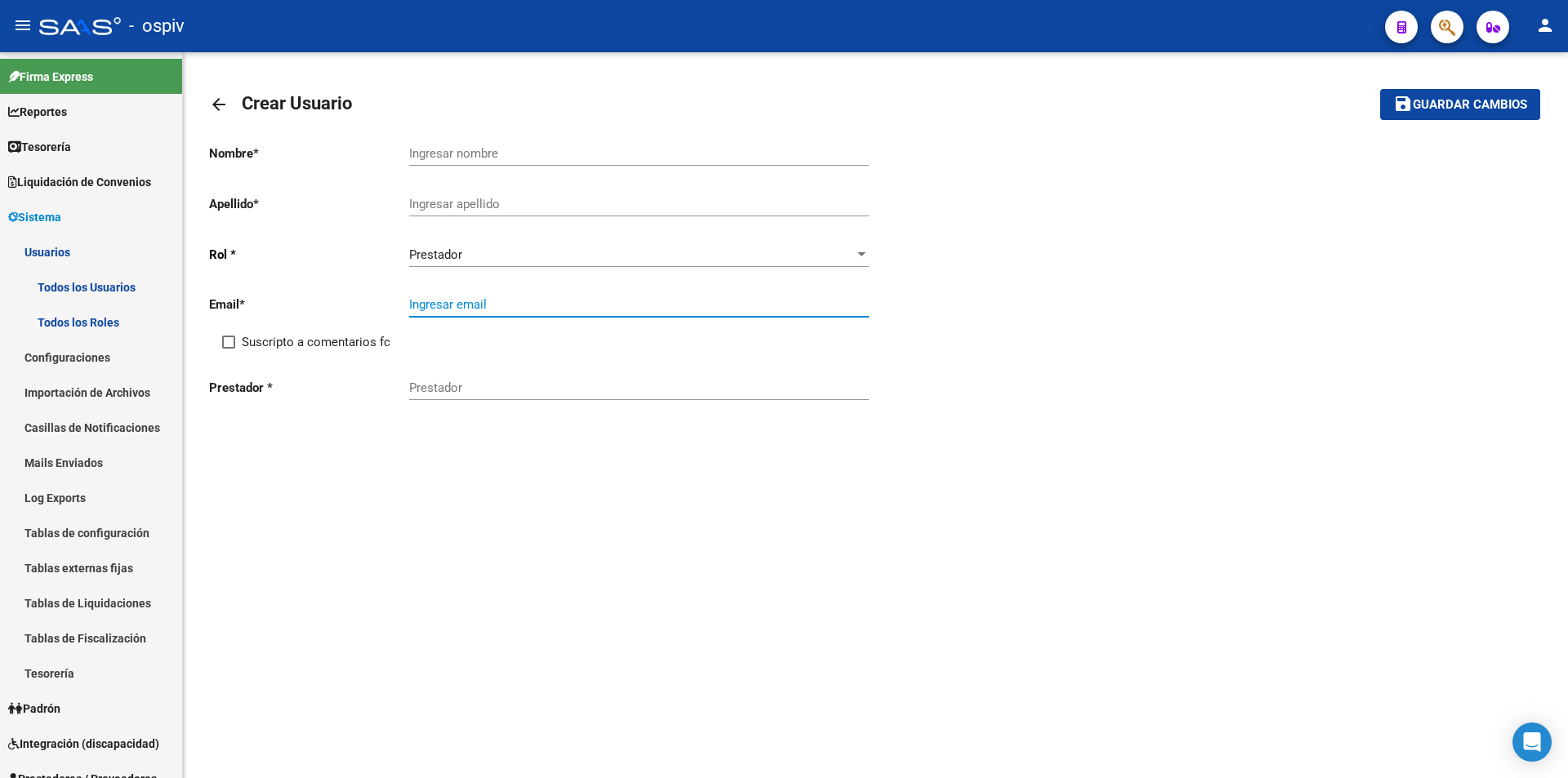
paste input "[EMAIL_ADDRESS][DOMAIN_NAME]"
type input "[EMAIL_ADDRESS][DOMAIN_NAME]"
click at [228, 349] on input "Suscripto a comentarios fc" at bounding box center [228, 349] width 1 height 1
checkbox input "true"
click at [494, 389] on input "Prestador" at bounding box center [639, 387] width 460 height 15
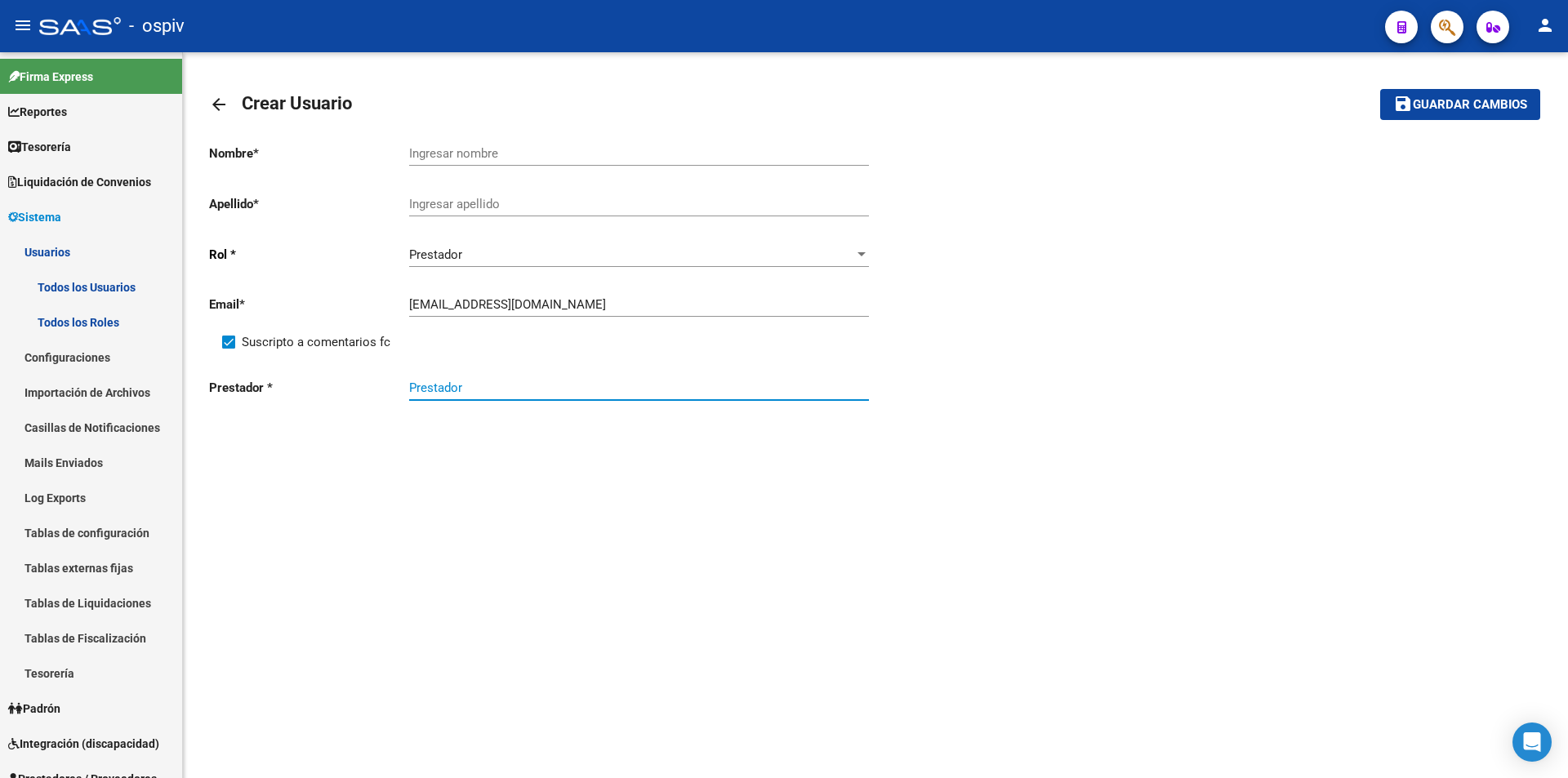
click at [414, 390] on input "Prestador" at bounding box center [639, 387] width 460 height 15
paste input "[PERSON_NAME]"
type input "[PERSON_NAME]"
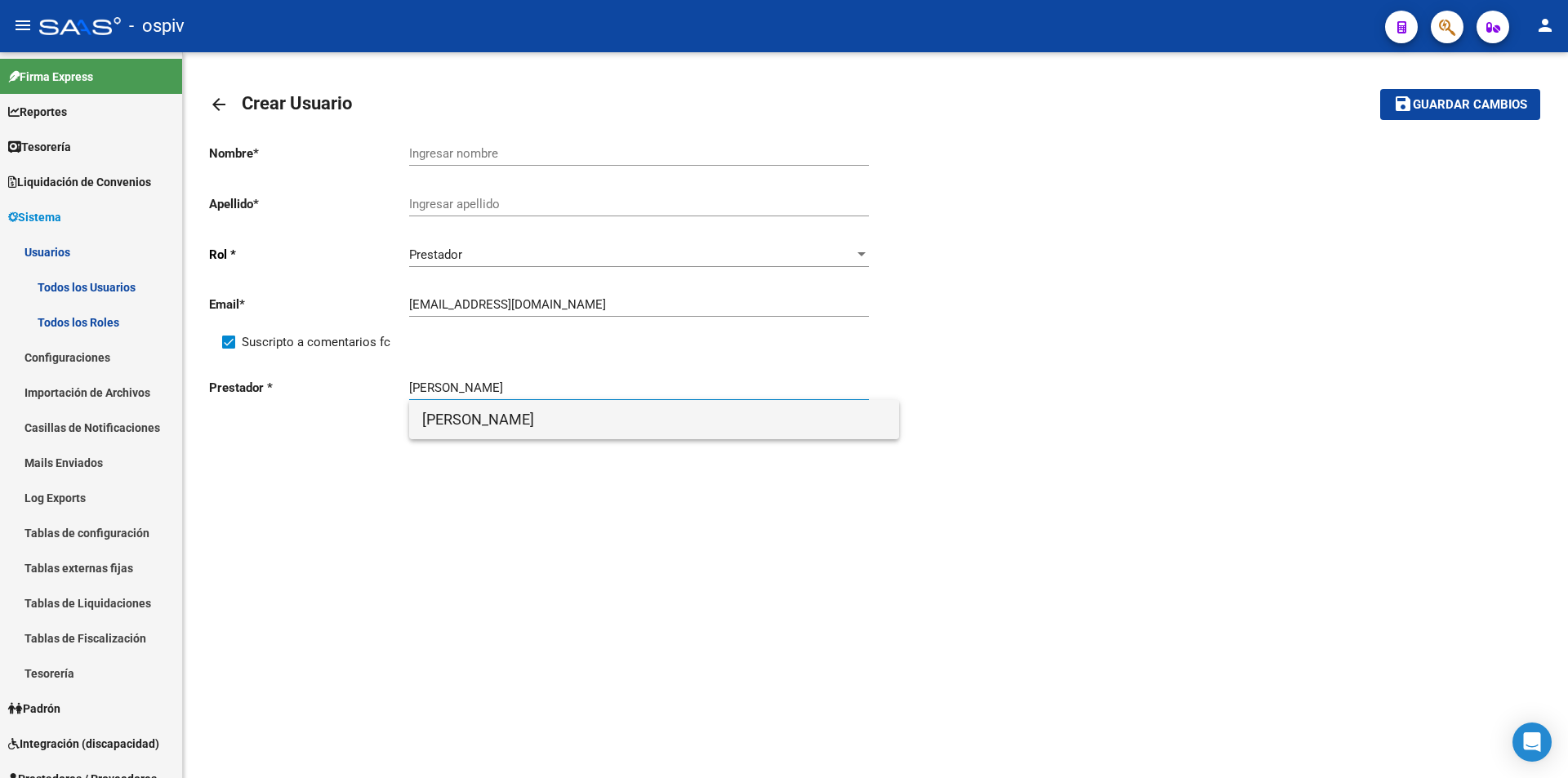
click at [487, 415] on span "[PERSON_NAME]" at bounding box center [655, 420] width 464 height 39
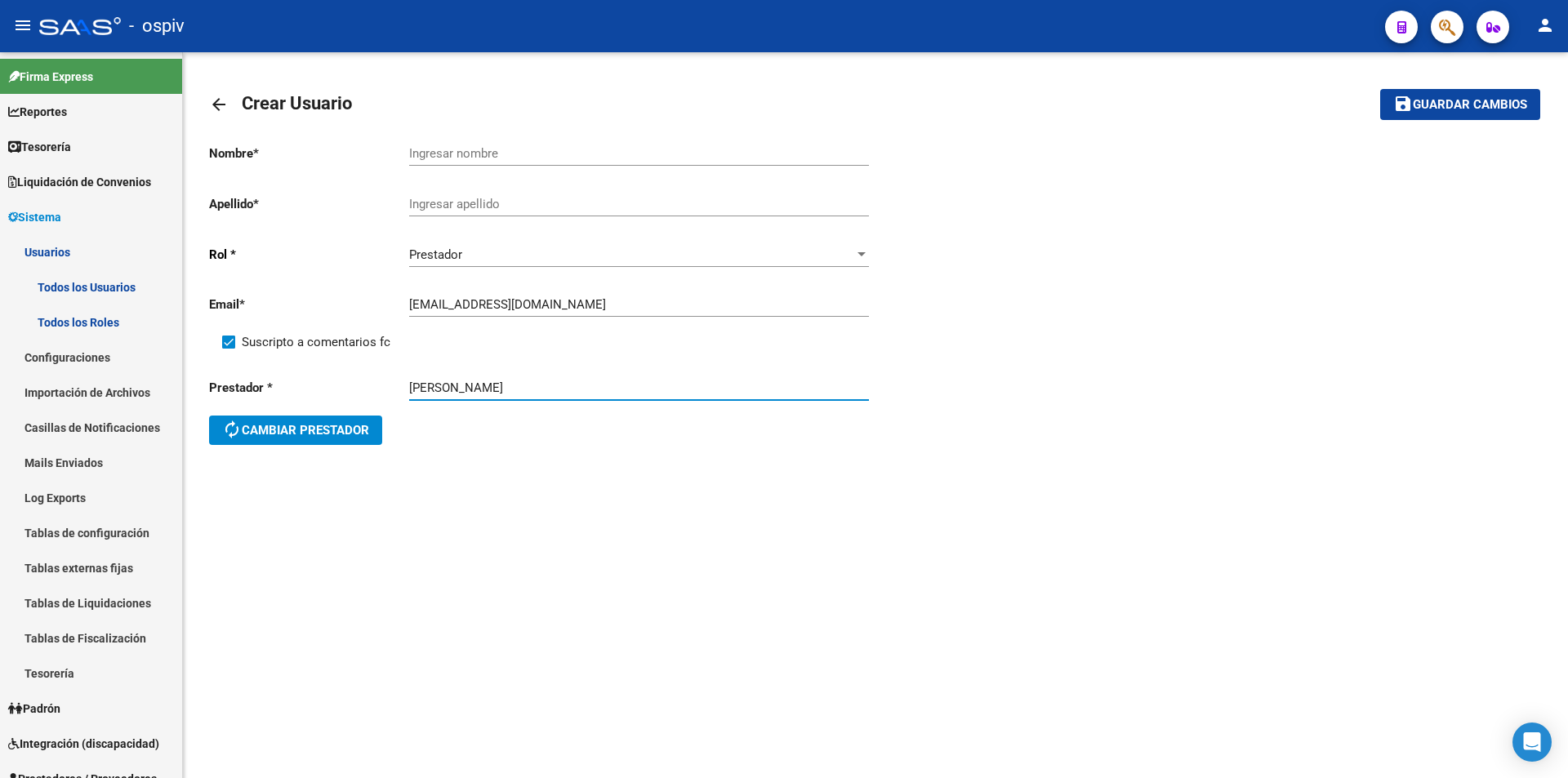
drag, startPoint x: 438, startPoint y: 390, endPoint x: 707, endPoint y: 378, distance: 269.3
click at [707, 378] on div "[PERSON_NAME]" at bounding box center [639, 383] width 460 height 36
click at [504, 155] on input "Ingresar nombre" at bounding box center [639, 153] width 460 height 15
paste input "[PERSON_NAME]"
type input "[PERSON_NAME]"
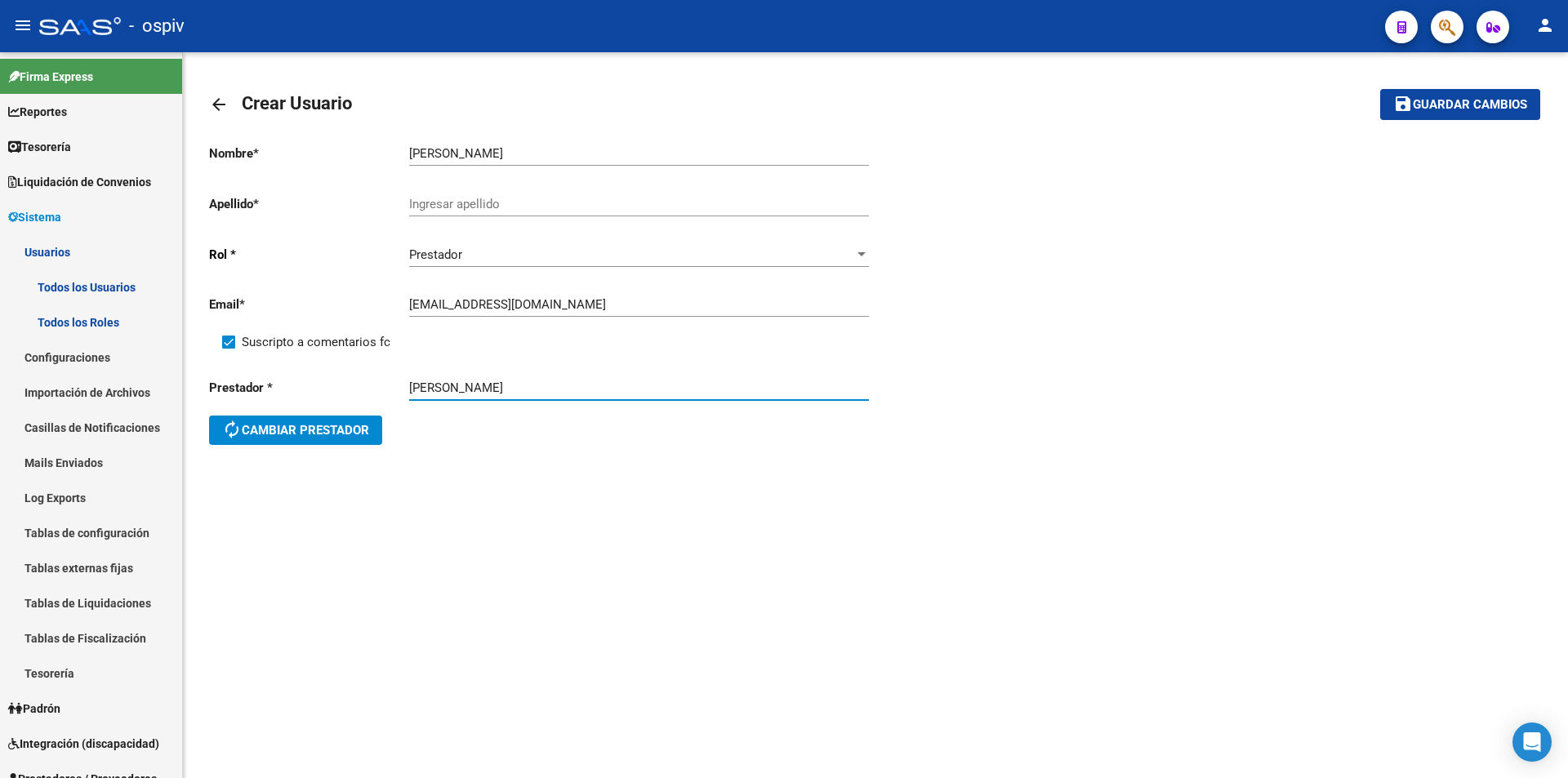
drag, startPoint x: 432, startPoint y: 387, endPoint x: 328, endPoint y: 381, distance: 104.2
click at [328, 381] on div "Prestador * [PERSON_NAME] autorenew Cambiar prestador" at bounding box center [542, 414] width 666 height 98
click at [460, 200] on input "Ingresar apellido" at bounding box center [639, 203] width 460 height 15
paste input "RIOS"
type input "RIOS"
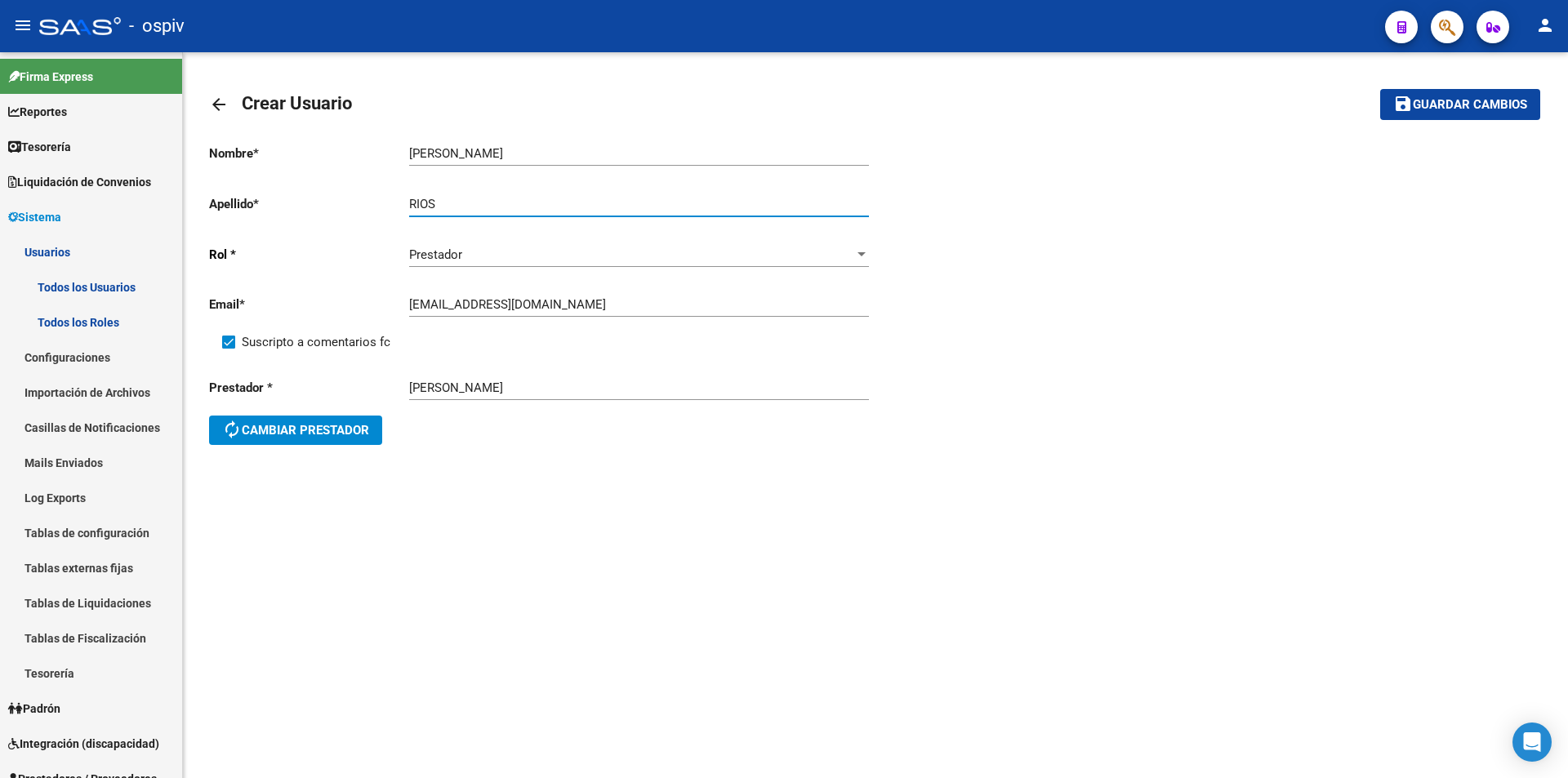
click at [1473, 116] on button "save Guardar cambios" at bounding box center [1460, 104] width 160 height 31
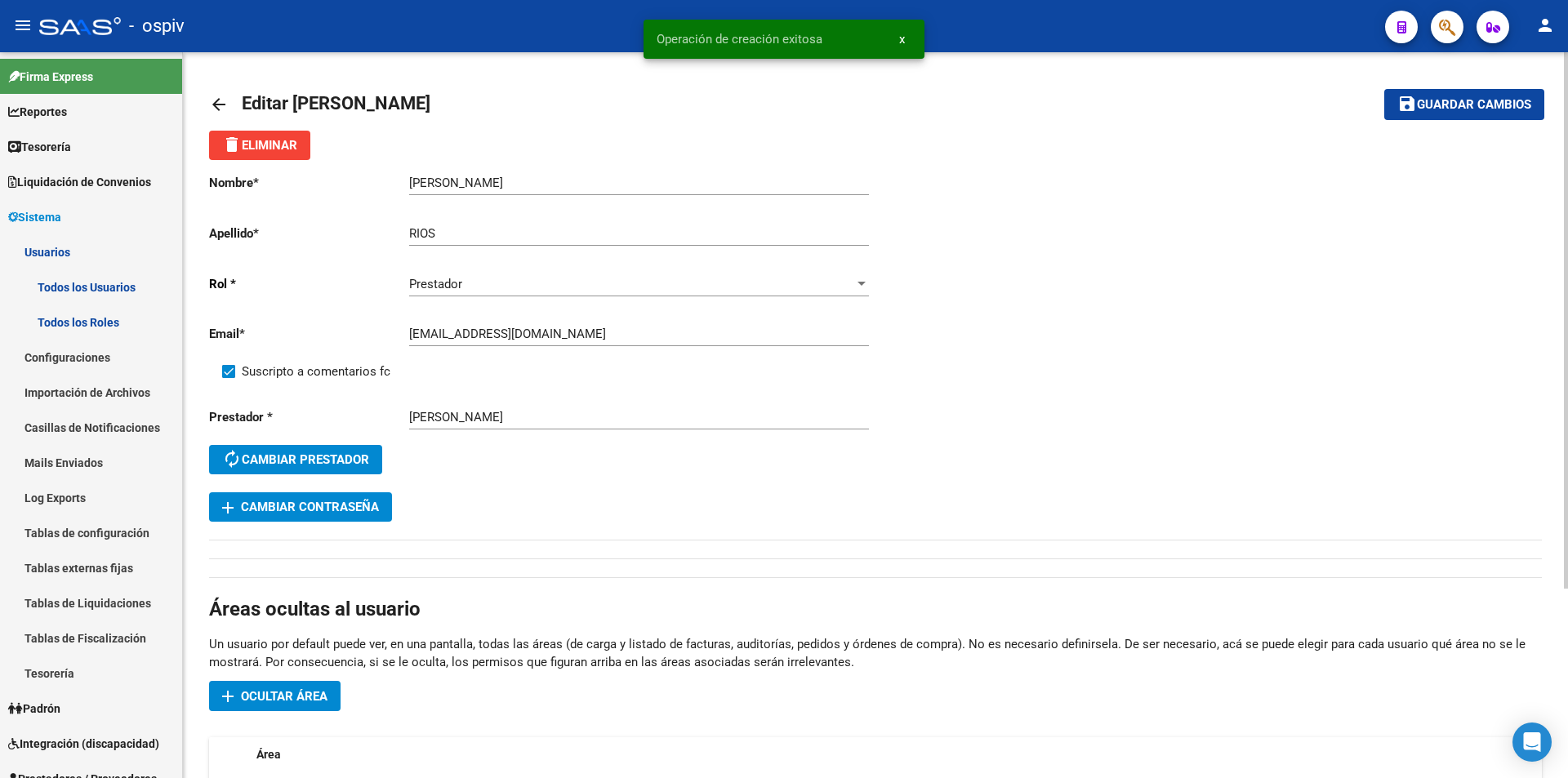
click at [219, 100] on mat-icon "arrow_back" at bounding box center [219, 105] width 20 height 20
